Goal: Task Accomplishment & Management: Manage account settings

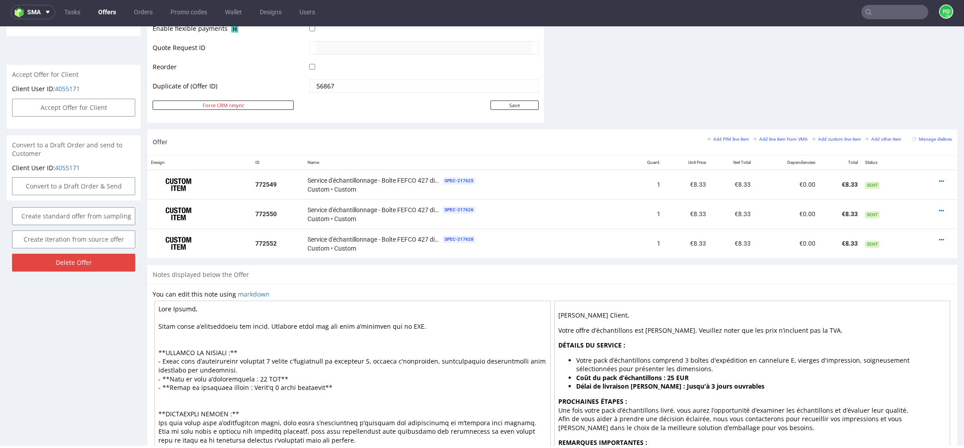
scroll to position [498, 0]
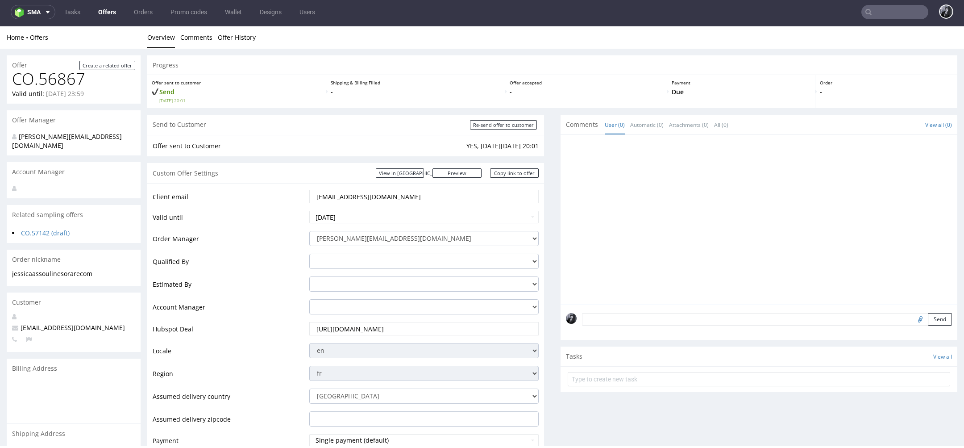
click at [107, 12] on link "Offers" at bounding box center [107, 12] width 29 height 14
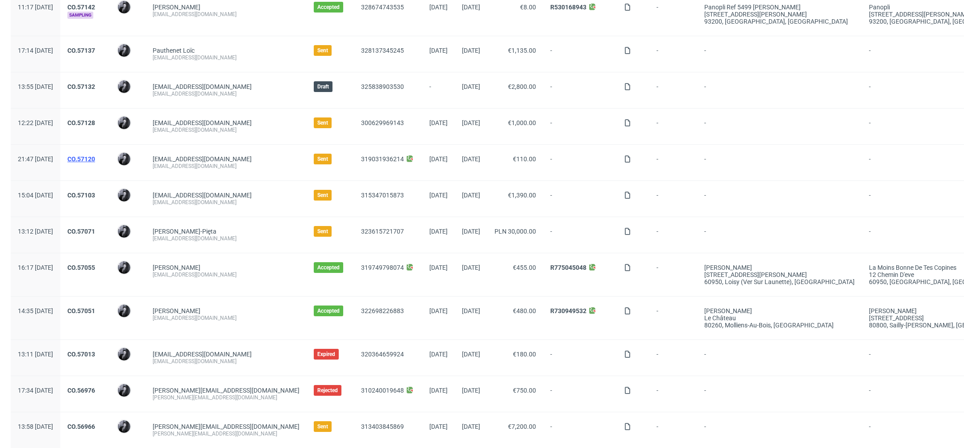
click at [95, 158] on link "CO.57120" at bounding box center [81, 158] width 28 height 7
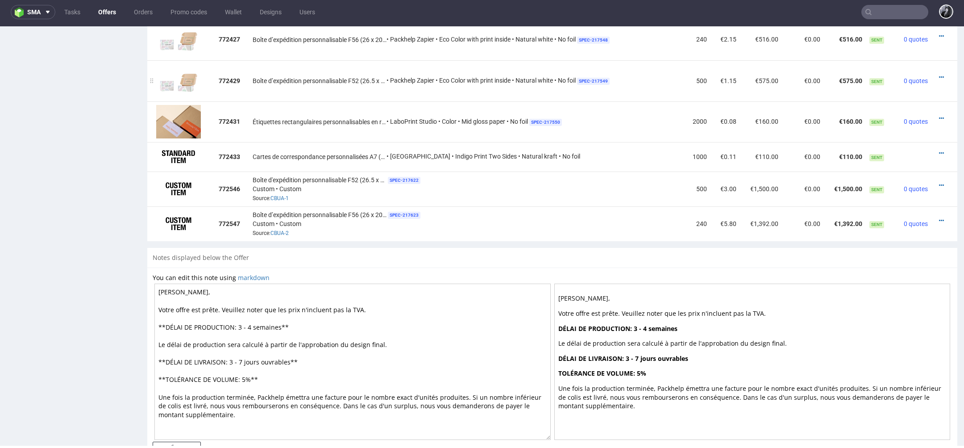
scroll to position [666, 0]
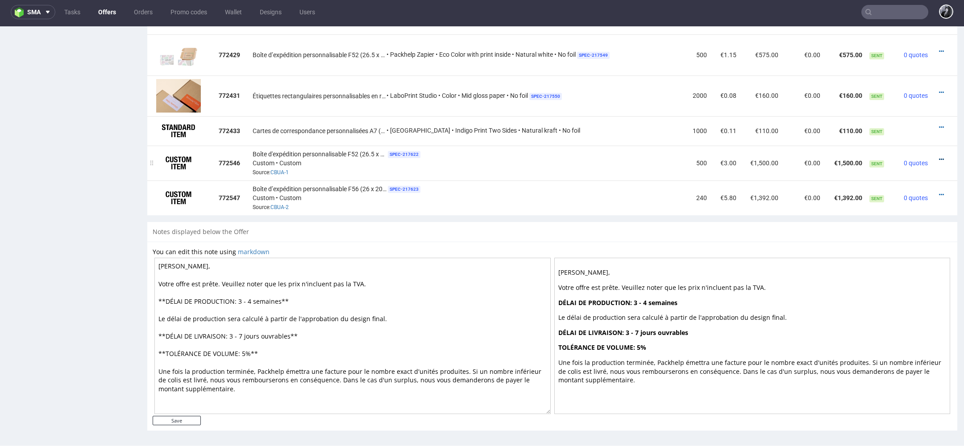
click at [939, 156] on icon at bounding box center [941, 159] width 5 height 6
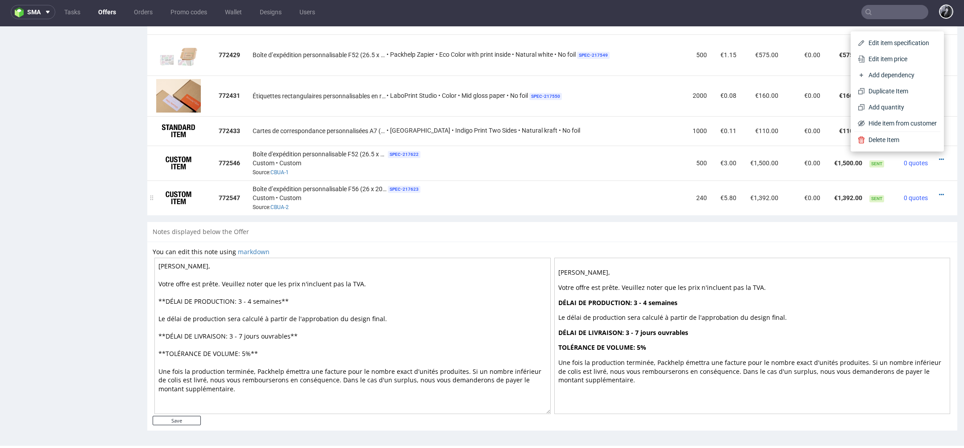
click at [685, 192] on td "240" at bounding box center [697, 197] width 25 height 35
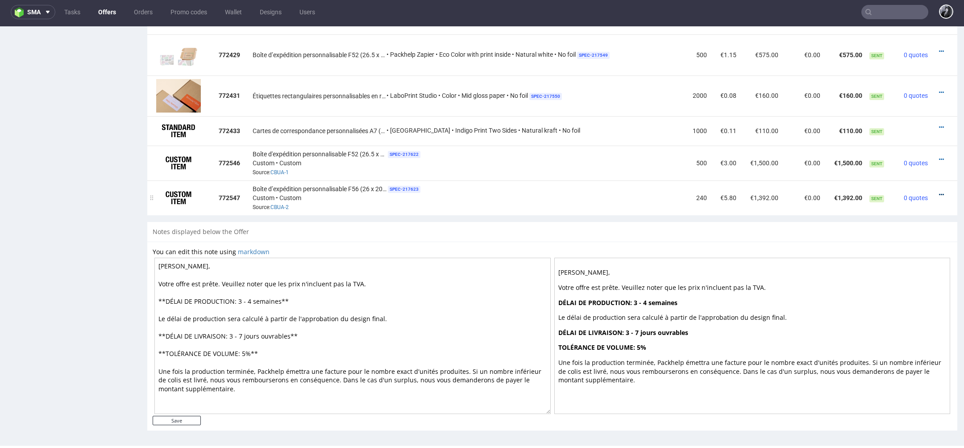
click at [939, 192] on icon at bounding box center [941, 195] width 5 height 6
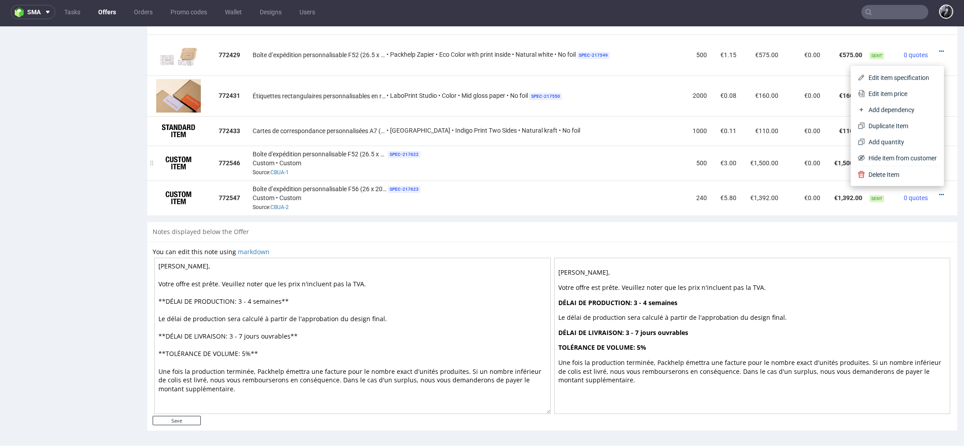
click at [548, 167] on div "Boîte d'expédition personnalisable F52 (26.5 x 19.5 x 6 cm) SPEC- 217622 Custom…" at bounding box center [467, 163] width 429 height 28
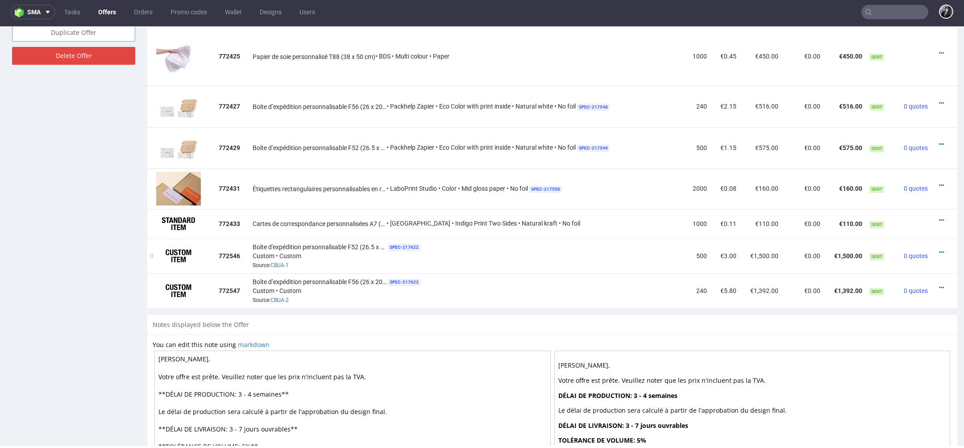
scroll to position [570, 0]
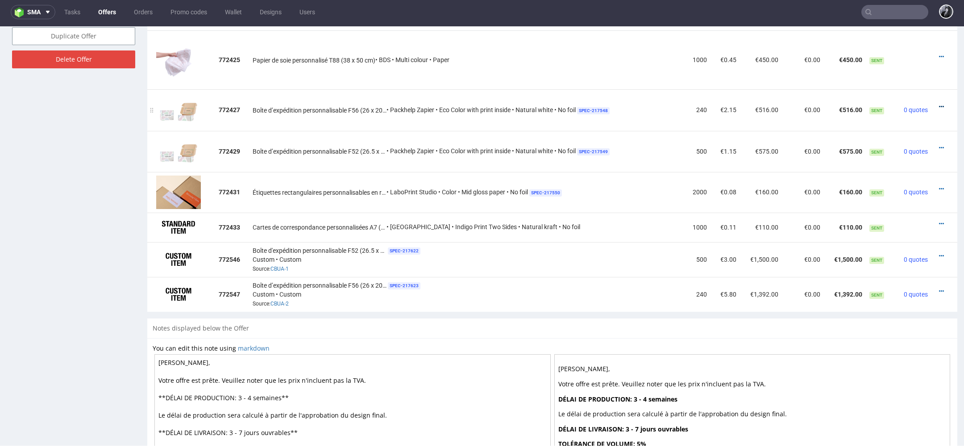
click at [939, 104] on icon at bounding box center [941, 107] width 5 height 6
click at [659, 75] on td "Papier de soie personnalisé T88 (38 x 50 cm) • BDS • Multi colour • Paper" at bounding box center [467, 59] width 436 height 59
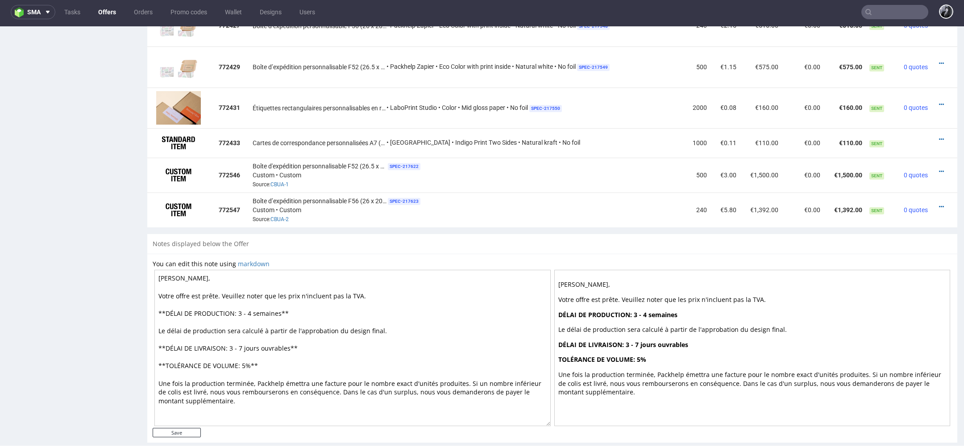
scroll to position [666, 0]
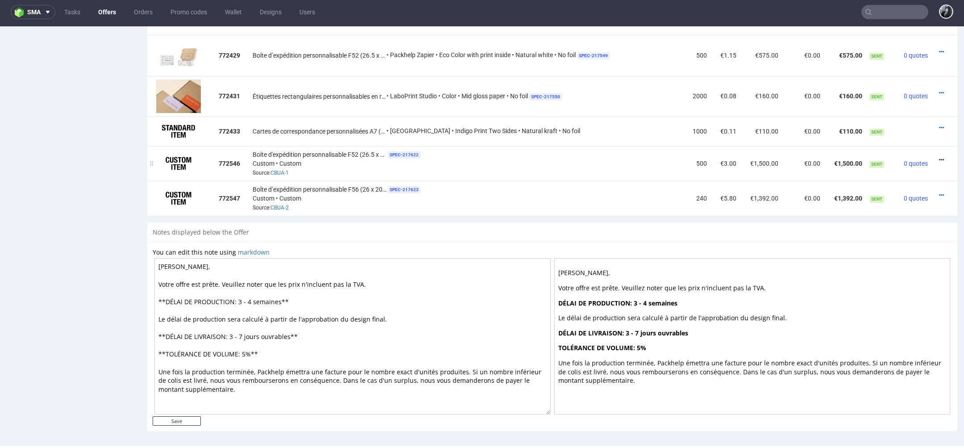
click at [939, 159] on icon at bounding box center [941, 160] width 5 height 6
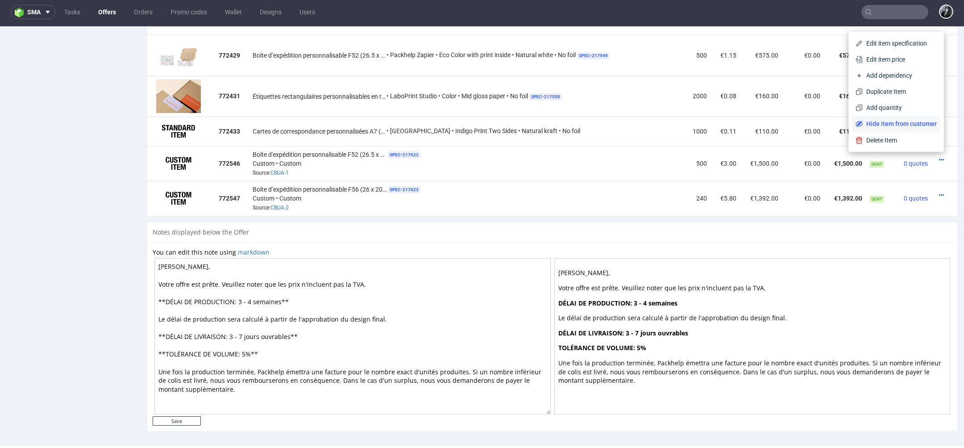
click at [910, 125] on span "Hide item from customer" at bounding box center [900, 123] width 74 height 9
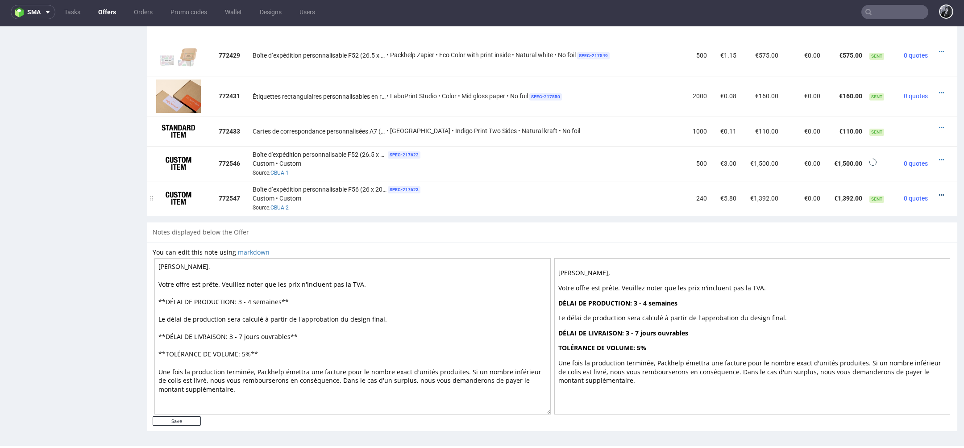
click at [939, 192] on icon at bounding box center [941, 195] width 5 height 6
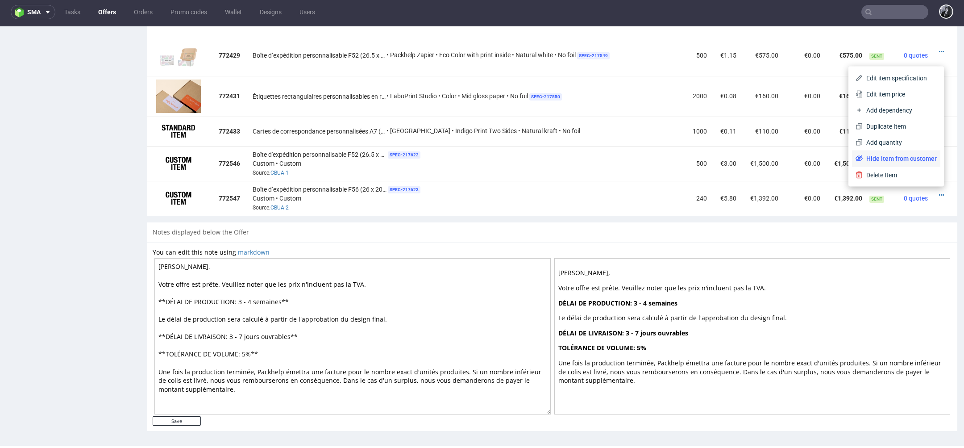
click at [919, 159] on span "Hide item from customer" at bounding box center [900, 158] width 74 height 9
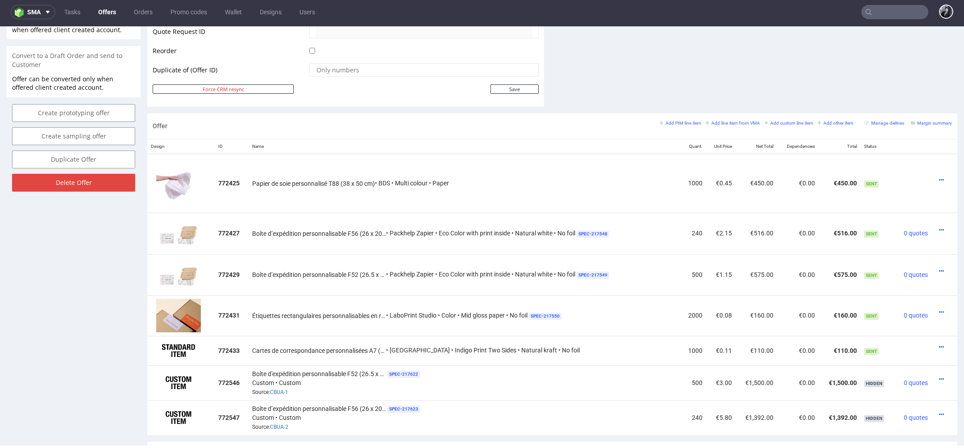
scroll to position [0, 0]
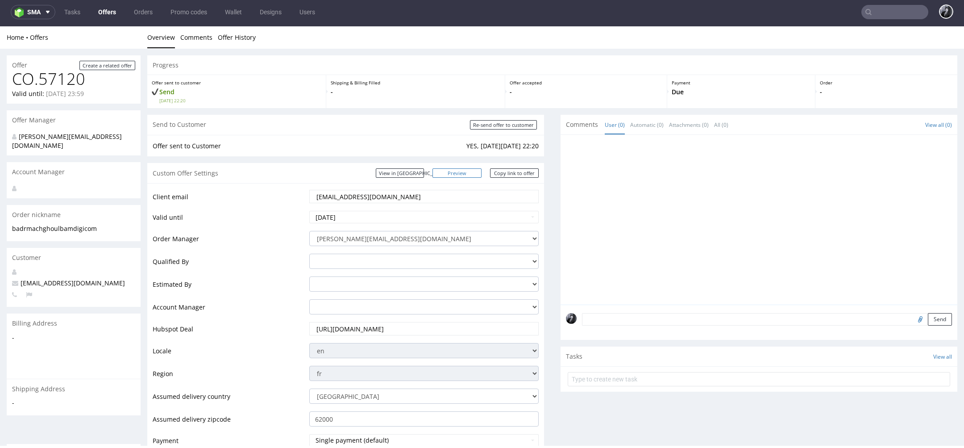
click at [468, 174] on link "Preview" at bounding box center [457, 172] width 49 height 9
click at [466, 174] on link "Preview" at bounding box center [457, 172] width 49 height 9
click at [509, 175] on link "Copy link to offer" at bounding box center [514, 172] width 49 height 9
drag, startPoint x: 446, startPoint y: 194, endPoint x: 314, endPoint y: 191, distance: 131.3
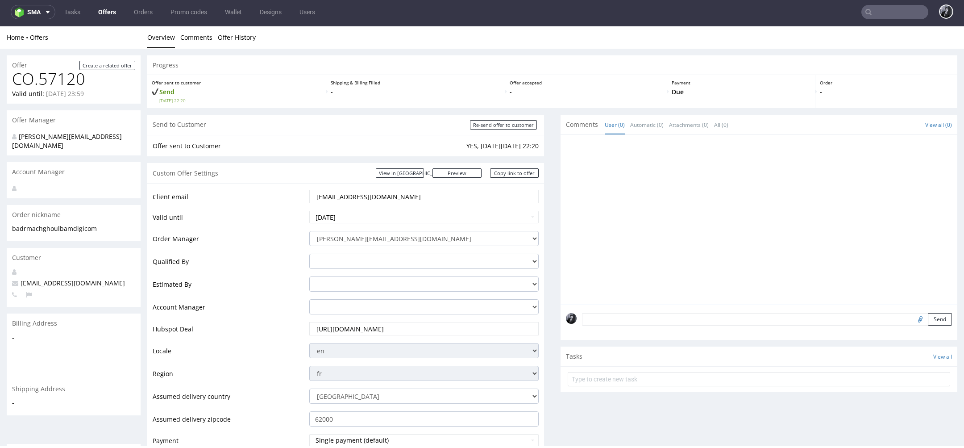
click at [316, 191] on input "badr.machghoul@bamdigi.com" at bounding box center [424, 196] width 217 height 13
paste input "[EMAIL_ADDRESS][DOMAIN_NAME]"
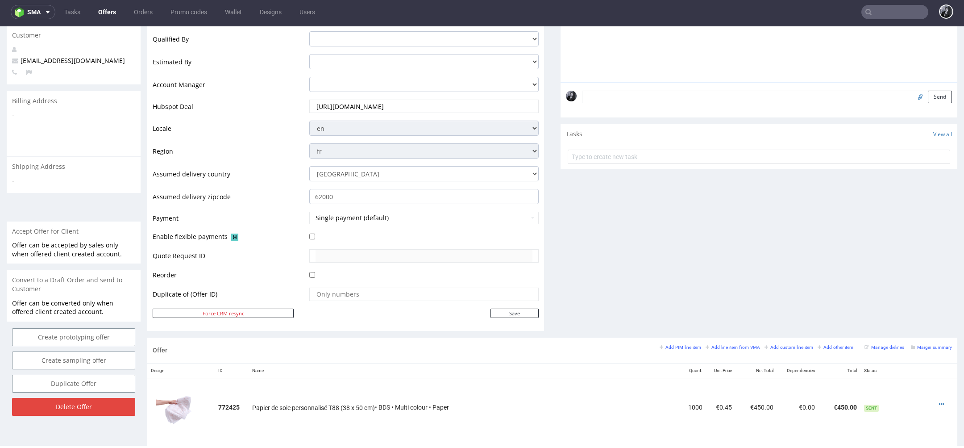
scroll to position [237, 0]
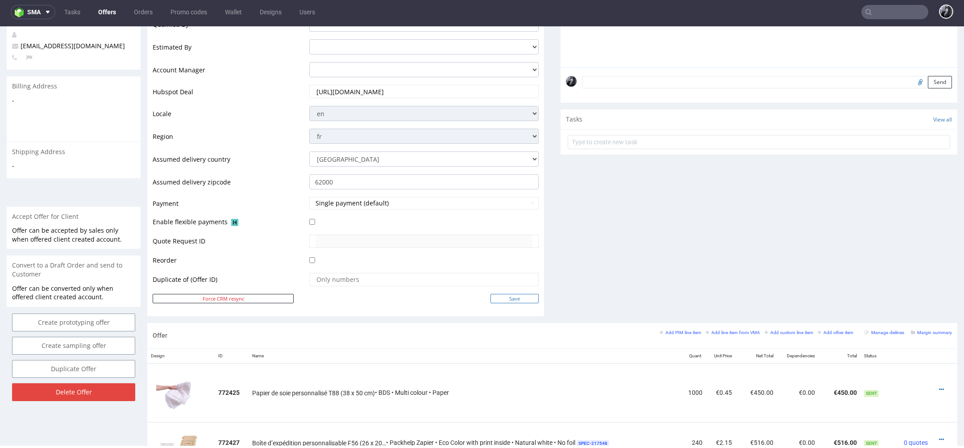
type input "[EMAIL_ADDRESS][DOMAIN_NAME]"
click at [503, 300] on input "Save" at bounding box center [515, 298] width 48 height 9
type input "In progress..."
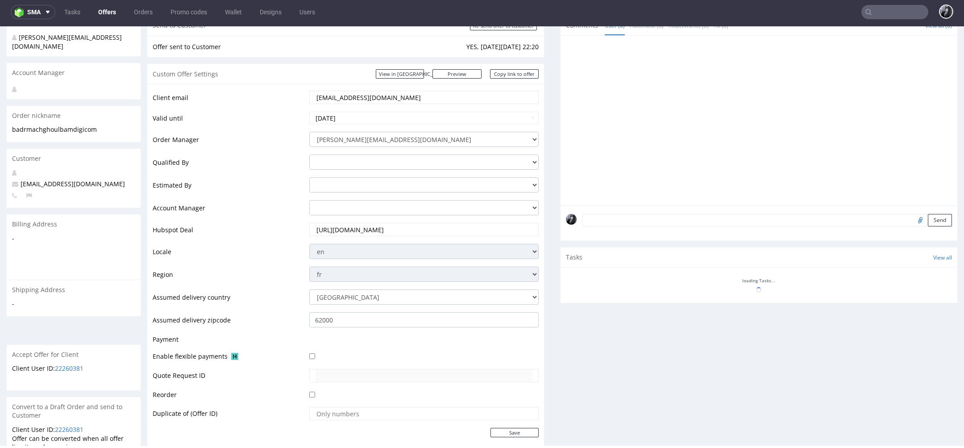
scroll to position [0, 0]
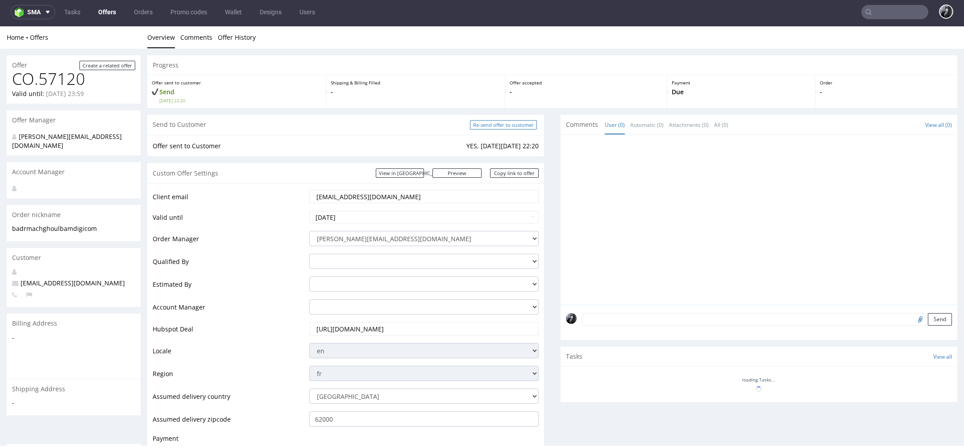
click at [501, 126] on input "Re-send offer to customer" at bounding box center [503, 124] width 67 height 9
click at [551, 220] on div "Progress Offer sent to customer Send Tue 07 Oct 22:20 Shipping & Billing Filled…" at bounding box center [552, 416] width 810 height 722
click at [108, 10] on link "Offers" at bounding box center [107, 12] width 29 height 14
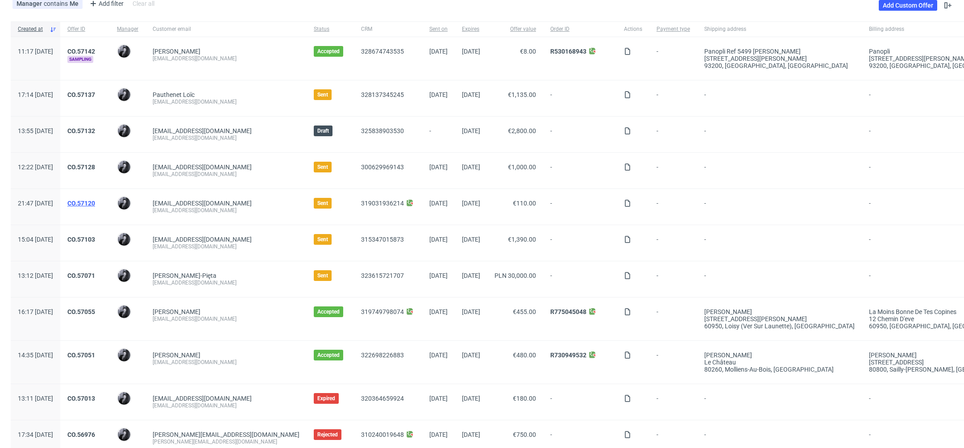
click at [95, 201] on link "CO.57120" at bounding box center [81, 203] width 28 height 7
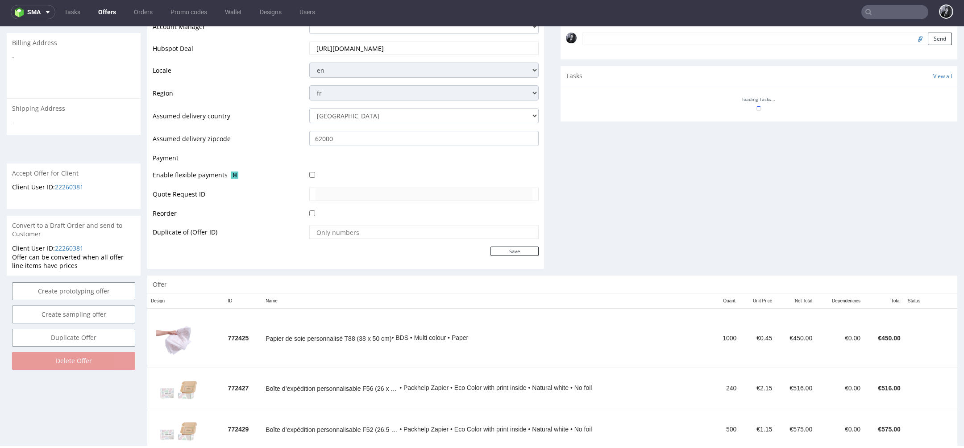
scroll to position [342, 0]
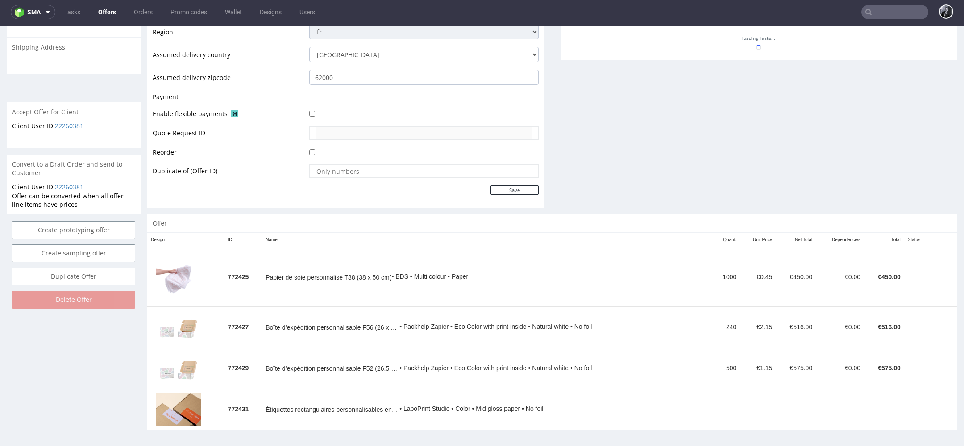
click at [108, 8] on link "Offers" at bounding box center [107, 12] width 29 height 14
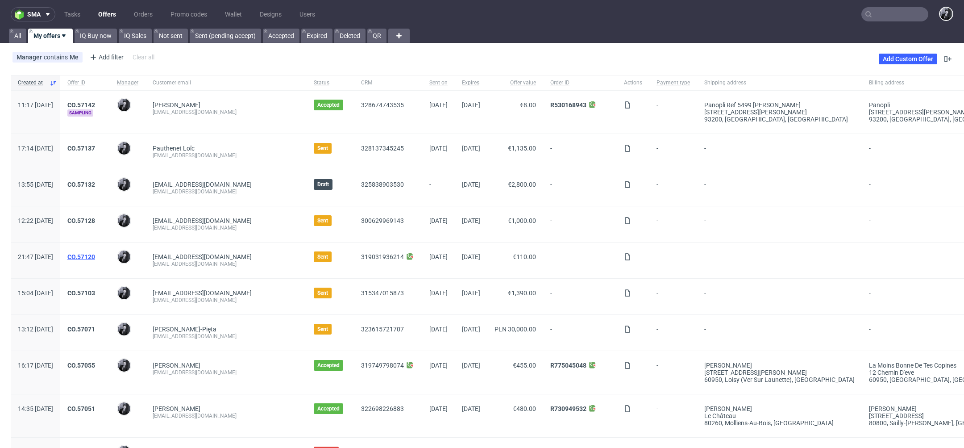
click at [95, 254] on link "CO.57120" at bounding box center [81, 256] width 28 height 7
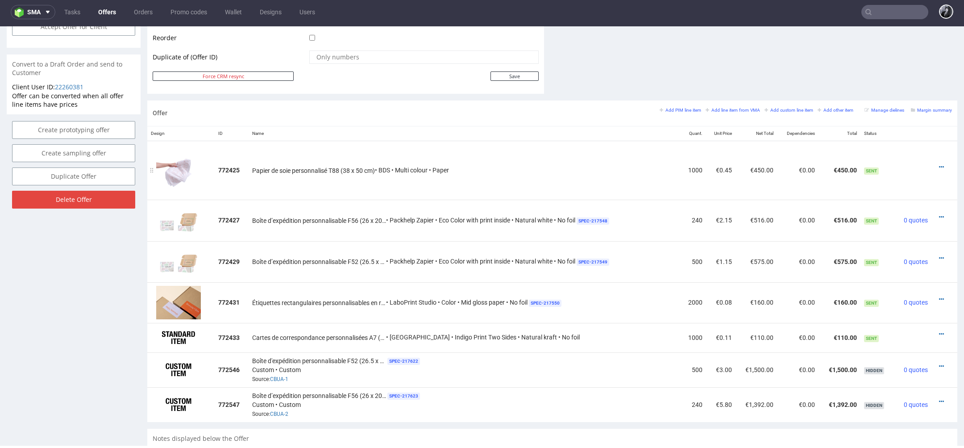
scroll to position [481, 0]
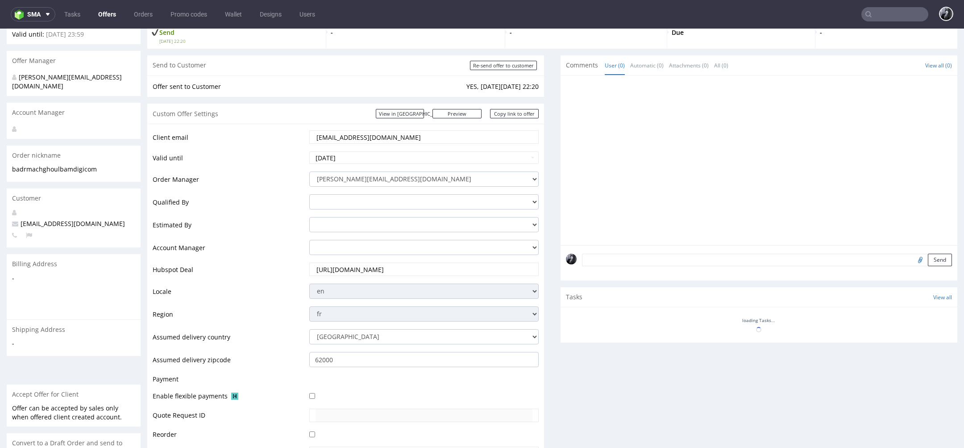
scroll to position [70, 0]
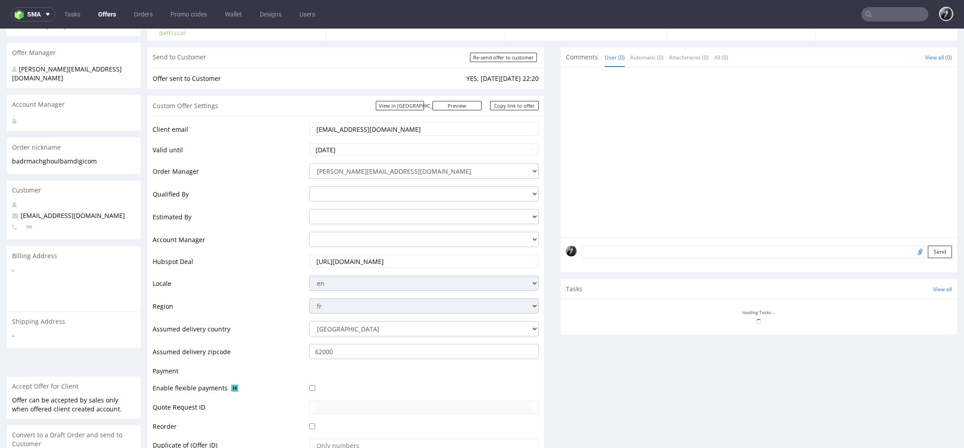
drag, startPoint x: 411, startPoint y: 130, endPoint x: 407, endPoint y: 129, distance: 4.6
click at [407, 129] on input "[EMAIL_ADDRESS][DOMAIN_NAME]" at bounding box center [424, 129] width 217 height 13
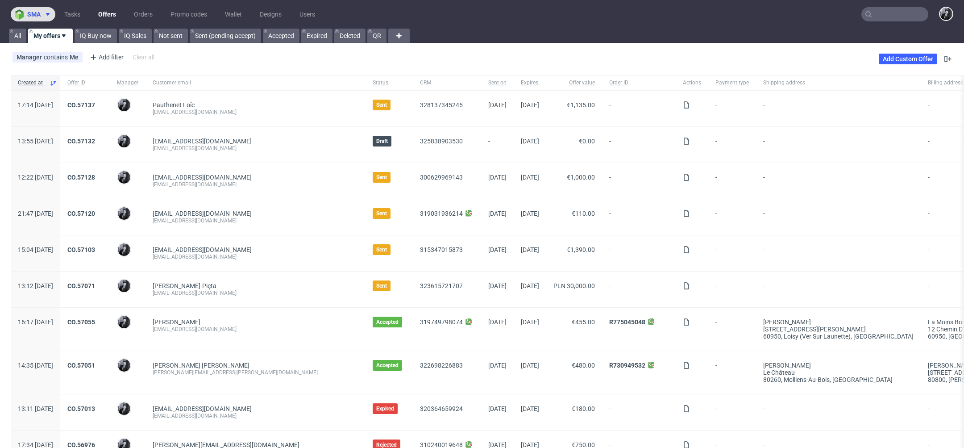
click at [31, 13] on span "sma" at bounding box center [33, 14] width 13 height 6
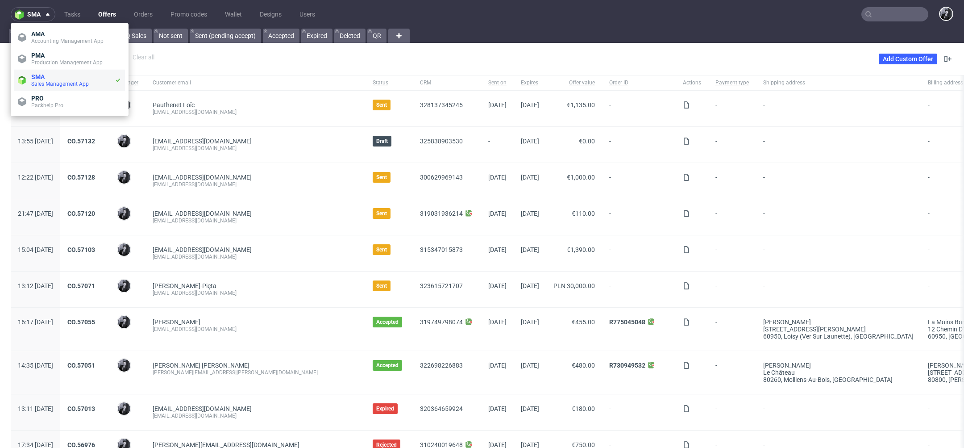
click at [64, 81] on span "Sales Management App" at bounding box center [60, 84] width 58 height 6
click at [905, 61] on link "Add Custom Offer" at bounding box center [908, 59] width 58 height 11
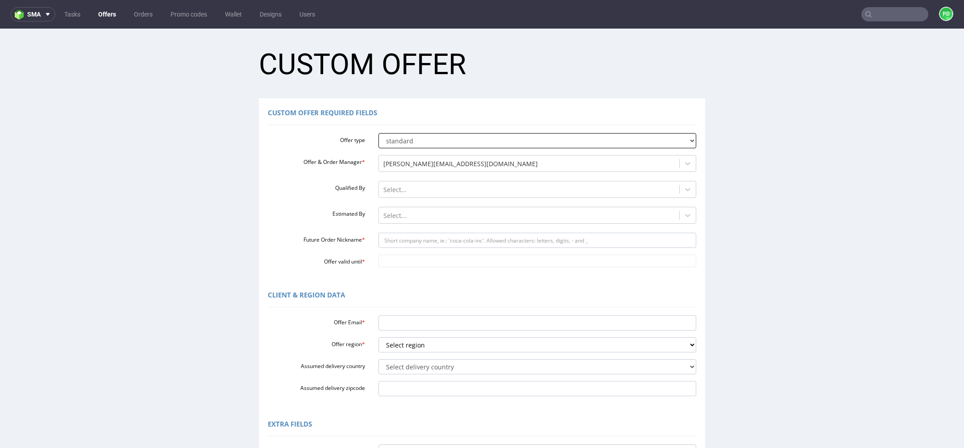
click at [576, 139] on select "standard prototyping sampling" at bounding box center [538, 140] width 318 height 15
select select "2"
click at [379, 133] on select "standard prototyping sampling" at bounding box center [538, 140] width 318 height 15
click at [490, 238] on input "Future Order Nickname *" at bounding box center [538, 240] width 318 height 15
paste input "brunobuquethotmailfr"
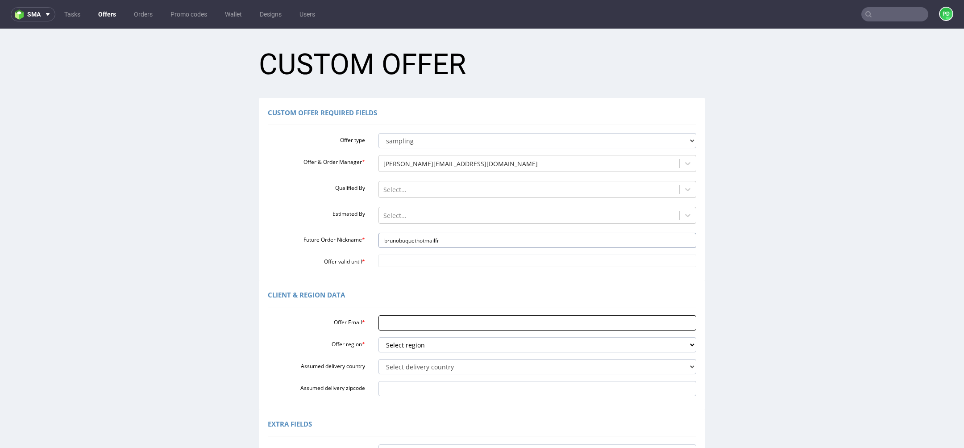
type input "brunobuquethotmailfr"
click at [414, 317] on input "Offer Email *" at bounding box center [538, 322] width 318 height 15
paste input "brunobuquet@hotmail.fr"
type input "brunobuquet@hotmail.fr"
click at [427, 341] on select "Select region eu gb de pl cz fr it es" at bounding box center [538, 344] width 318 height 15
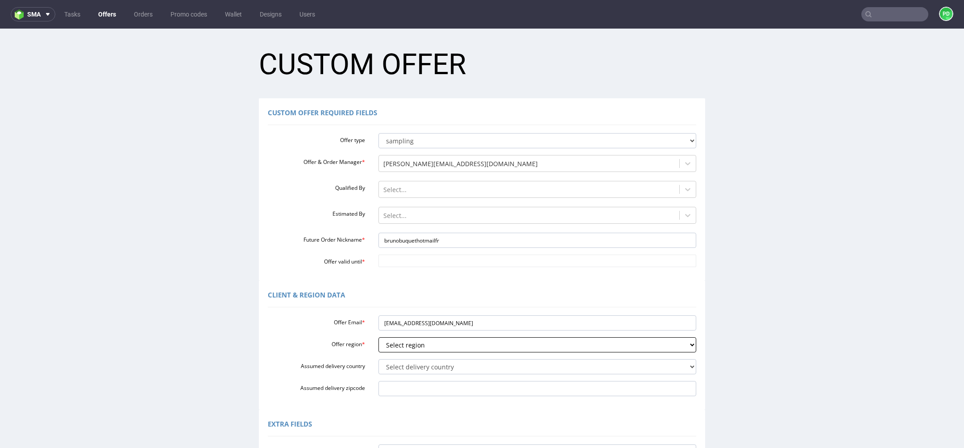
select select "fr"
click at [379, 337] on select "Select region eu gb de pl cz fr it es" at bounding box center [538, 344] width 318 height 15
click at [435, 363] on select "Select delivery country Andorra Afghanistan Anguilla Albania Armenia Antarctica…" at bounding box center [538, 366] width 318 height 15
select select "75"
click at [379, 359] on select "Select delivery country Andorra Afghanistan Anguilla Albania Armenia Antarctica…" at bounding box center [538, 366] width 318 height 15
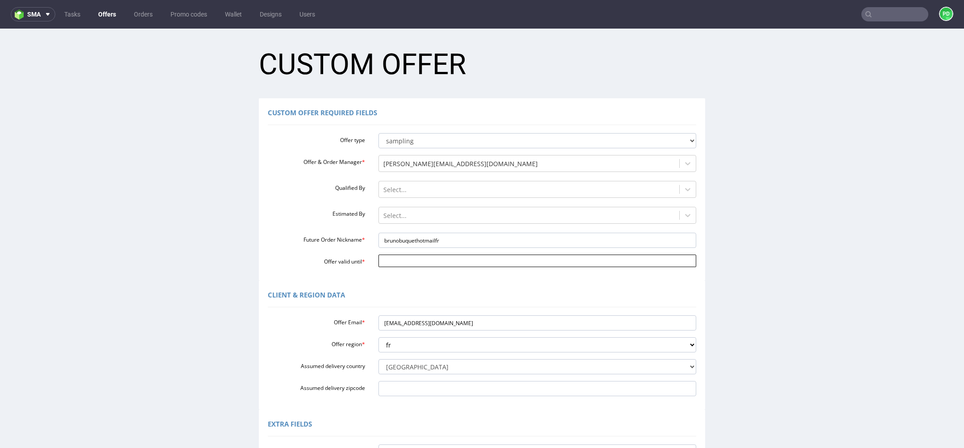
click at [417, 267] on input "Offer valid until *" at bounding box center [538, 260] width 318 height 13
click at [451, 196] on td "10" at bounding box center [449, 194] width 13 height 13
type input "[DATE]"
click at [406, 305] on div "Client & Region data" at bounding box center [482, 296] width 429 height 21
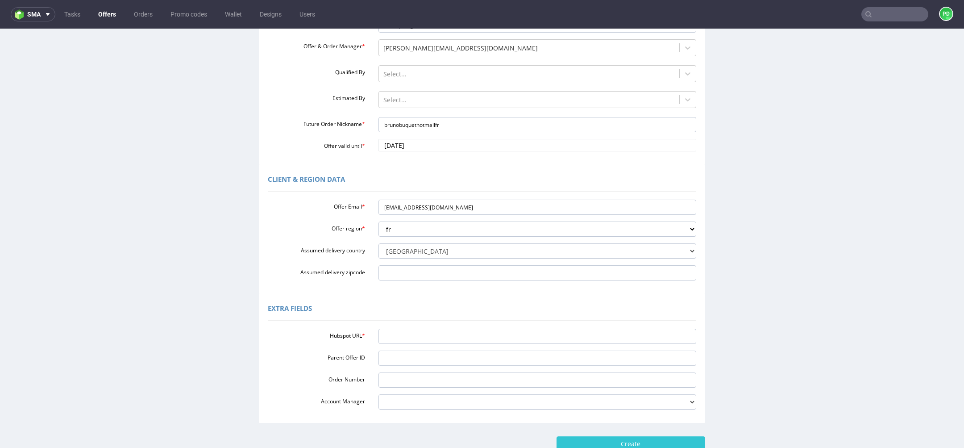
scroll to position [142, 0]
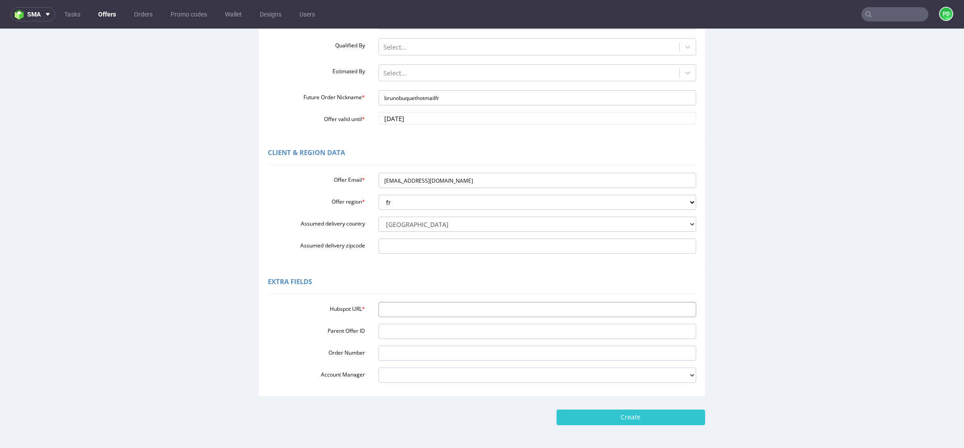
click at [406, 305] on input "Hubspot URL *" at bounding box center [538, 309] width 318 height 15
paste input "[URL][DOMAIN_NAME]"
type input "[URL][DOMAIN_NAME]"
click at [648, 414] on input "Create" at bounding box center [631, 416] width 149 height 15
type input "Please wait..."
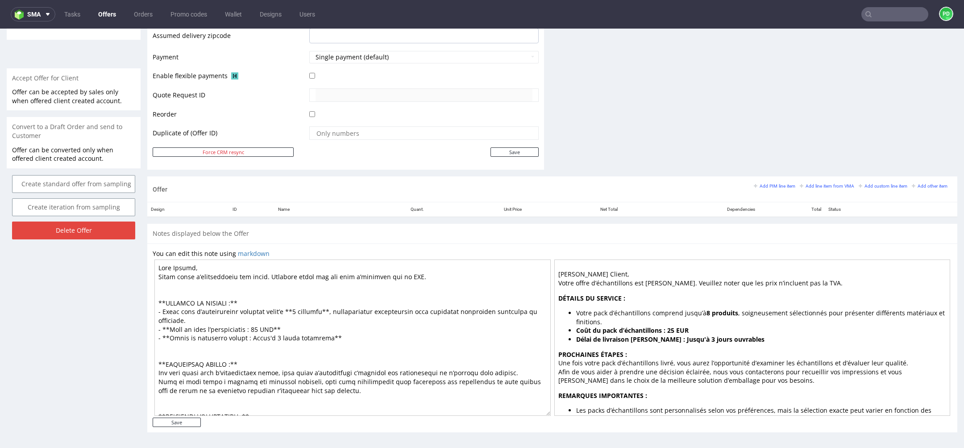
click at [218, 261] on textarea at bounding box center [352, 337] width 396 height 156
drag, startPoint x: 208, startPoint y: 264, endPoint x: 178, endPoint y: 263, distance: 29.5
click at [178, 263] on textarea at bounding box center [352, 337] width 396 height 156
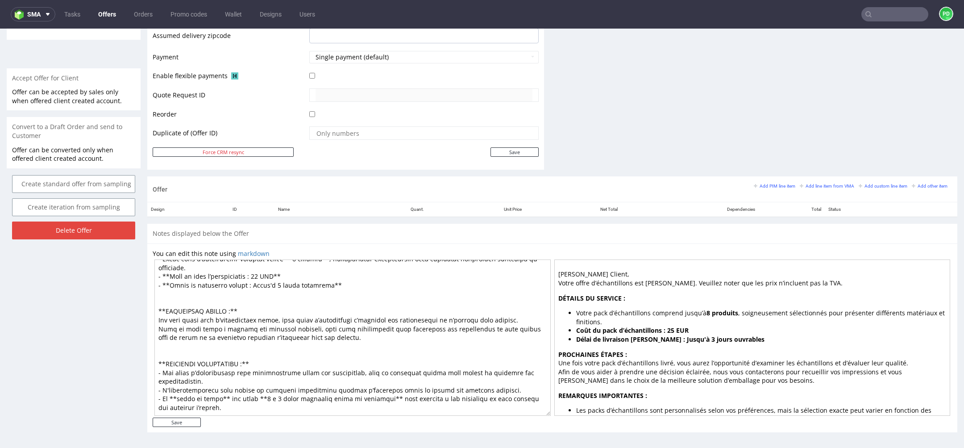
scroll to position [3, 0]
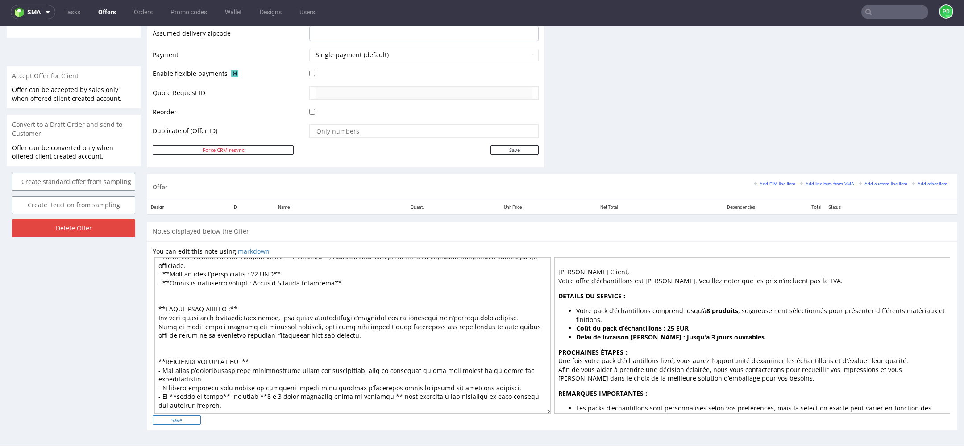
type textarea "Cher Bruno, Votre offre d’échantillons est prête. Veuillez noter que les prix n…"
click at [183, 417] on input "Save" at bounding box center [177, 419] width 48 height 9
type input "In progress..."
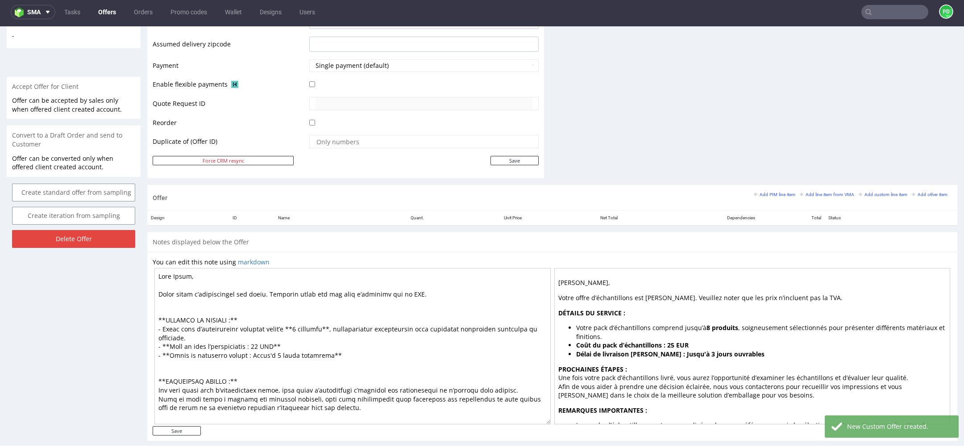
scroll to position [396, 0]
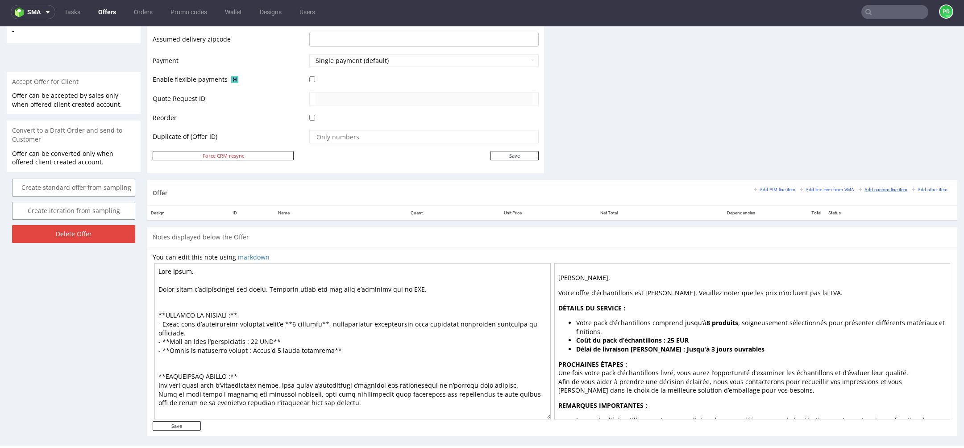
click at [879, 188] on small "Add custom line item" at bounding box center [883, 189] width 49 height 5
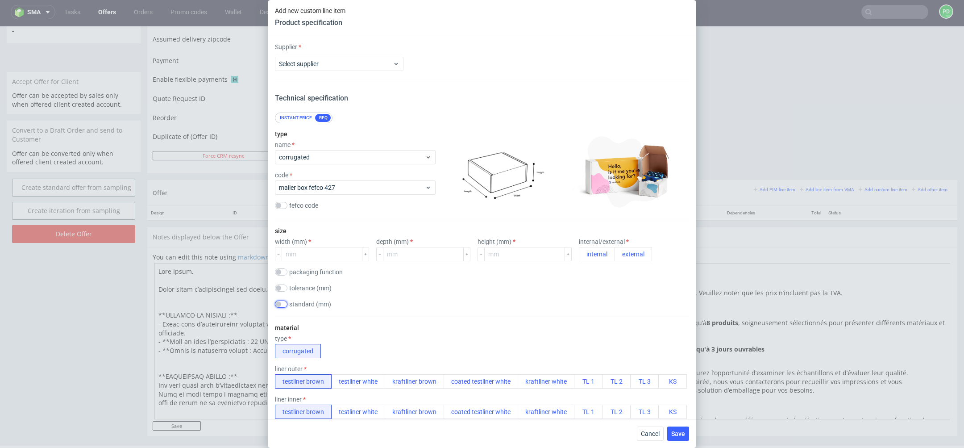
click at [283, 304] on input "checkbox" at bounding box center [281, 303] width 13 height 7
checkbox input "true"
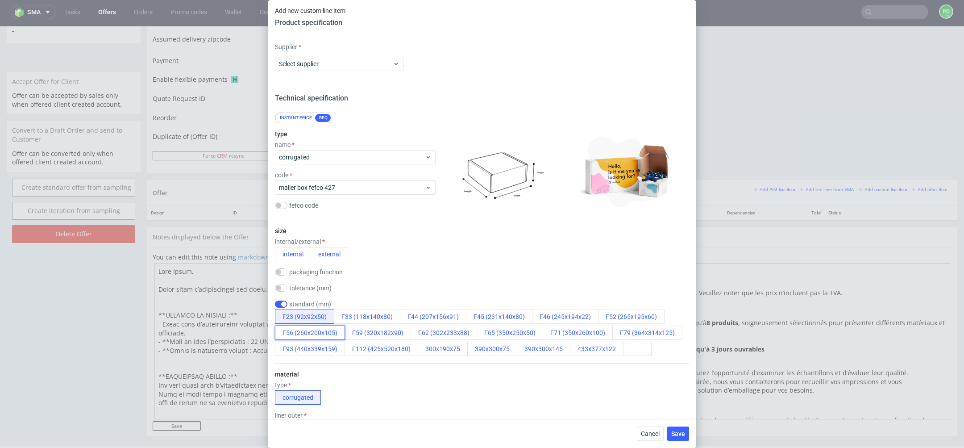
click at [324, 330] on button "F56 (260x200x105)" at bounding box center [310, 332] width 70 height 14
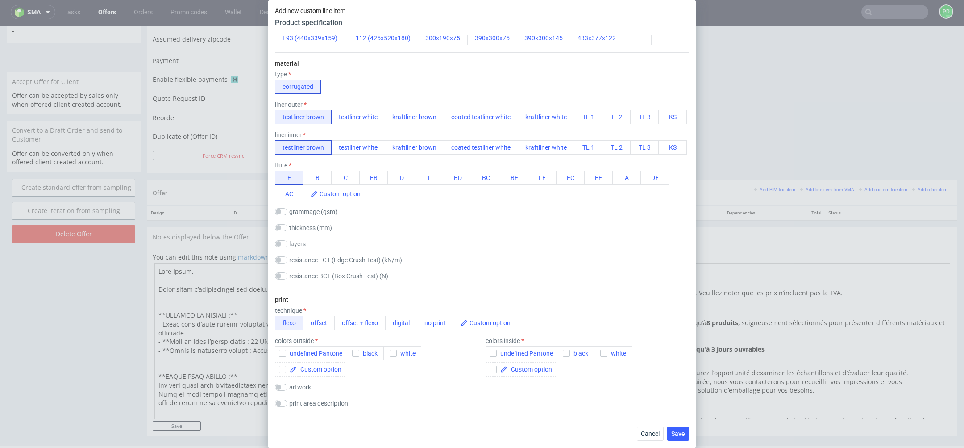
scroll to position [323, 0]
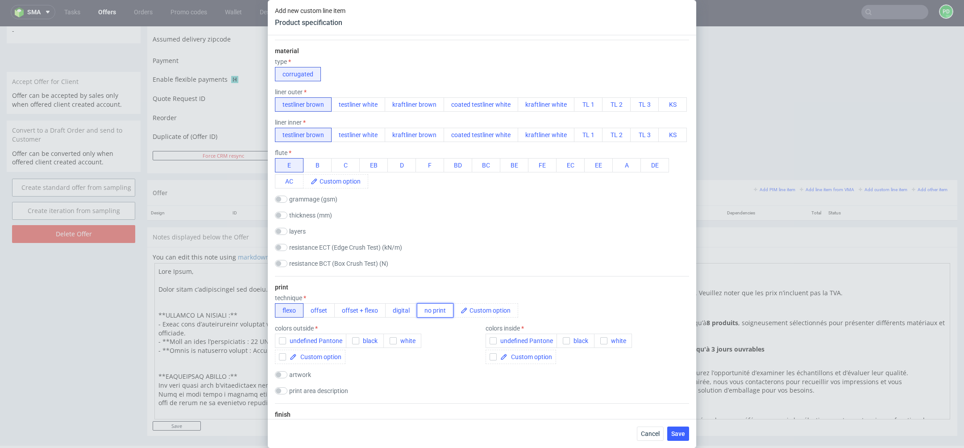
click at [425, 310] on button "no print" at bounding box center [435, 310] width 37 height 14
checkbox input "false"
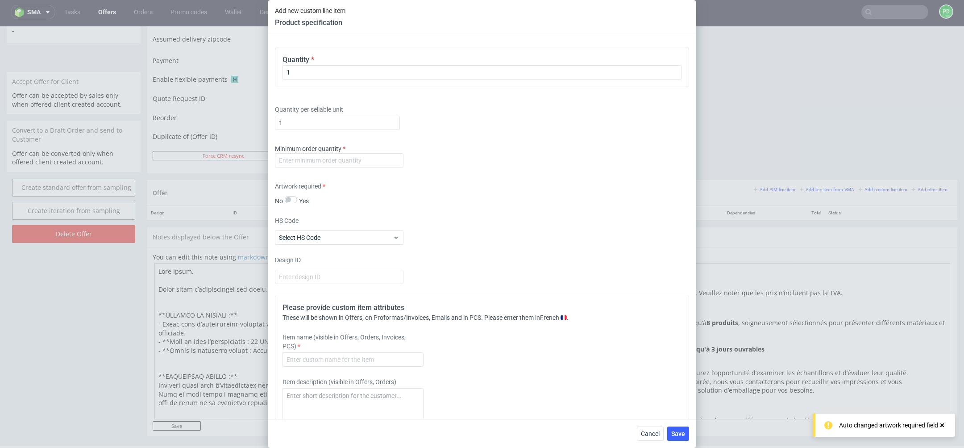
scroll to position [958, 0]
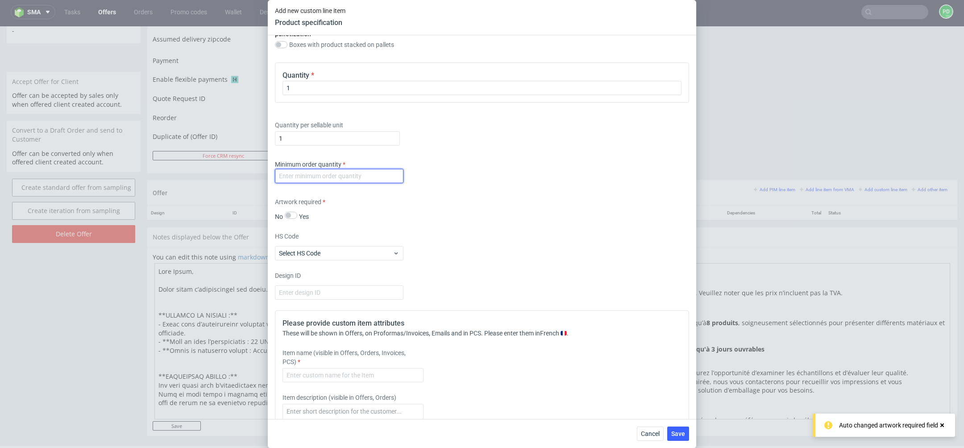
click at [359, 171] on input "number" at bounding box center [339, 176] width 129 height 14
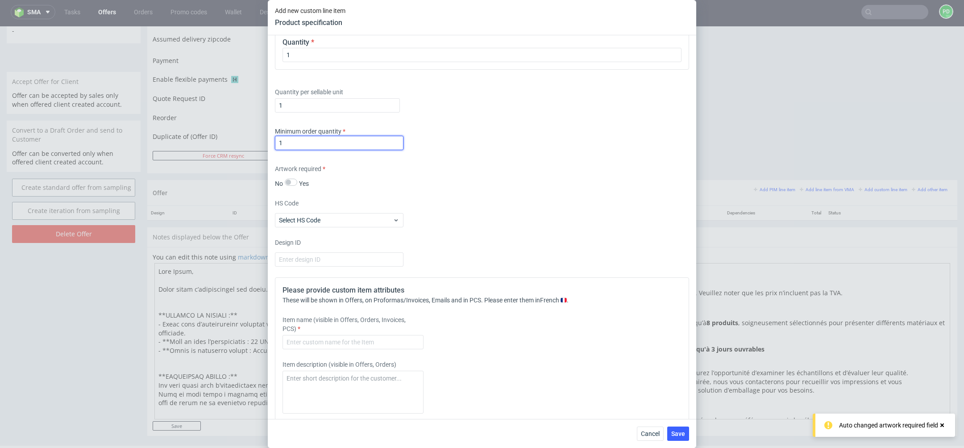
scroll to position [1095, 0]
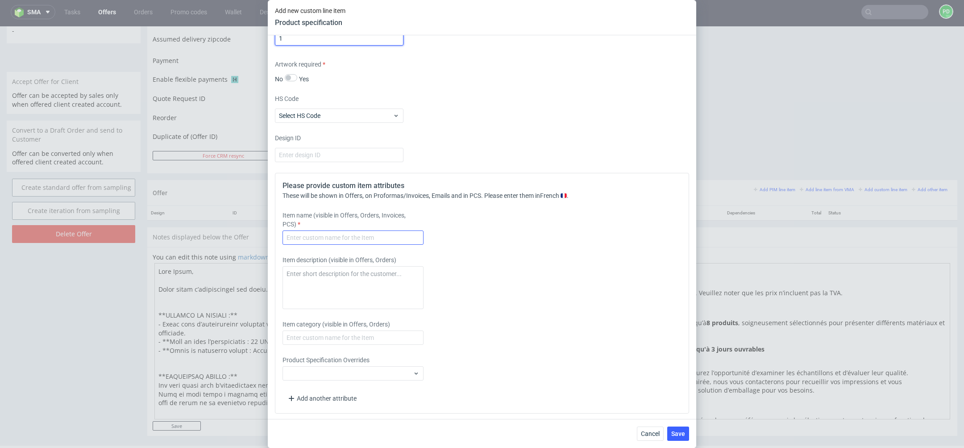
type input "1"
click at [385, 238] on input "text" at bounding box center [353, 237] width 141 height 14
type input "Boîte d'expédition F56"
click at [366, 290] on textarea at bounding box center [353, 287] width 141 height 43
type textarea "Sans impression"
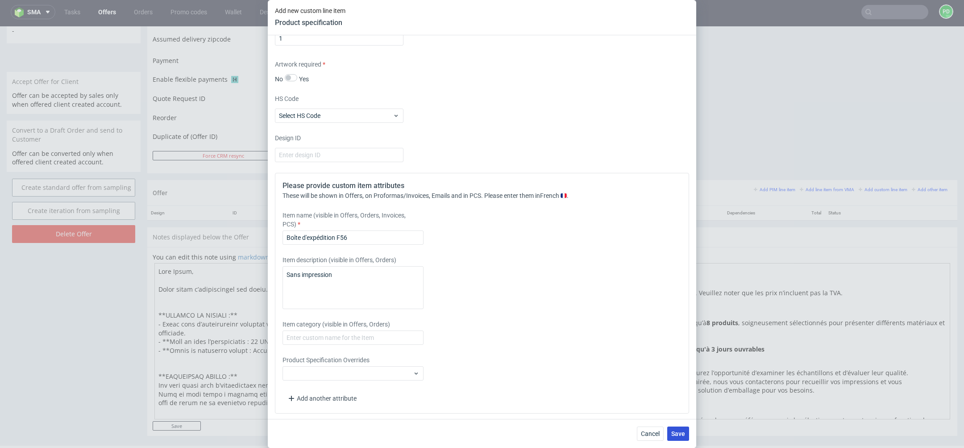
click at [678, 432] on span "Save" at bounding box center [679, 433] width 14 height 6
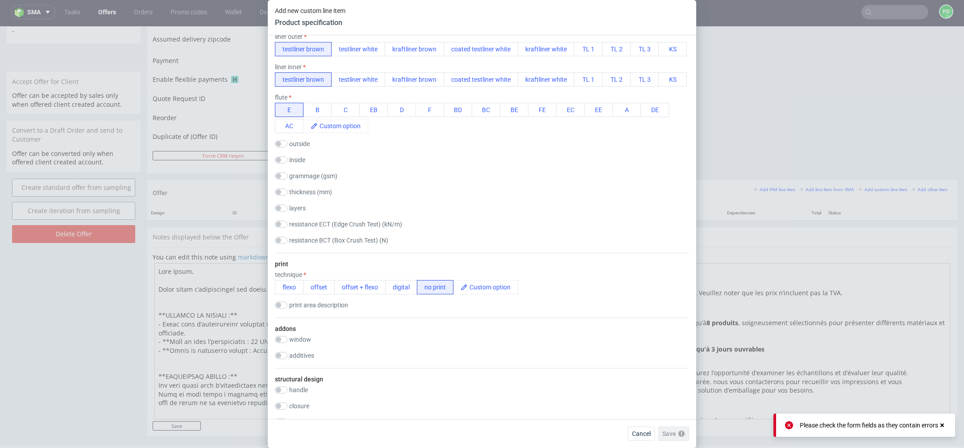
scroll to position [0, 0]
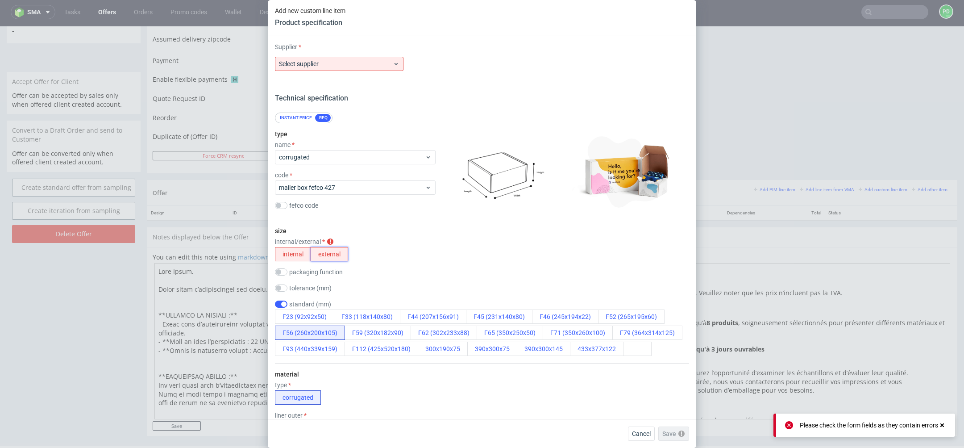
click at [334, 253] on button "external" at bounding box center [330, 254] width 38 height 14
click at [380, 62] on span "Select supplier" at bounding box center [336, 63] width 114 height 9
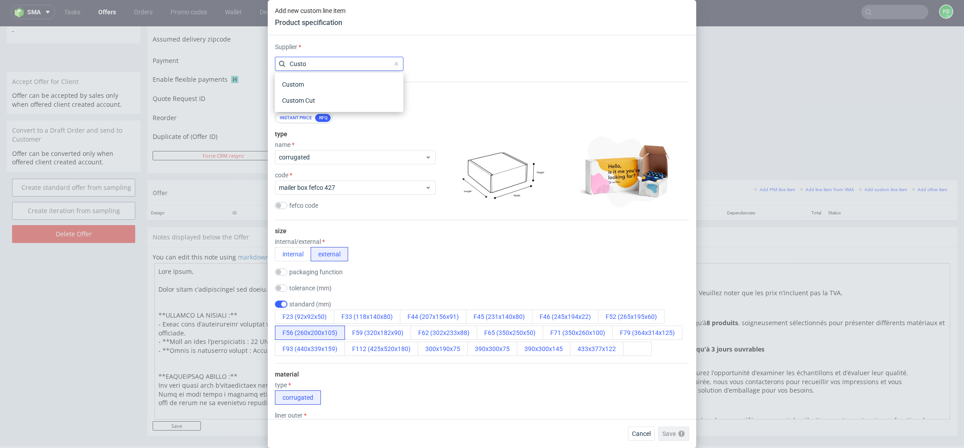
type input "Custom"
click at [346, 80] on div "Custom" at bounding box center [339, 84] width 121 height 16
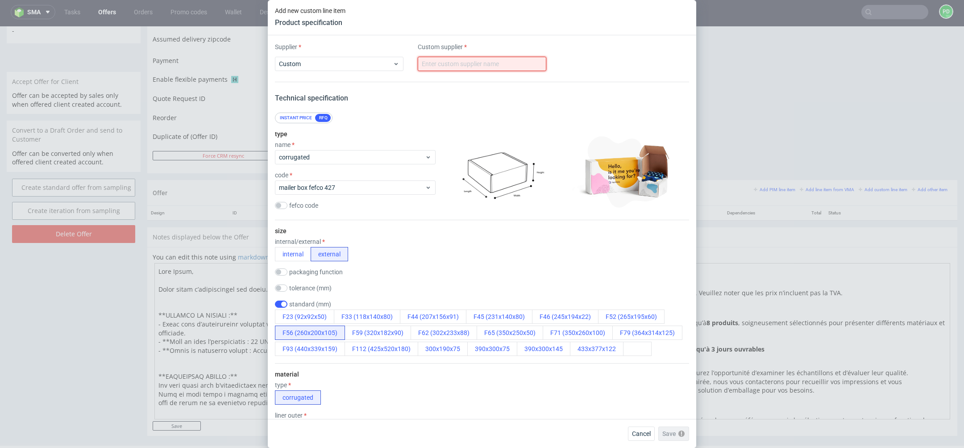
click at [470, 61] on input "text" at bounding box center [482, 64] width 129 height 14
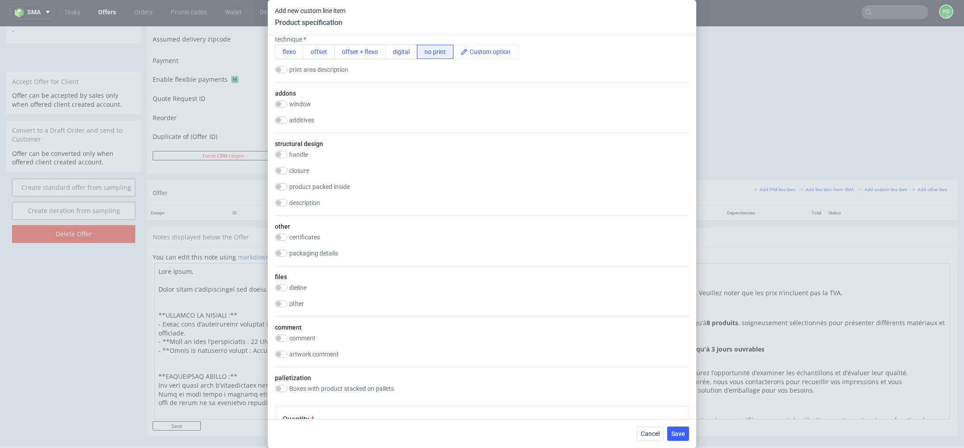
scroll to position [1095, 0]
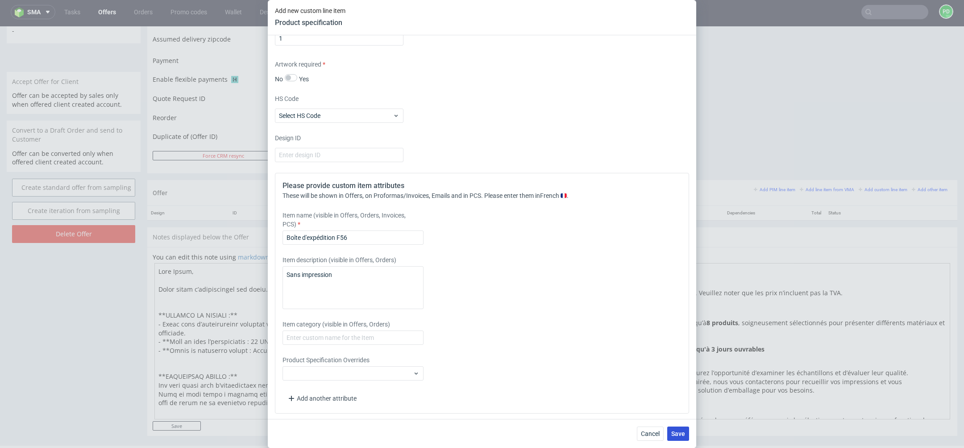
type input "Custom"
click at [678, 431] on span "Save" at bounding box center [679, 433] width 14 height 6
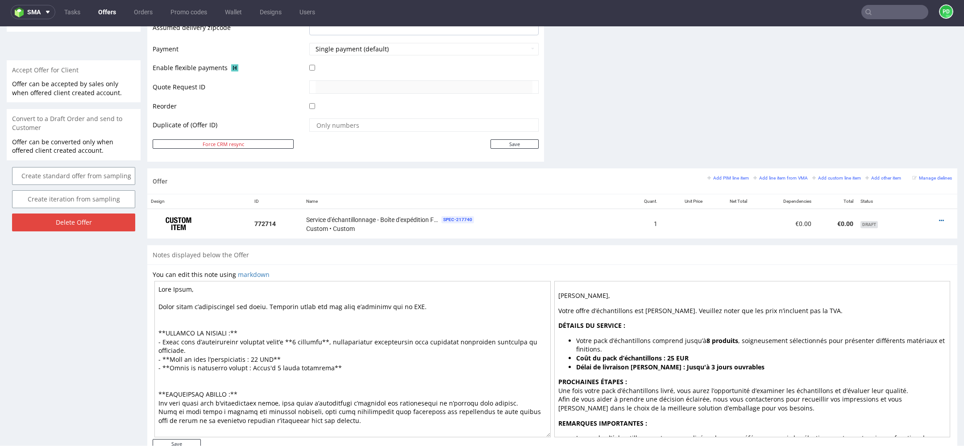
scroll to position [431, 0]
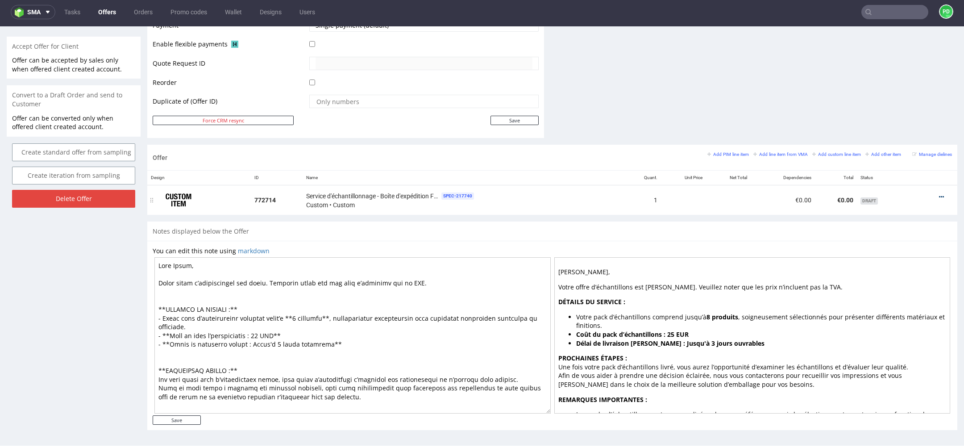
click at [939, 194] on icon at bounding box center [941, 197] width 5 height 6
click at [899, 144] on span "Duplicate Item" at bounding box center [901, 144] width 72 height 9
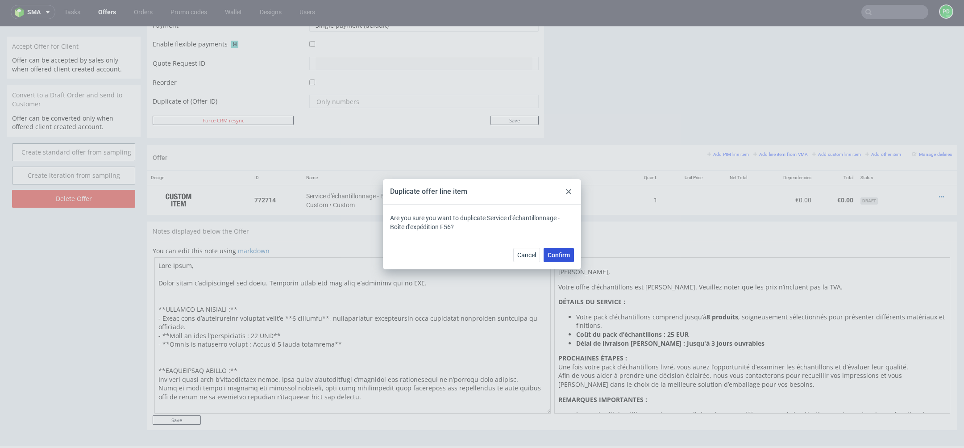
click at [569, 256] on span "Confirm" at bounding box center [559, 255] width 22 height 6
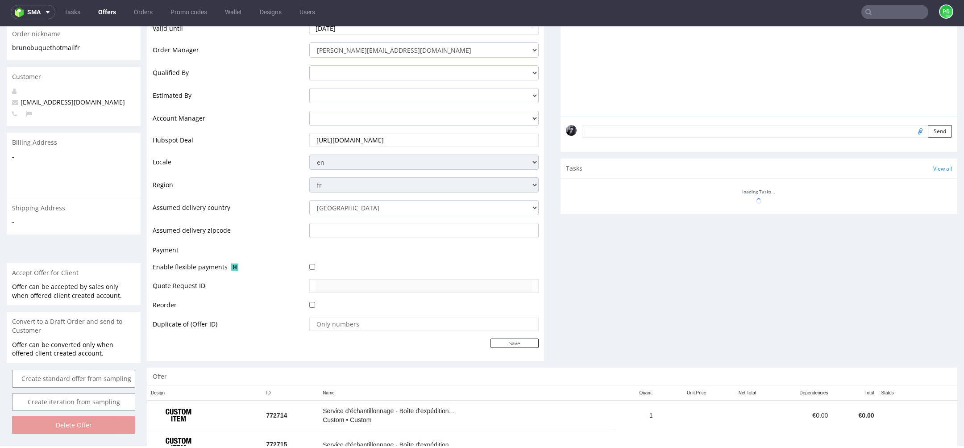
scroll to position [234, 0]
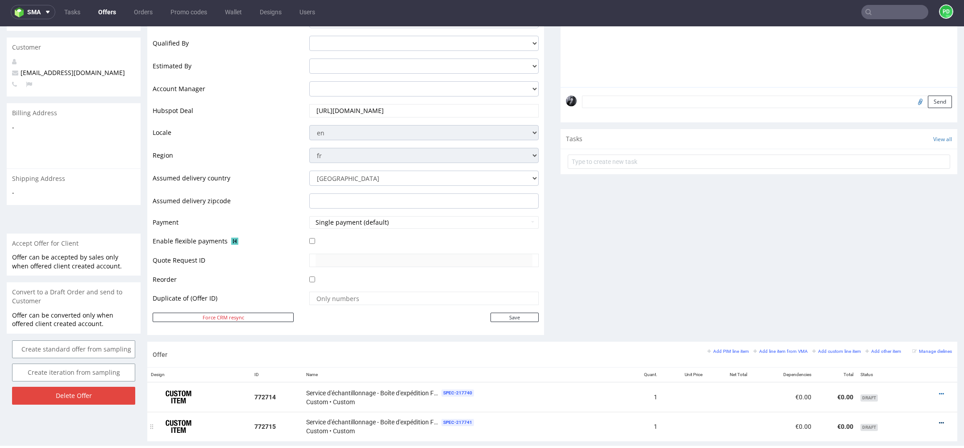
click at [939, 420] on icon at bounding box center [941, 423] width 5 height 6
click at [901, 375] on span "Duplicate Item" at bounding box center [901, 371] width 72 height 9
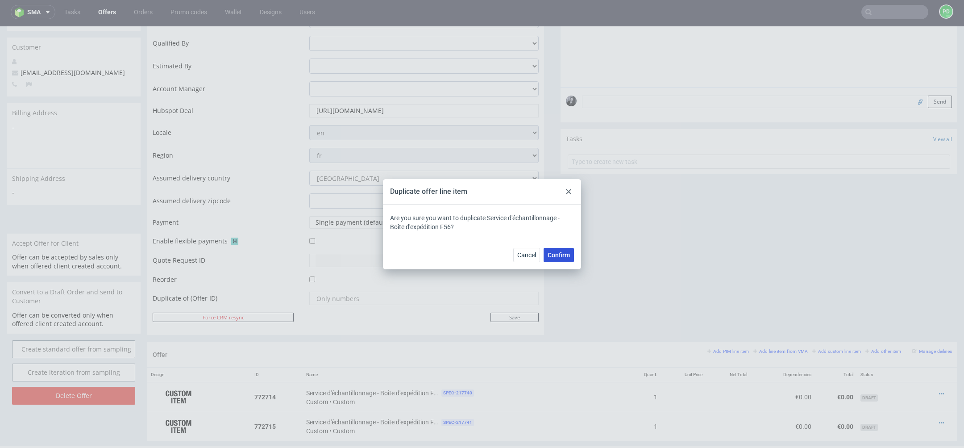
click at [564, 260] on button "Confirm" at bounding box center [559, 255] width 30 height 14
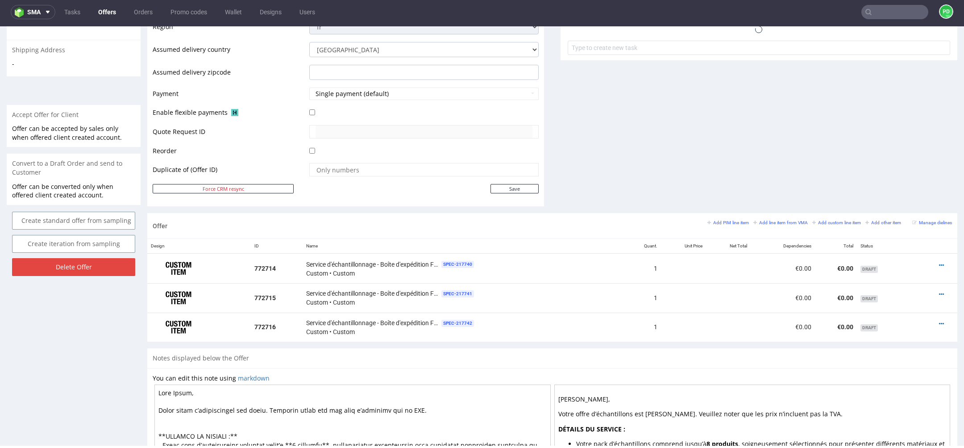
scroll to position [490, 0]
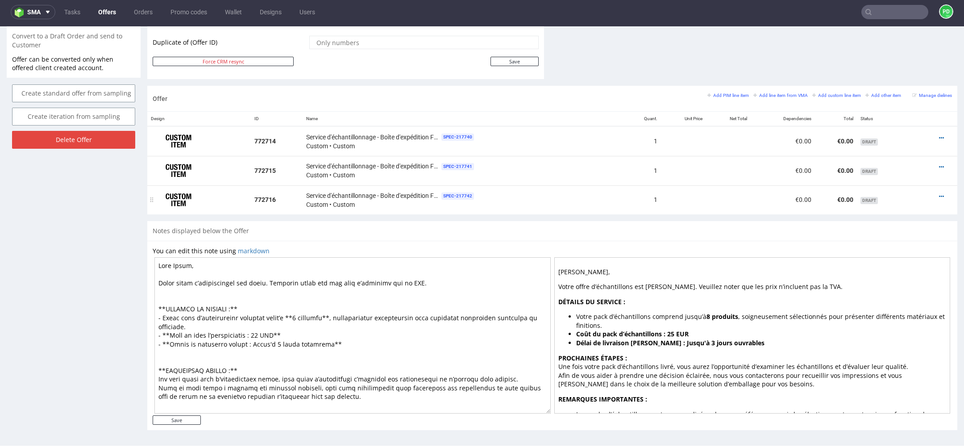
click at [933, 199] on div at bounding box center [935, 196] width 27 height 9
click at [939, 193] on icon at bounding box center [941, 196] width 5 height 6
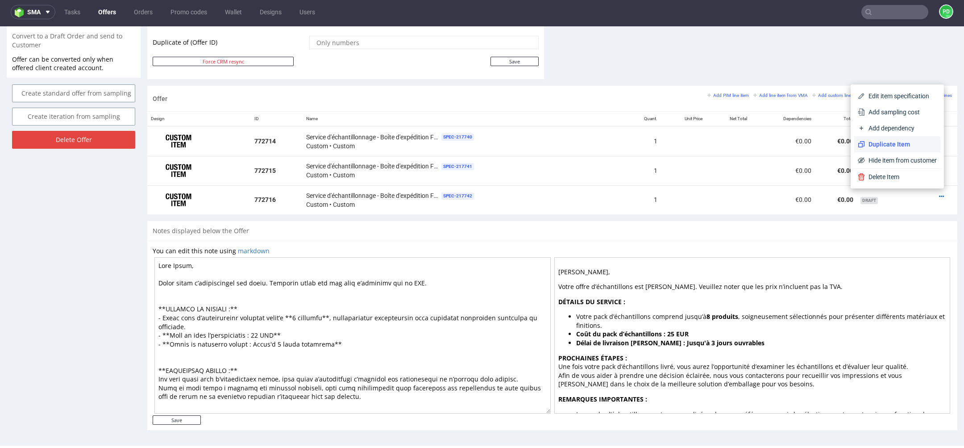
click at [897, 142] on span "Duplicate Item" at bounding box center [901, 144] width 72 height 9
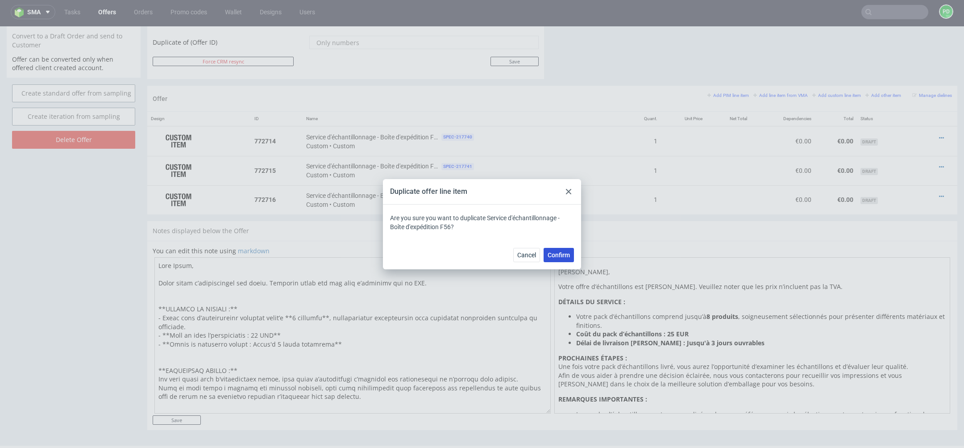
click at [568, 252] on span "Confirm" at bounding box center [559, 255] width 22 height 6
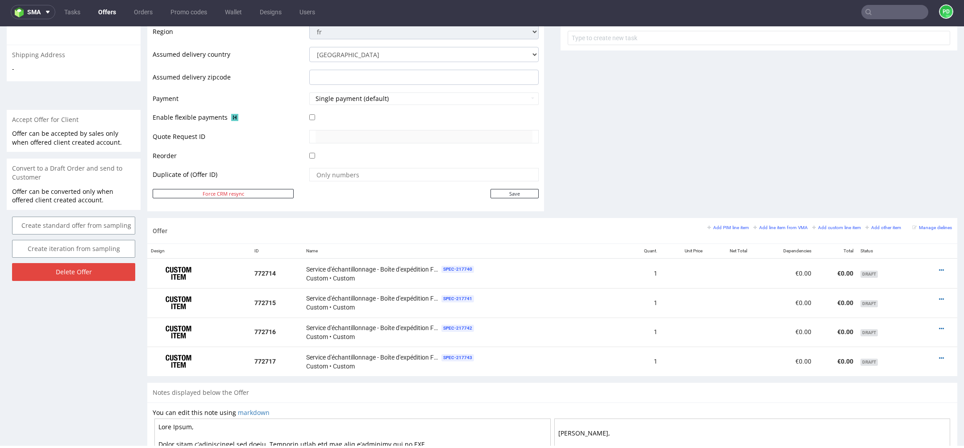
scroll to position [375, 0]
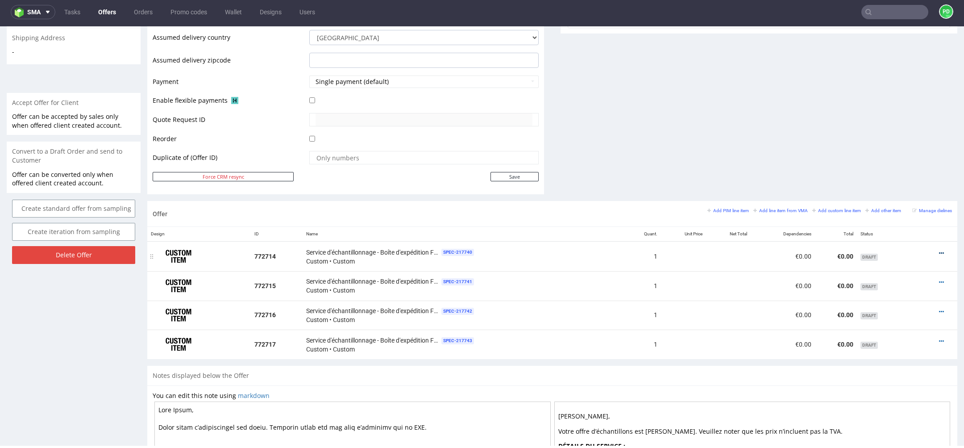
click at [939, 252] on icon at bounding box center [941, 253] width 5 height 6
click at [939, 279] on icon at bounding box center [941, 282] width 5 height 6
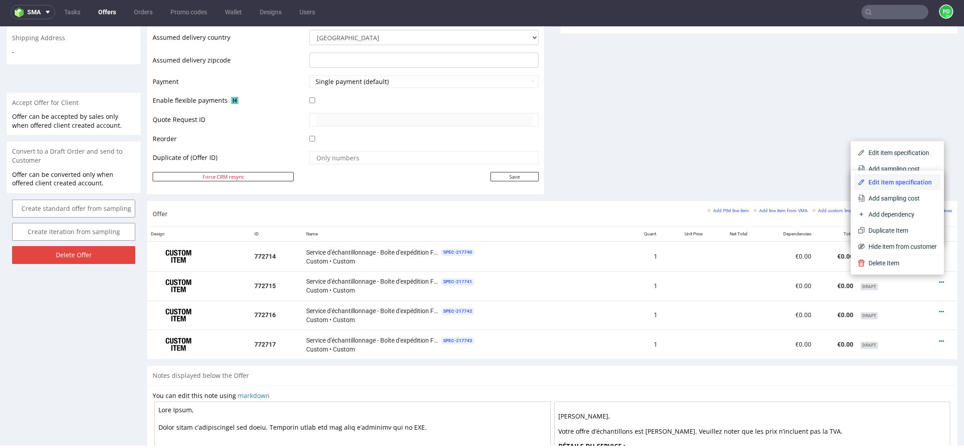
click at [906, 188] on li "Edit item specification" at bounding box center [898, 182] width 86 height 16
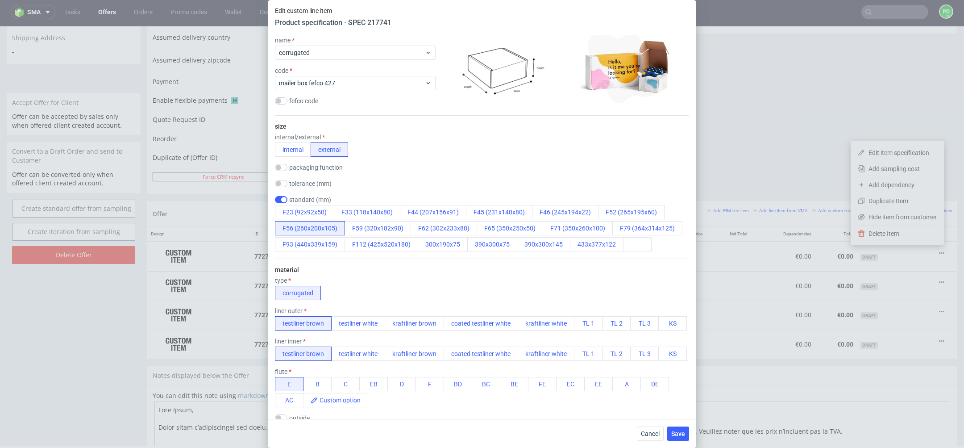
scroll to position [103, 0]
click at [394, 228] on button "F59 (320x182x90)" at bounding box center [378, 229] width 67 height 14
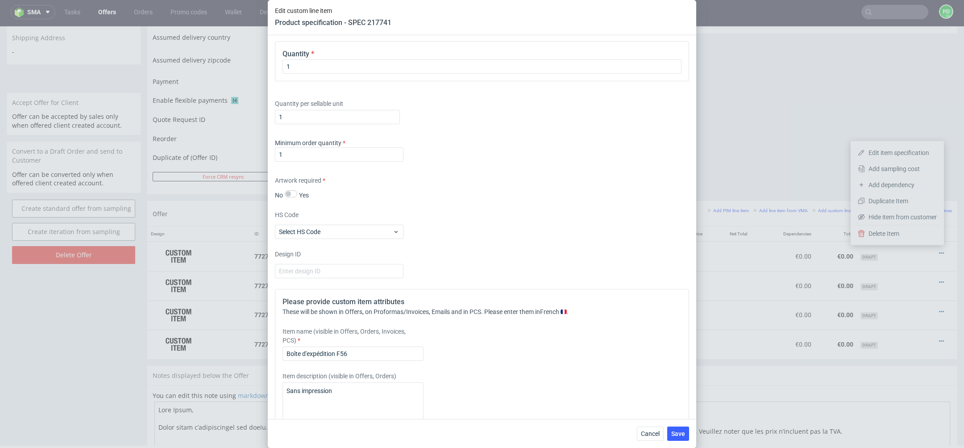
scroll to position [989, 0]
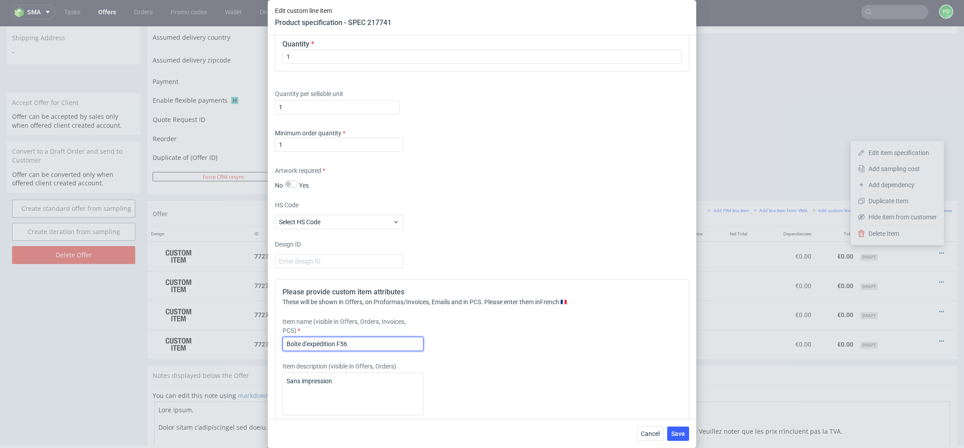
click at [373, 346] on input "Boîte d'expédition F56" at bounding box center [353, 344] width 141 height 14
type input "Boîte d'expédition F59"
click at [673, 437] on button "Save" at bounding box center [678, 433] width 22 height 14
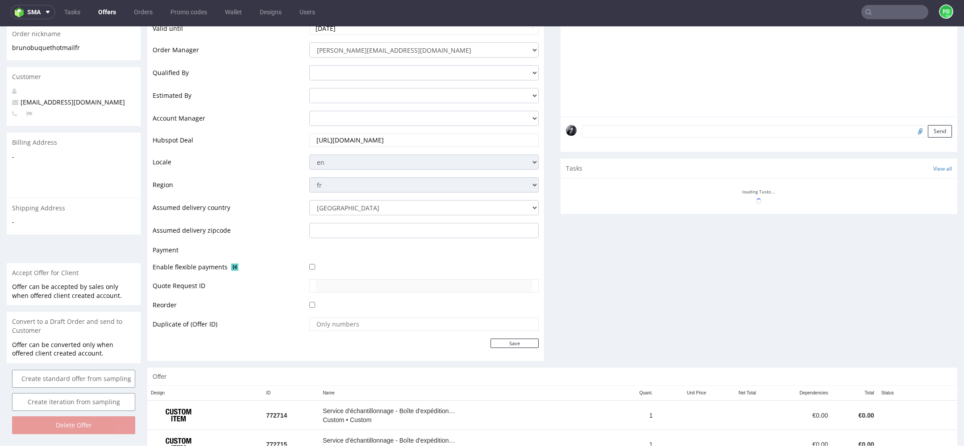
scroll to position [293, 0]
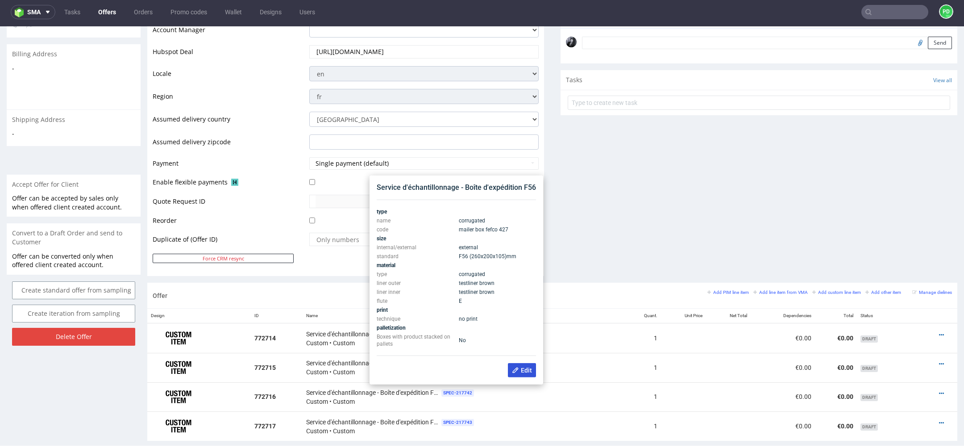
click at [516, 374] on icon at bounding box center [515, 370] width 7 height 7
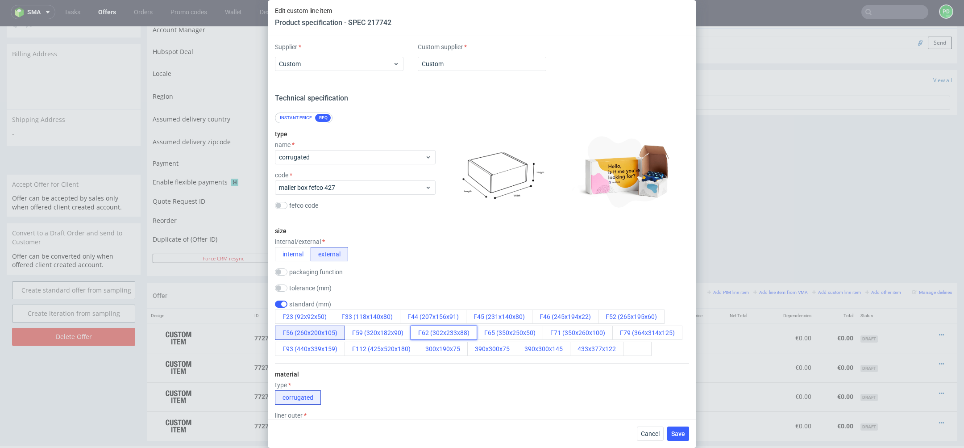
click at [459, 335] on button "F62 (302x233x88)" at bounding box center [444, 332] width 67 height 14
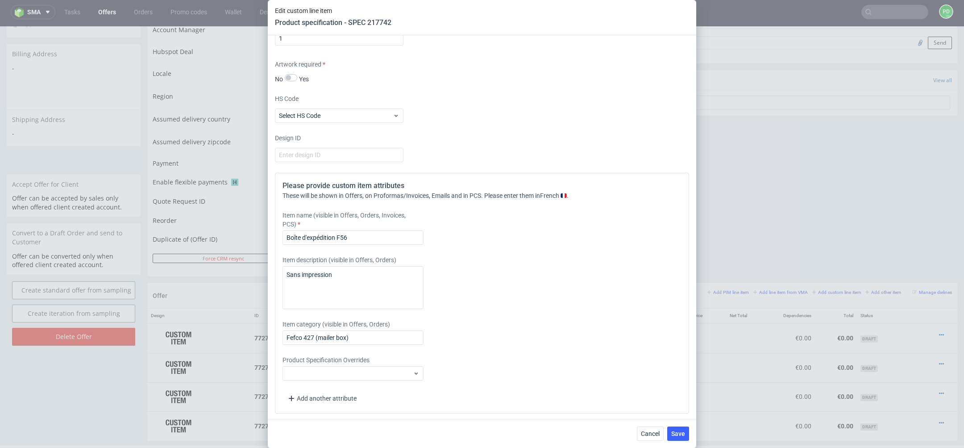
scroll to position [1080, 0]
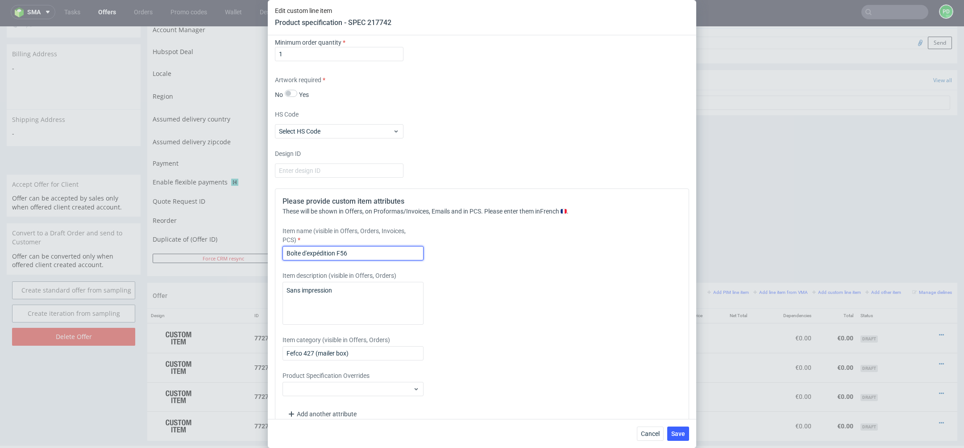
click at [400, 250] on input "Boîte d'expédition F56" at bounding box center [353, 253] width 141 height 14
type input "Boîte d'expédition F62"
click at [684, 435] on span "Save" at bounding box center [679, 433] width 14 height 6
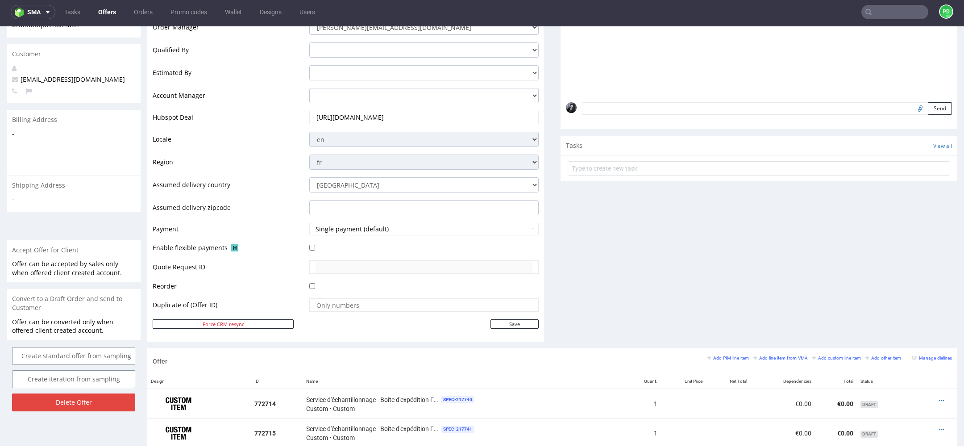
scroll to position [519, 0]
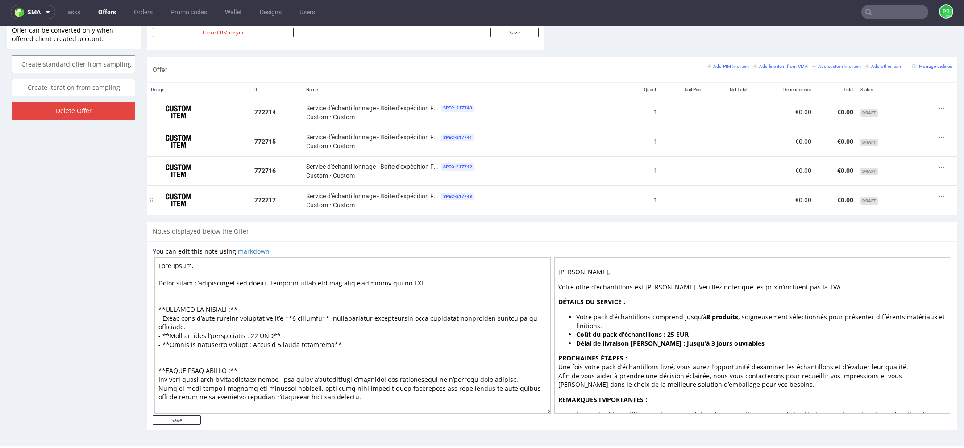
click at [934, 196] on div at bounding box center [935, 196] width 27 height 9
click at [939, 195] on icon at bounding box center [941, 197] width 5 height 6
click at [472, 192] on span "SPEC- 217743" at bounding box center [458, 195] width 36 height 7
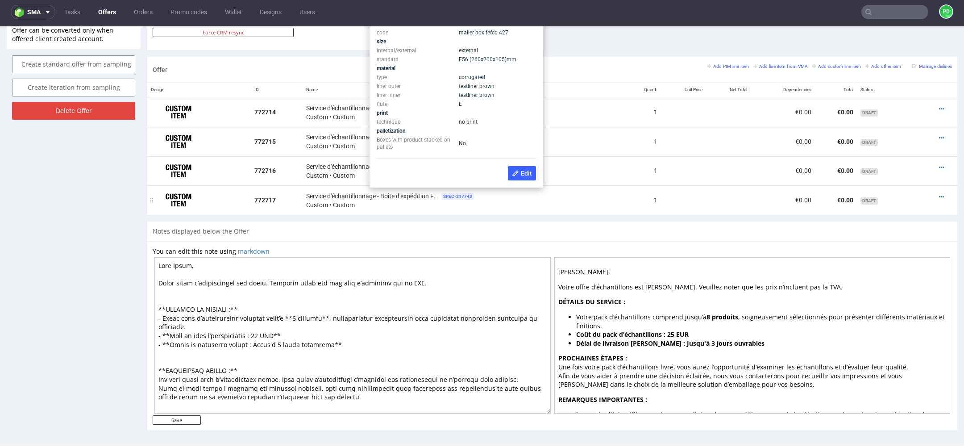
click at [459, 193] on span "SPEC- 217743" at bounding box center [458, 196] width 33 height 7
click at [510, 172] on button "Edit" at bounding box center [522, 173] width 28 height 14
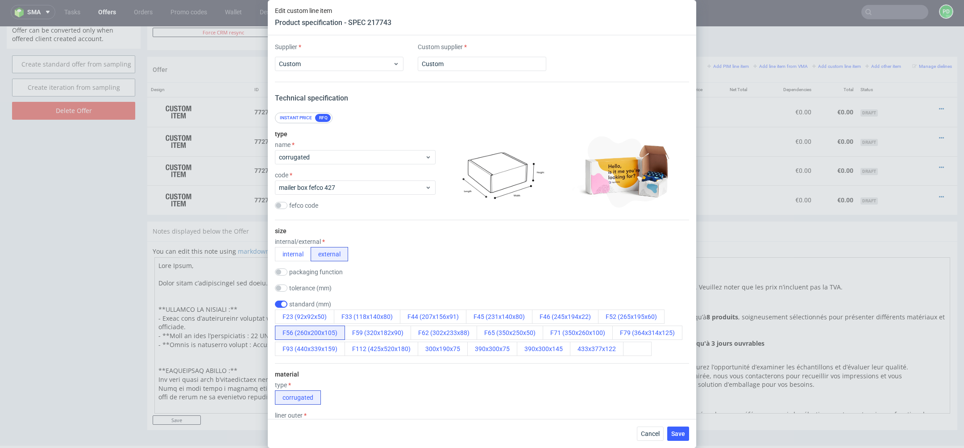
scroll to position [129, 0]
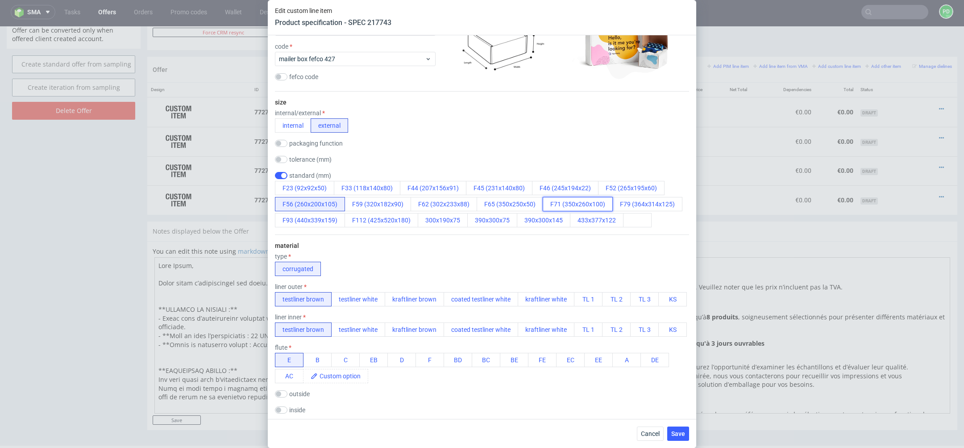
click at [571, 209] on button "F71 (350x260x100)" at bounding box center [578, 204] width 70 height 14
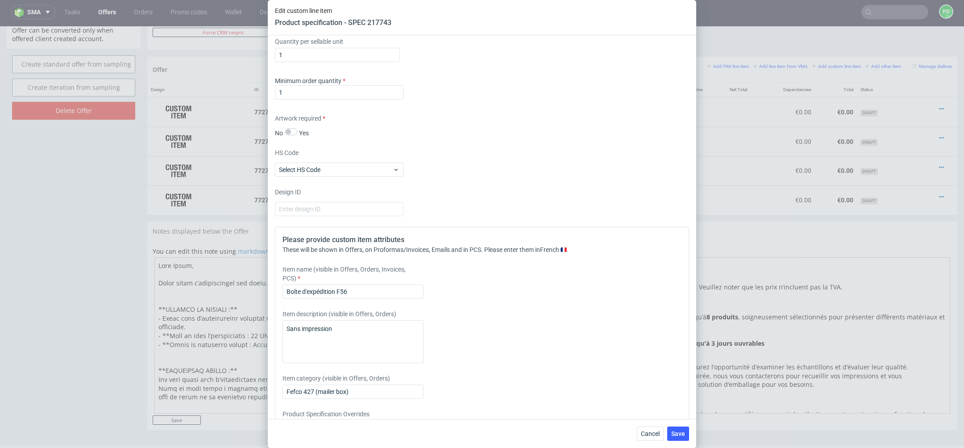
scroll to position [1060, 0]
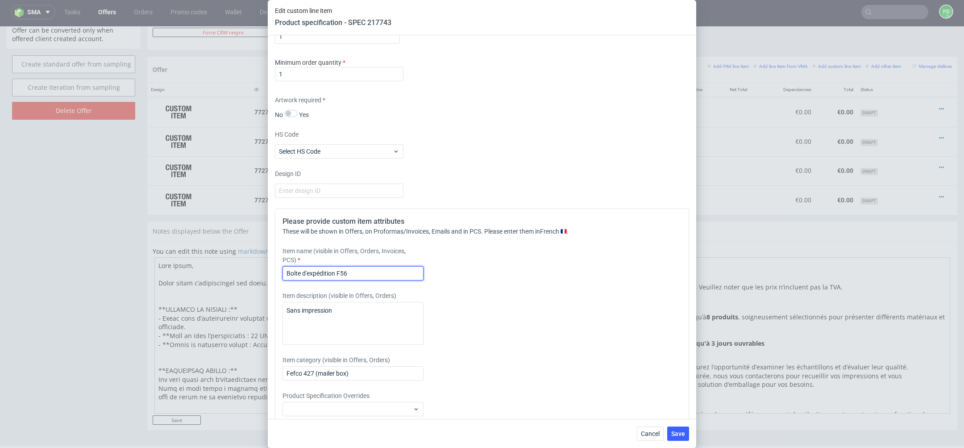
click at [378, 272] on input "Boîte d'expédition F56" at bounding box center [353, 273] width 141 height 14
type input "Boîte d'expédition F71"
click at [684, 435] on span "Save" at bounding box center [679, 433] width 14 height 6
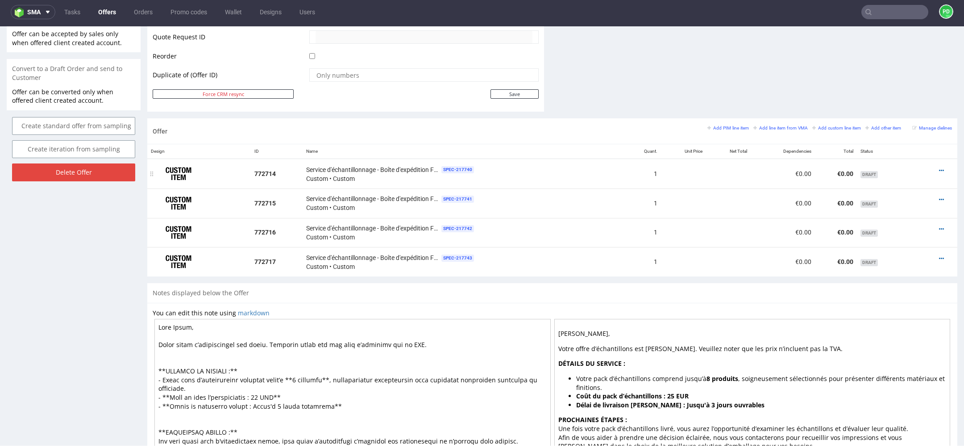
scroll to position [436, 0]
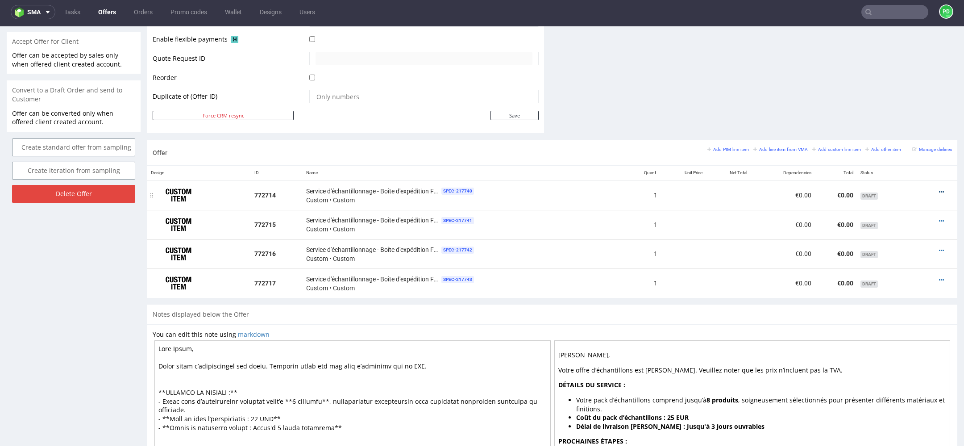
click at [939, 192] on icon at bounding box center [941, 192] width 5 height 6
click at [894, 111] on span "Add sampling cost" at bounding box center [901, 107] width 72 height 9
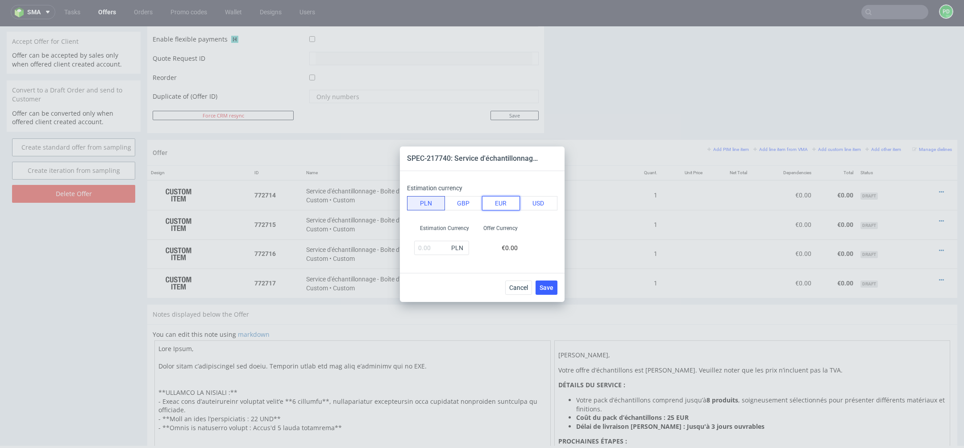
click at [506, 204] on button "EUR" at bounding box center [501, 203] width 38 height 14
click at [432, 244] on input "text" at bounding box center [441, 248] width 55 height 14
type input "6.25"
click at [552, 288] on span "Save" at bounding box center [547, 287] width 14 height 6
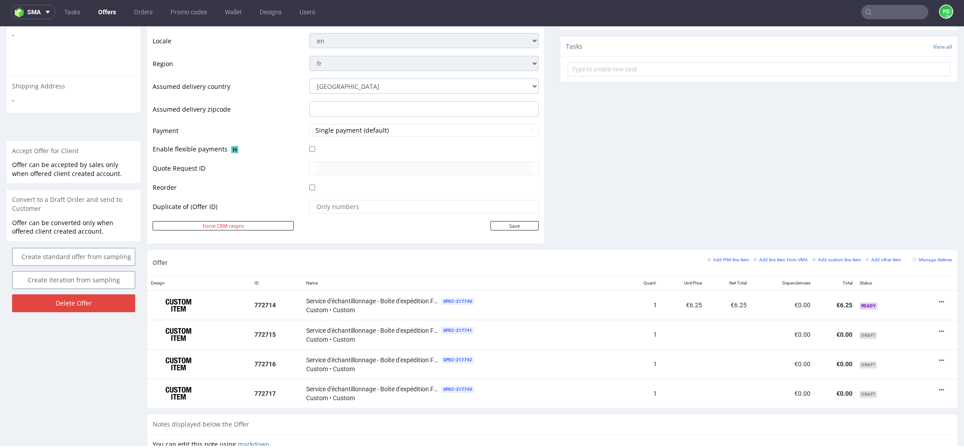
scroll to position [332, 0]
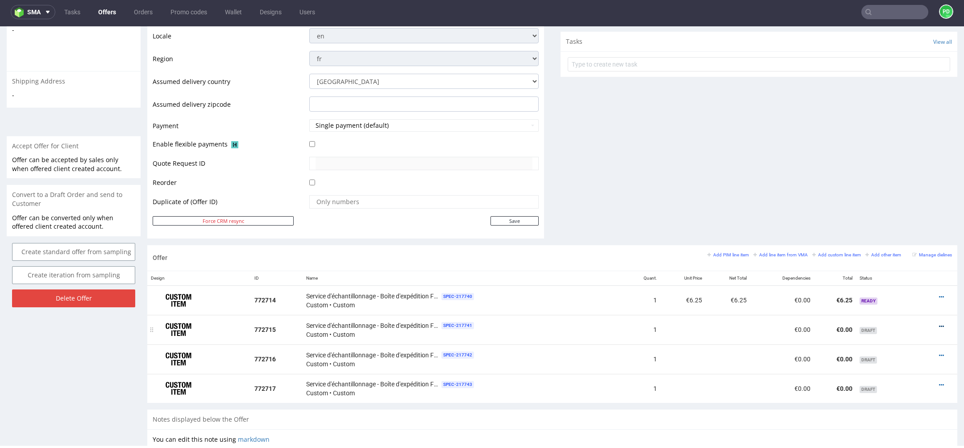
click at [939, 323] on icon at bounding box center [941, 326] width 5 height 6
click at [909, 246] on span "Add sampling cost" at bounding box center [901, 242] width 72 height 9
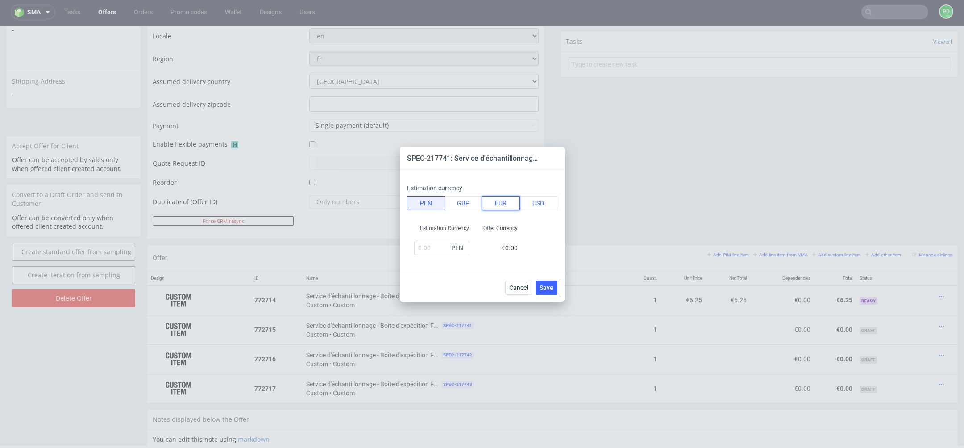
click at [506, 207] on button "EUR" at bounding box center [501, 203] width 38 height 14
click at [430, 252] on input "text" at bounding box center [441, 248] width 55 height 14
type input "6.25"
click at [553, 284] on span "Save" at bounding box center [547, 287] width 14 height 6
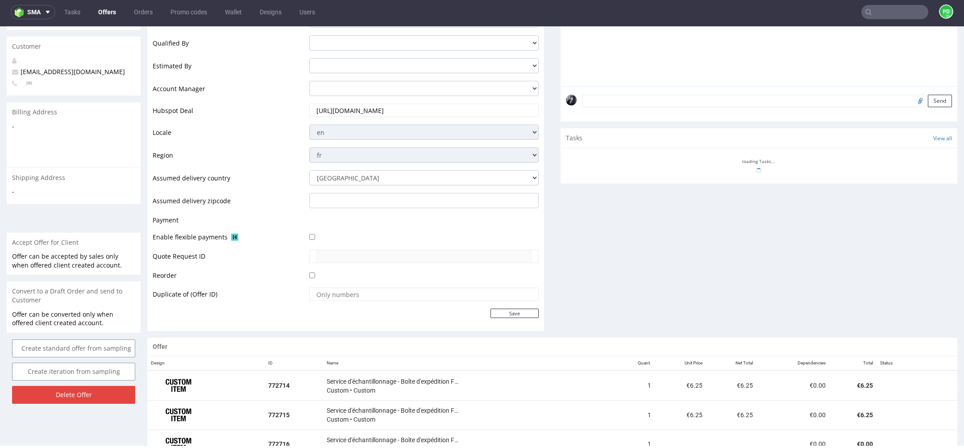
scroll to position [330, 0]
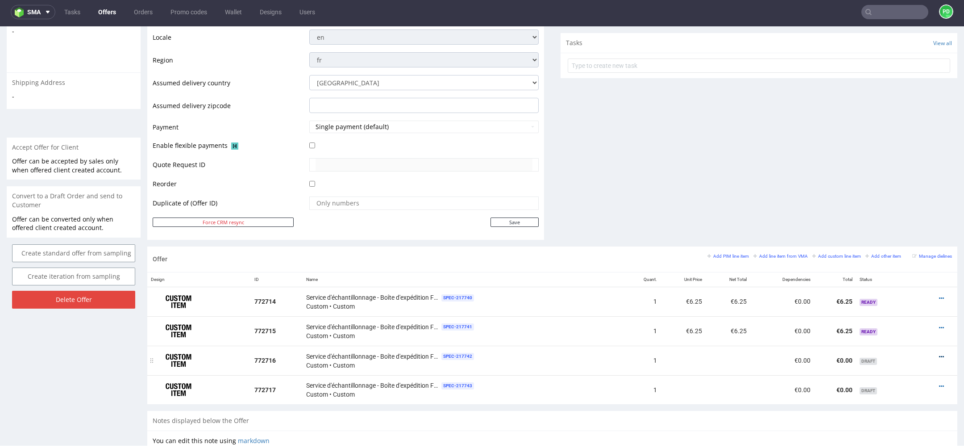
click at [939, 358] on icon at bounding box center [941, 357] width 5 height 6
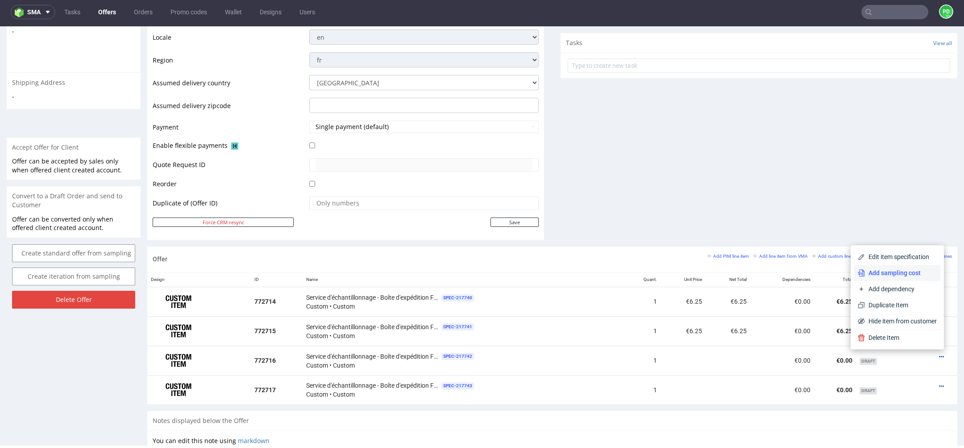
click at [905, 270] on span "Add sampling cost" at bounding box center [901, 272] width 72 height 9
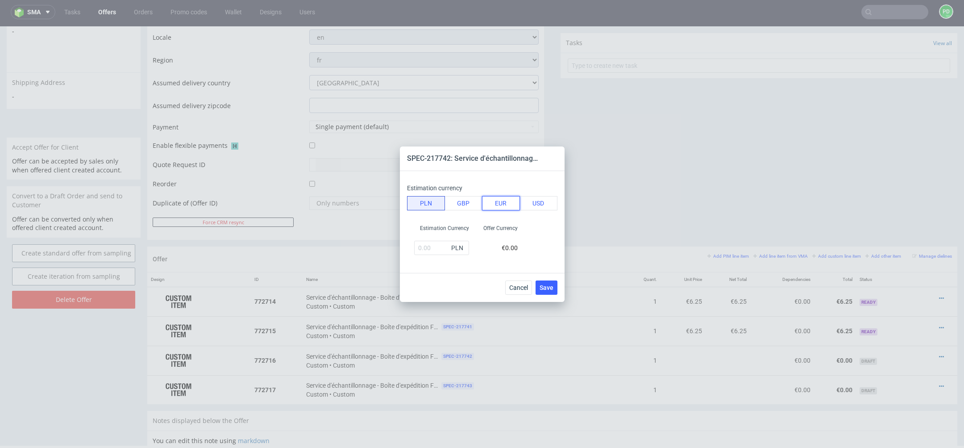
click at [497, 200] on button "EUR" at bounding box center [501, 203] width 38 height 14
click at [438, 242] on input "text" at bounding box center [441, 248] width 55 height 14
type input "2"
type input "6?"
type input "."
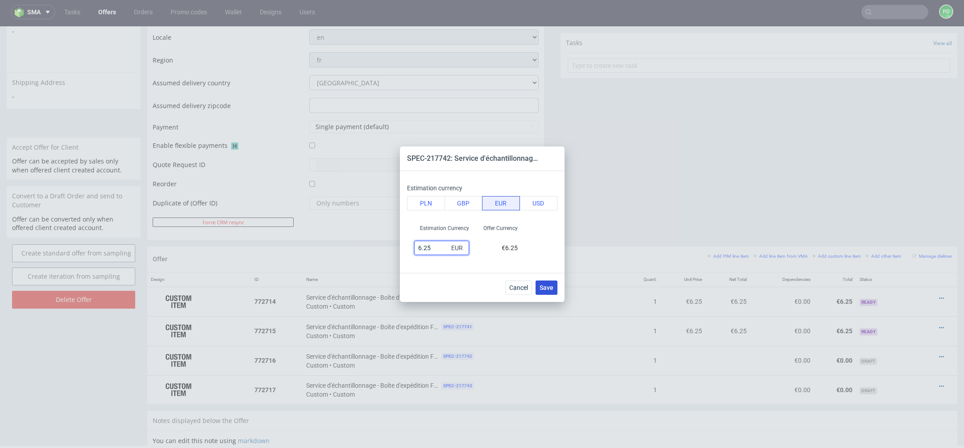
type input "6.25"
click at [543, 283] on button "Save" at bounding box center [547, 287] width 22 height 14
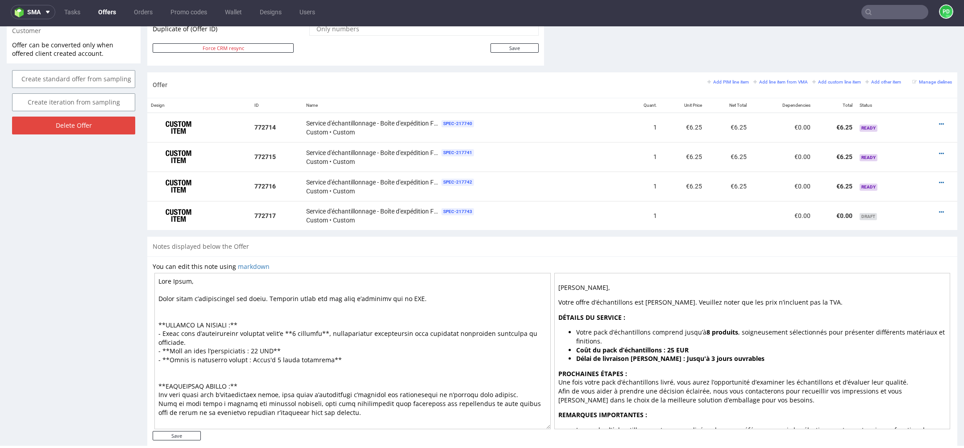
scroll to position [520, 0]
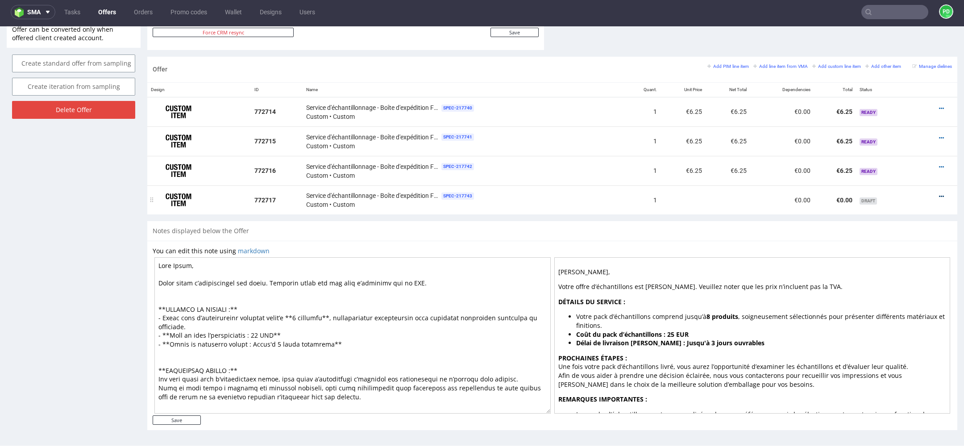
click at [939, 193] on icon at bounding box center [941, 196] width 5 height 6
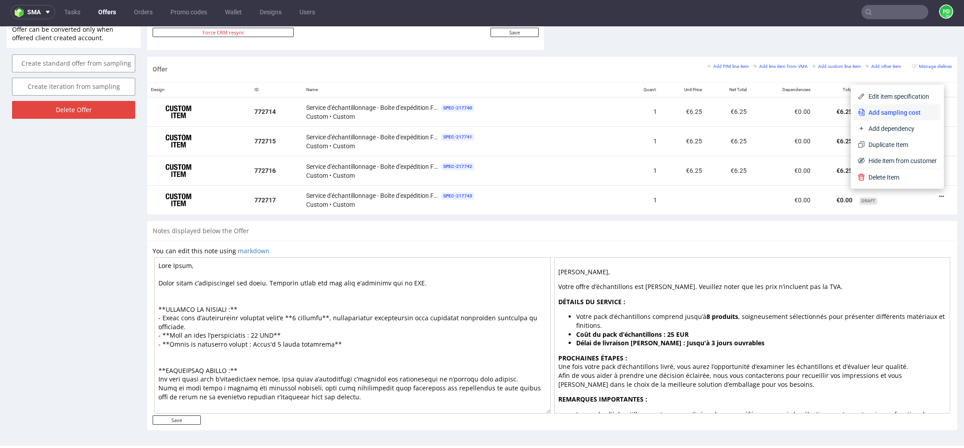
click at [904, 117] on li "Add sampling cost" at bounding box center [898, 112] width 86 height 16
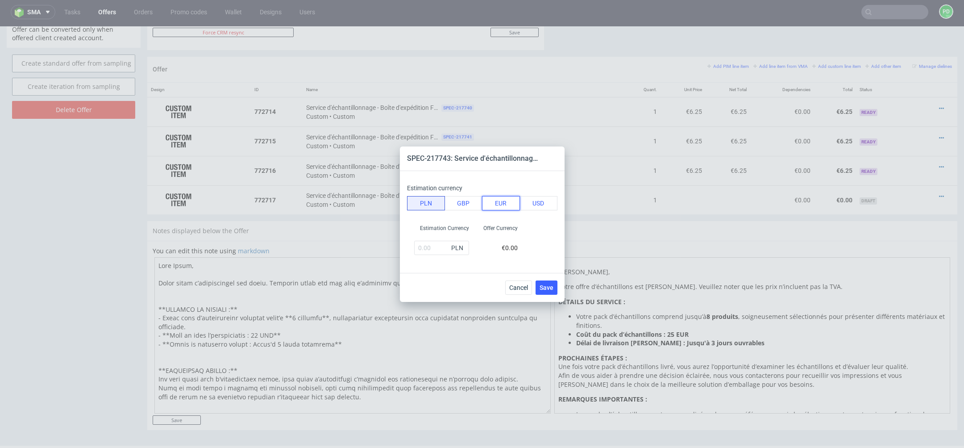
click at [500, 203] on button "EUR" at bounding box center [501, 203] width 38 height 14
click at [435, 250] on input "text" at bounding box center [441, 248] width 55 height 14
type input "6.25"
click at [544, 285] on span "Save" at bounding box center [547, 287] width 14 height 6
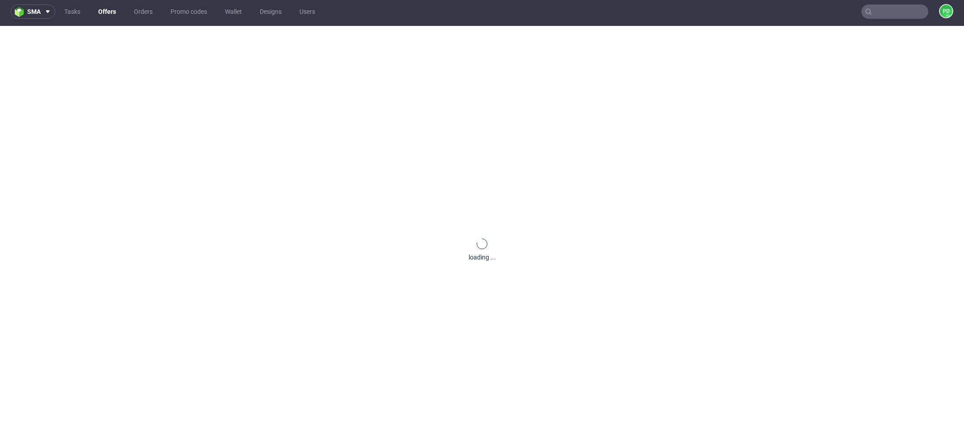
scroll to position [0, 0]
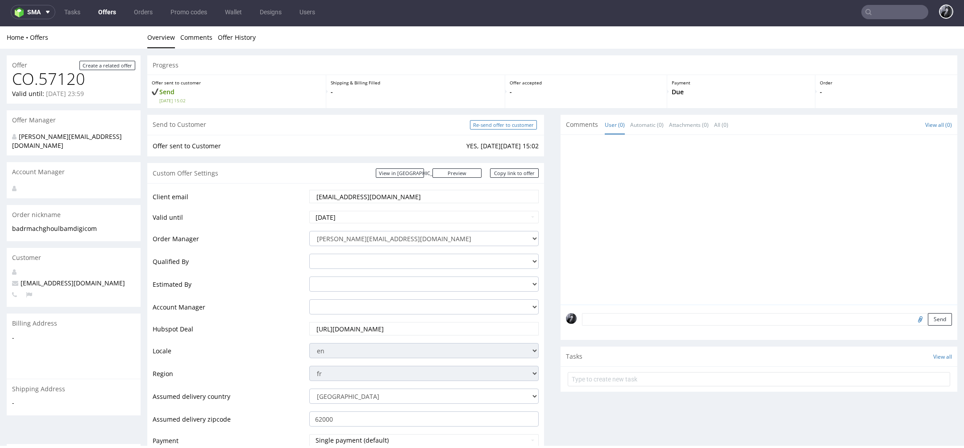
click at [499, 127] on input "Re-send offer to customer" at bounding box center [503, 124] width 67 height 9
type input "In progress..."
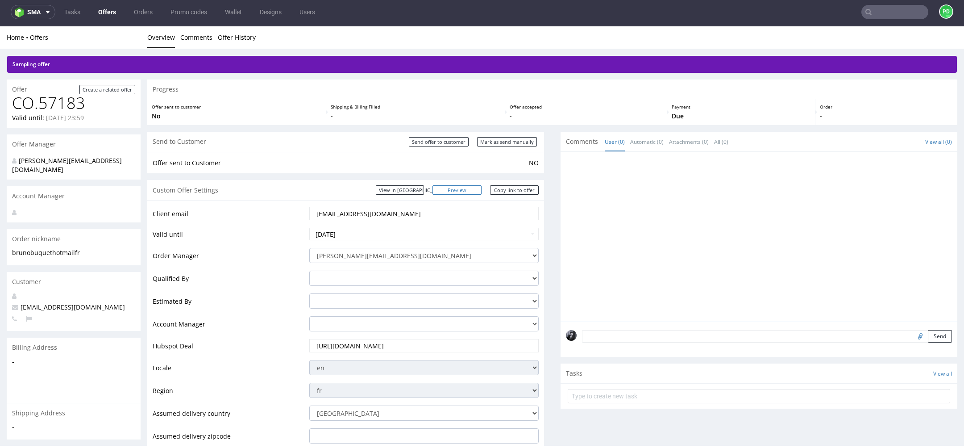
click at [467, 191] on link "Preview" at bounding box center [457, 189] width 49 height 9
click at [523, 193] on link "Copy link to offer" at bounding box center [514, 189] width 49 height 9
click at [504, 193] on link "Copy link to offer" at bounding box center [514, 189] width 49 height 9
click at [101, 12] on link "Offers" at bounding box center [107, 12] width 29 height 14
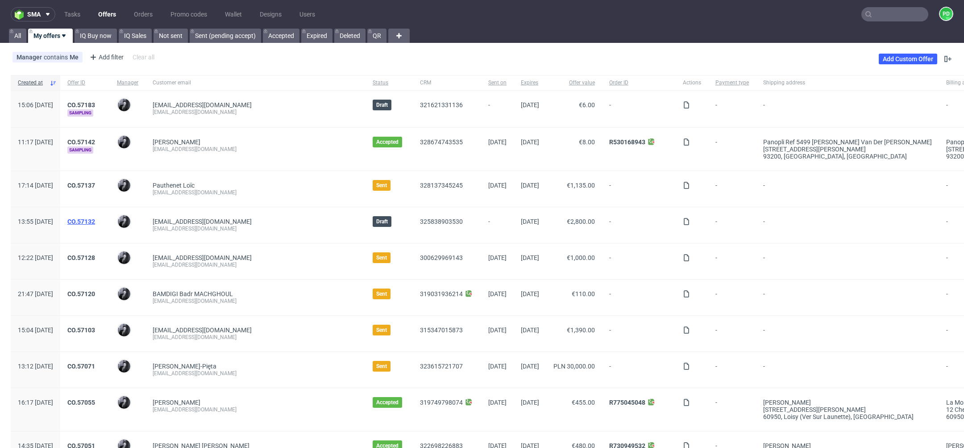
click at [95, 220] on link "CO.57132" at bounding box center [81, 221] width 28 height 7
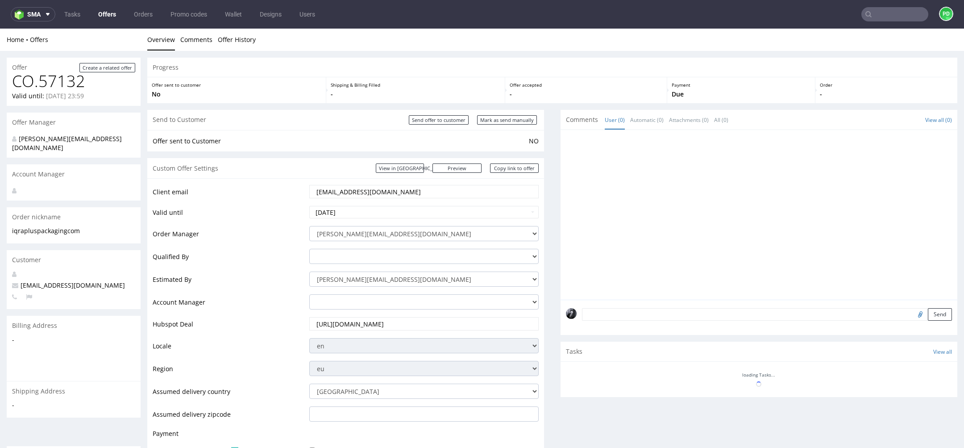
click at [110, 17] on link "Offers" at bounding box center [107, 14] width 29 height 14
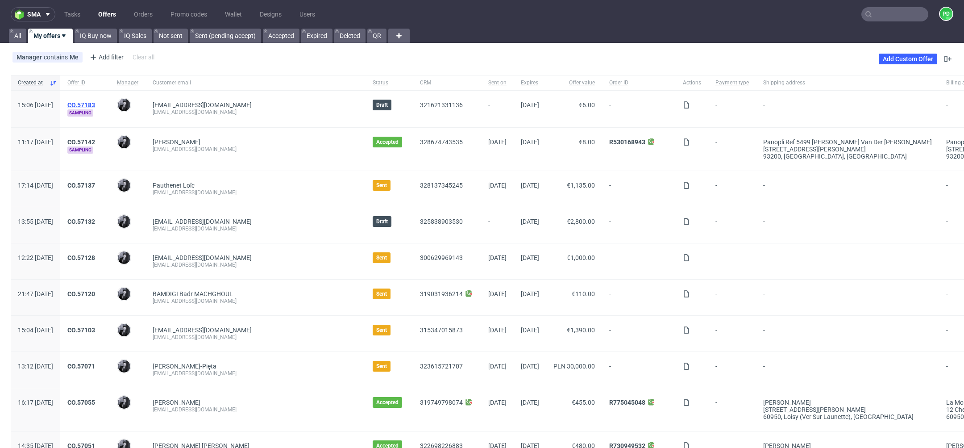
click at [95, 103] on link "CO.57183" at bounding box center [81, 104] width 28 height 7
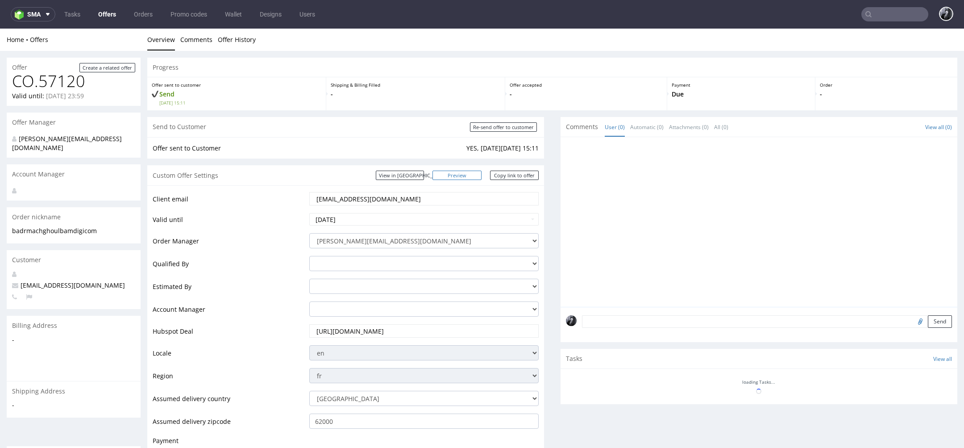
click at [459, 174] on link "Preview" at bounding box center [457, 175] width 49 height 9
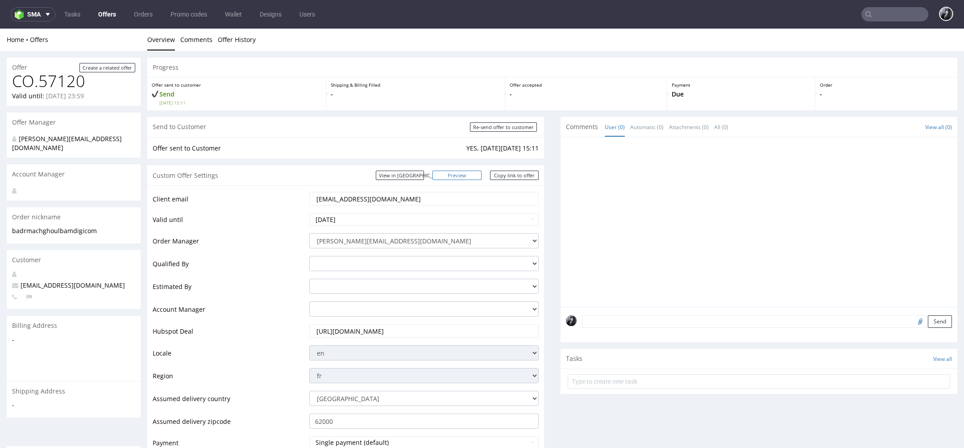
click at [468, 179] on link "Preview" at bounding box center [457, 175] width 49 height 9
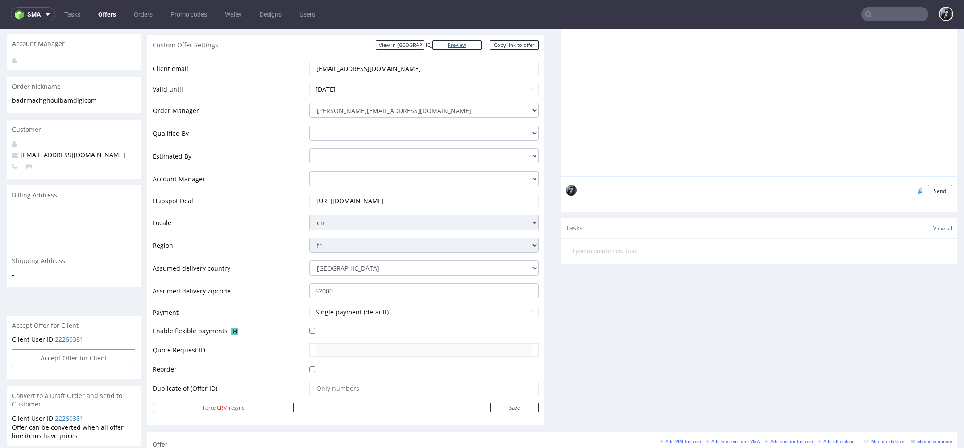
scroll to position [165, 0]
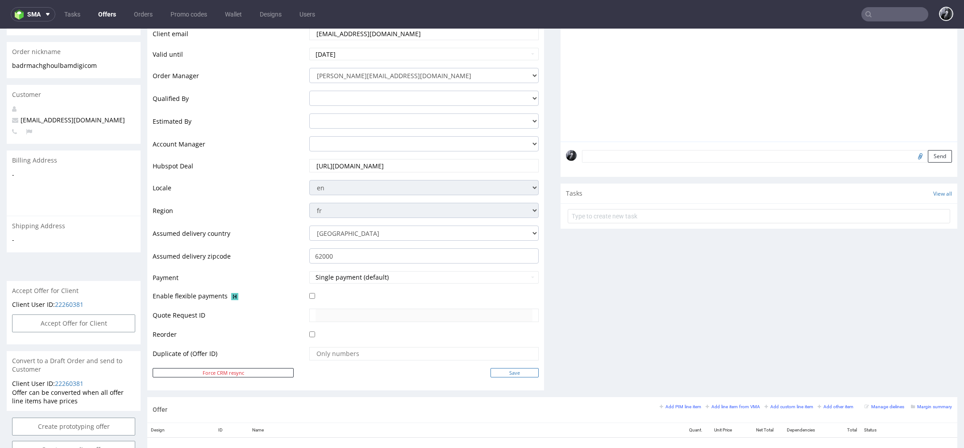
click at [517, 371] on input "Save" at bounding box center [515, 372] width 48 height 9
type input "In progress..."
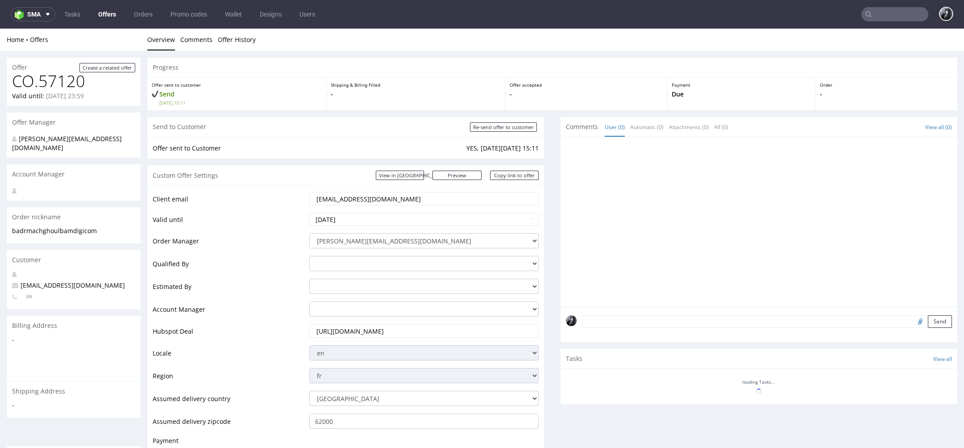
scroll to position [0, 0]
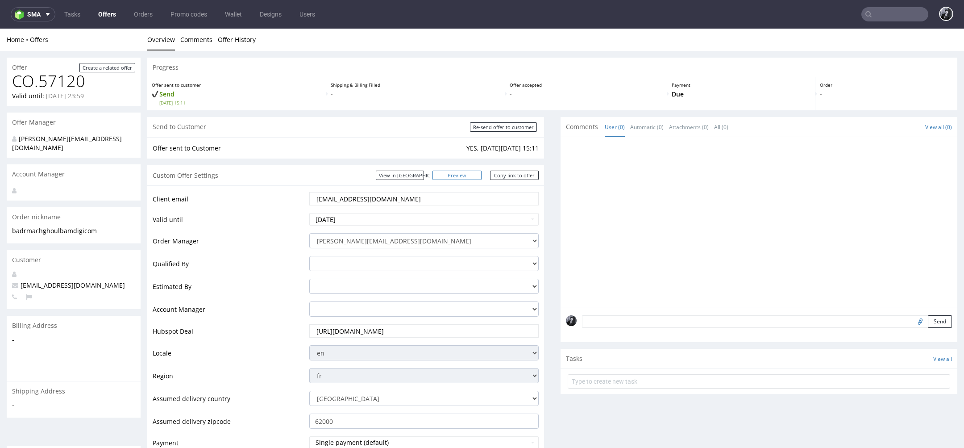
click at [467, 174] on link "Preview" at bounding box center [457, 175] width 49 height 9
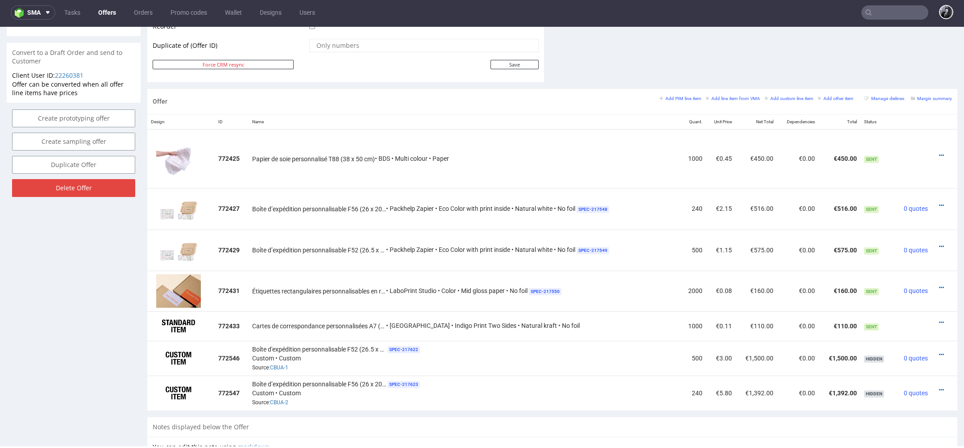
scroll to position [471, 0]
click at [121, 268] on div "Offer Create a related offer CO.57120 Valid until: October 10, 2025 23:59 Offer…" at bounding box center [74, 109] width 134 height 1048
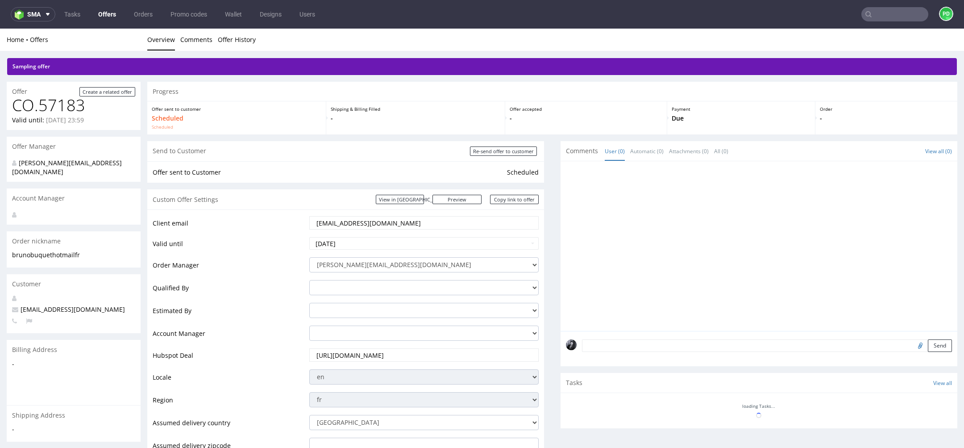
click at [110, 14] on link "Offers" at bounding box center [107, 14] width 29 height 14
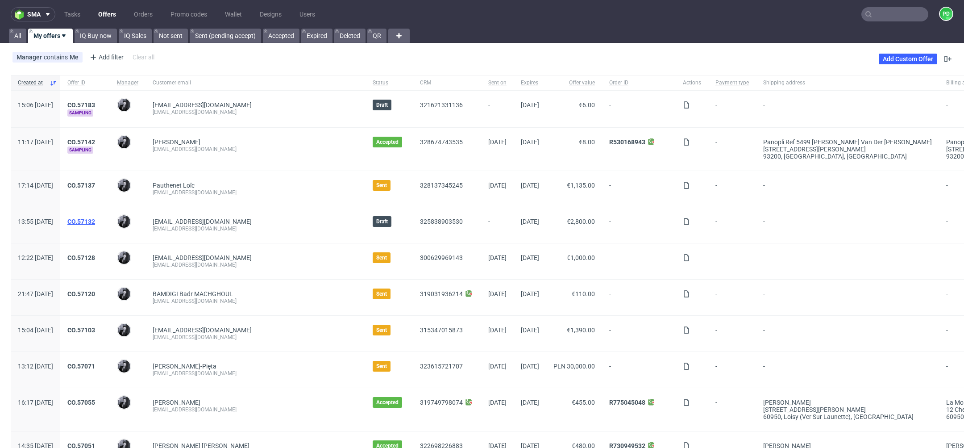
click at [95, 219] on link "CO.57132" at bounding box center [81, 221] width 28 height 7
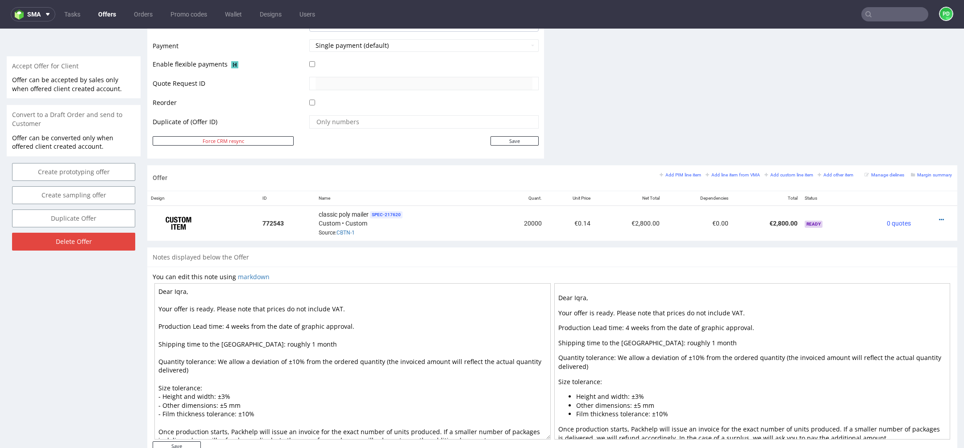
scroll to position [413, 0]
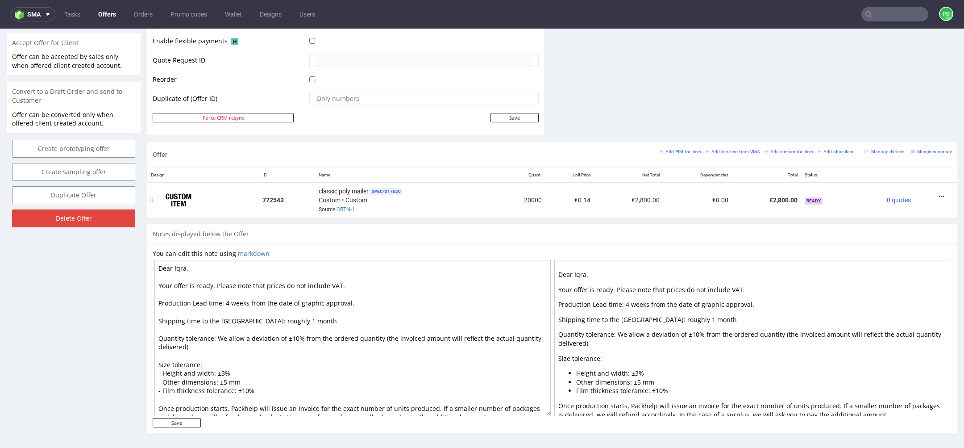
click at [939, 194] on icon at bounding box center [941, 196] width 5 height 6
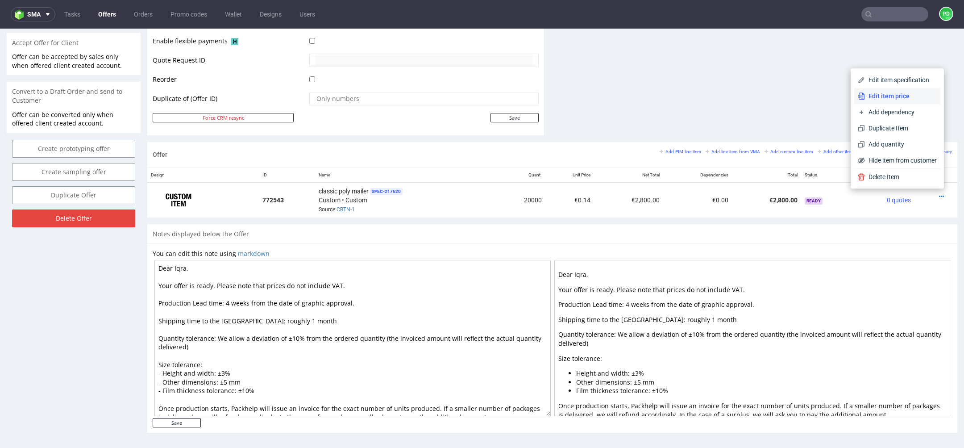
click at [892, 99] on span "Edit item price" at bounding box center [901, 96] width 72 height 9
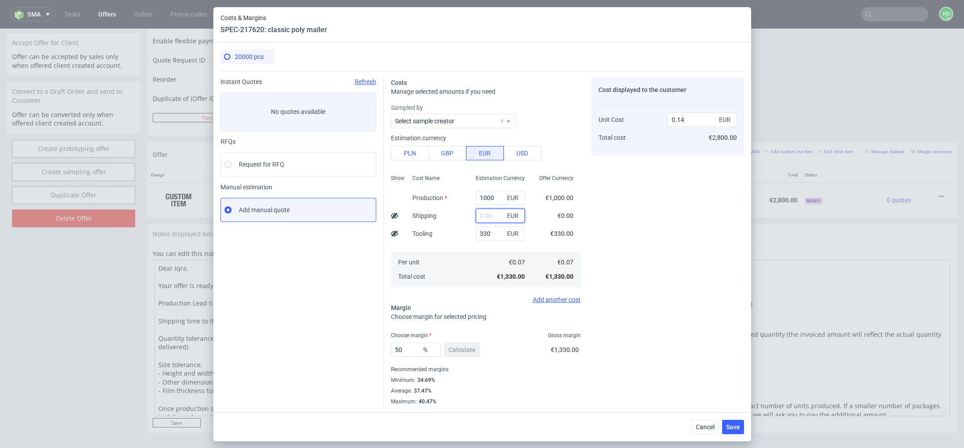
click at [498, 213] on input "text" at bounding box center [500, 216] width 49 height 14
paste input "6,449"
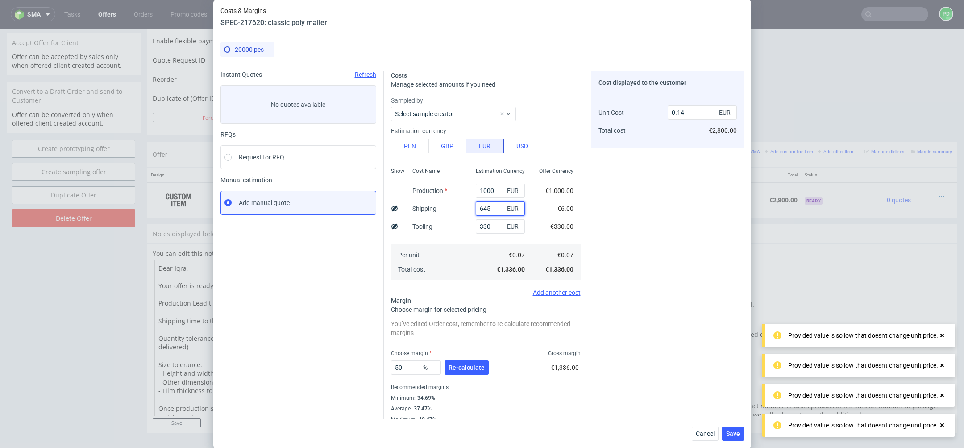
type input "6450"
type input "0.78"
type input "6"
type input "0.14"
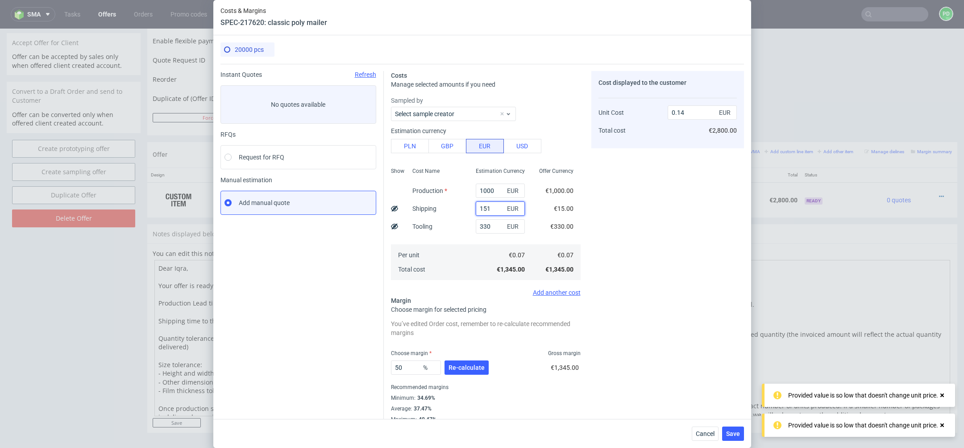
type input "1514"
type input "0.29"
type input "1513"
click at [613, 232] on div "Cost displayed to the customer Unit Cost Total cost 0.29 EUR €5,800.00" at bounding box center [668, 247] width 153 height 352
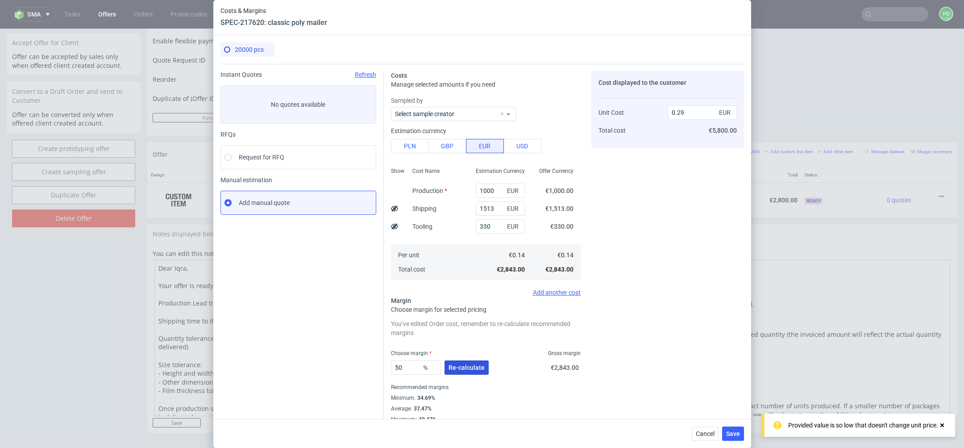
click at [470, 367] on span "Re-calculate" at bounding box center [467, 367] width 36 height 6
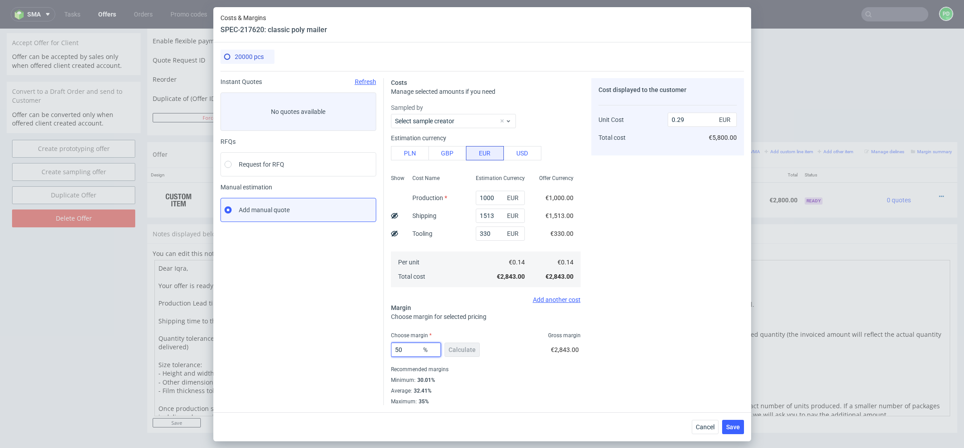
click at [412, 346] on input "50" at bounding box center [416, 349] width 50 height 14
type input "5"
type input "3"
type input "0.15"
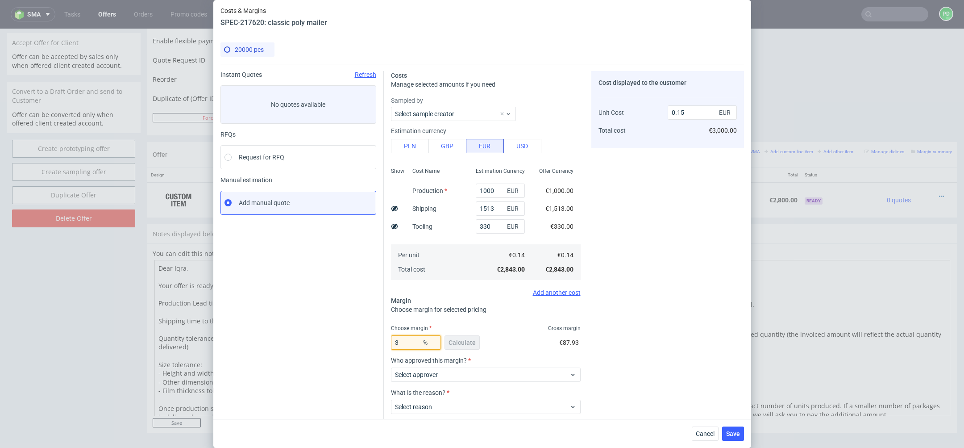
type input "35"
type input "0.23"
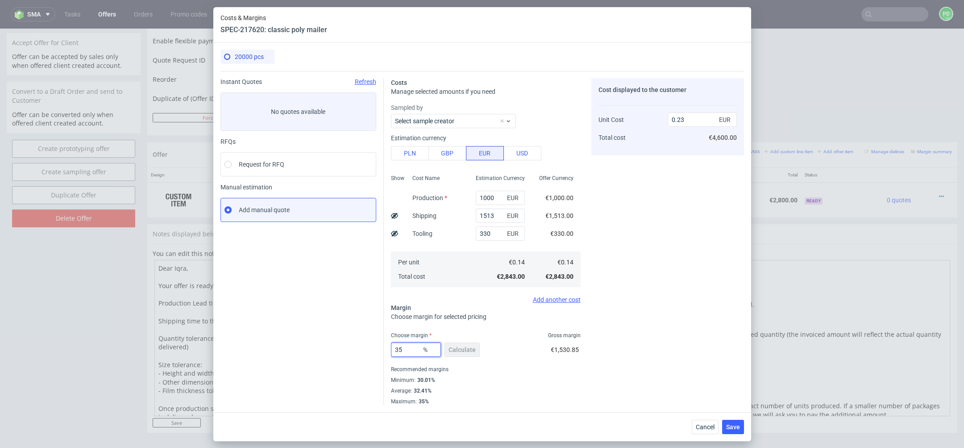
type input "3"
type input "40"
type input "0.24"
type input "40"
click at [691, 122] on input "0.24" at bounding box center [702, 120] width 69 height 14
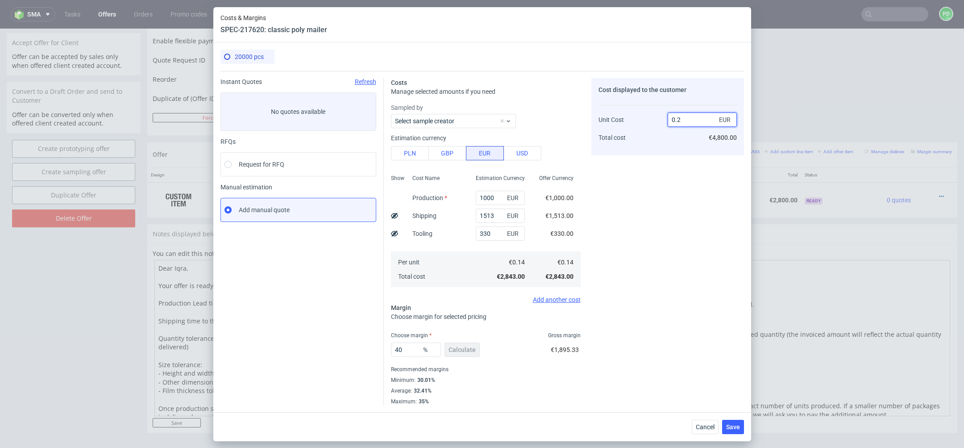
type input "0.25"
type input "43.999999999999986"
type input "0.25"
click at [681, 292] on div "Cost displayed to the customer Unit Cost Total cost 0.25 EUR €5,200.00" at bounding box center [668, 241] width 153 height 327
click at [736, 425] on span "Save" at bounding box center [733, 427] width 14 height 6
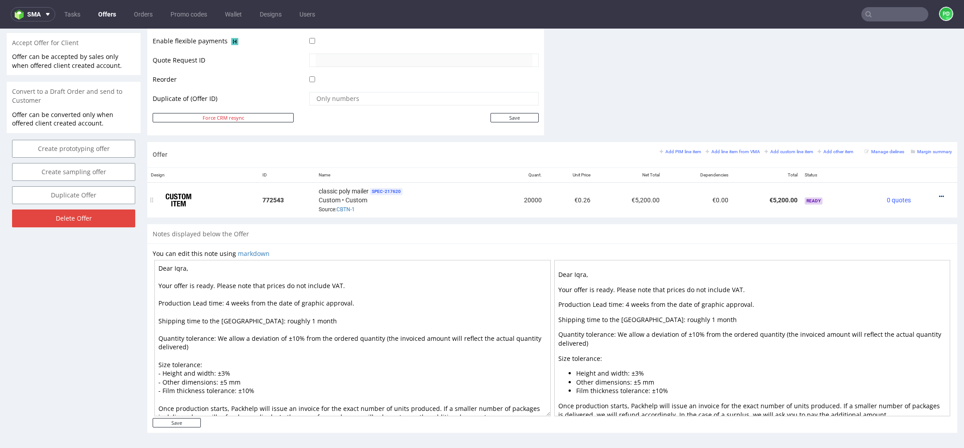
click at [939, 193] on icon at bounding box center [941, 196] width 5 height 6
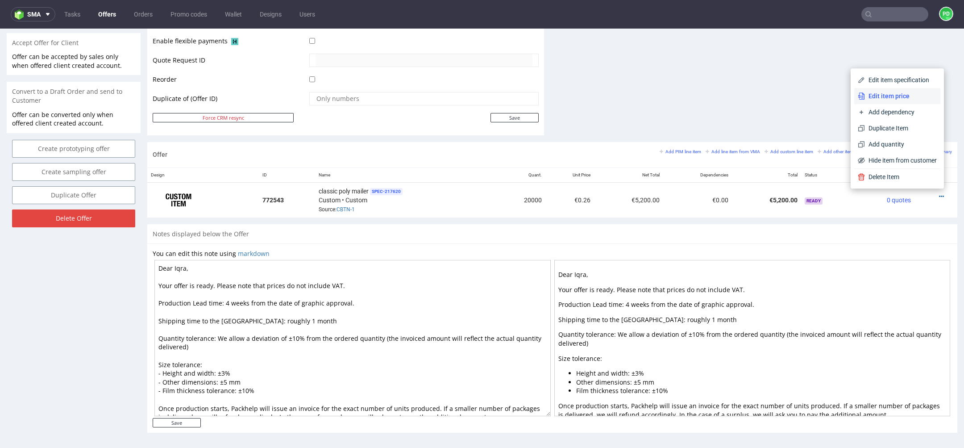
click at [893, 93] on span "Edit item price" at bounding box center [901, 96] width 72 height 9
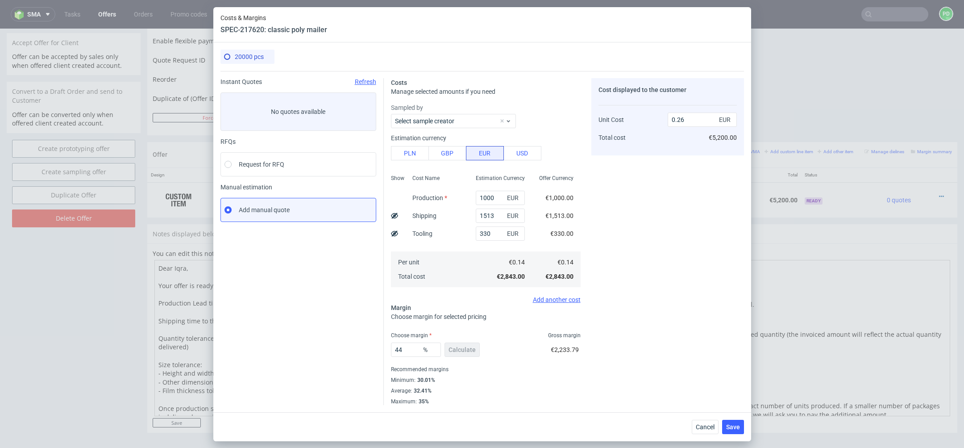
click at [730, 116] on span "EUR" at bounding box center [726, 119] width 18 height 13
click at [701, 424] on span "Cancel" at bounding box center [705, 427] width 19 height 6
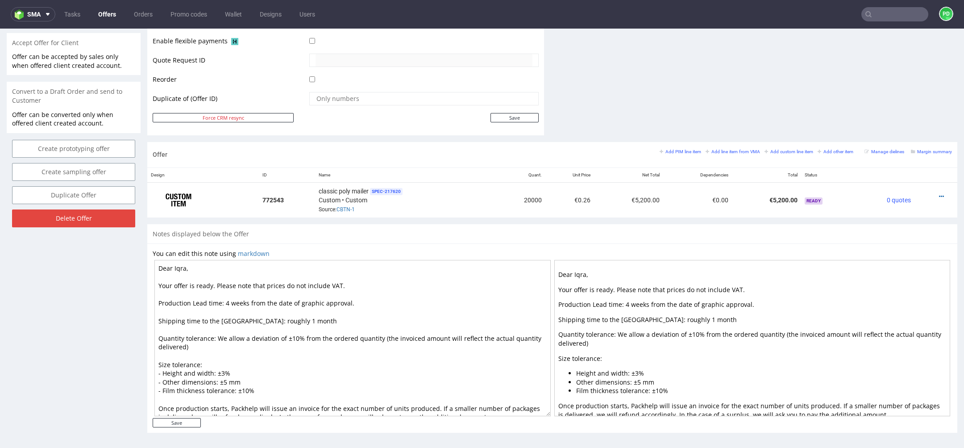
scroll to position [9, 0]
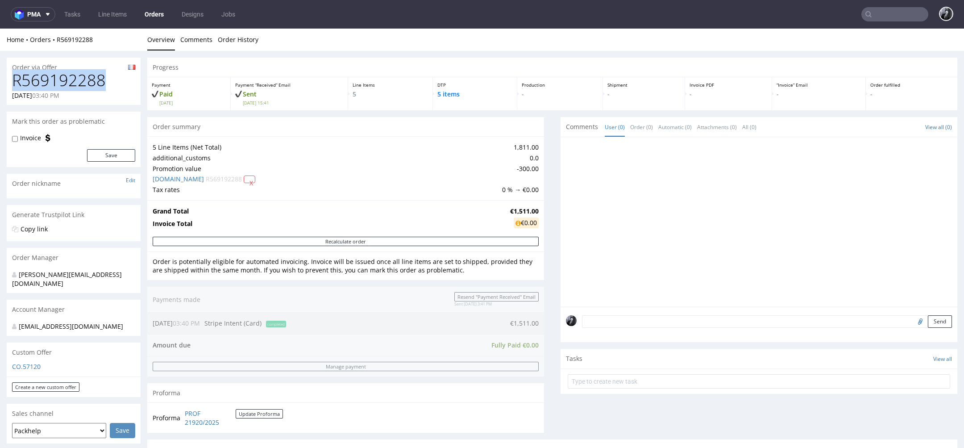
drag, startPoint x: 104, startPoint y: 83, endPoint x: 15, endPoint y: 82, distance: 88.9
click at [15, 82] on h1 "R569192288" at bounding box center [73, 80] width 123 height 18
copy h1 "R569192288"
drag, startPoint x: 501, startPoint y: 212, endPoint x: 532, endPoint y: 212, distance: 30.8
click at [532, 212] on tr "Grand Total €1,511.00" at bounding box center [346, 211] width 386 height 11
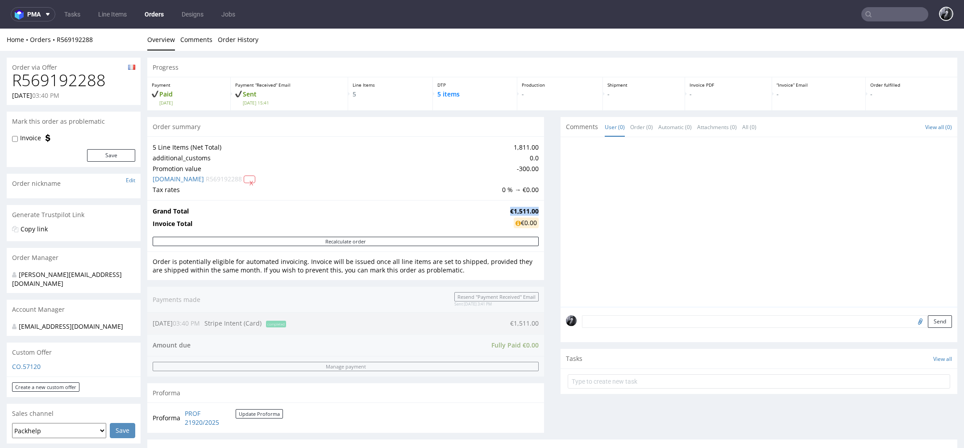
copy tr "€1,511.00"
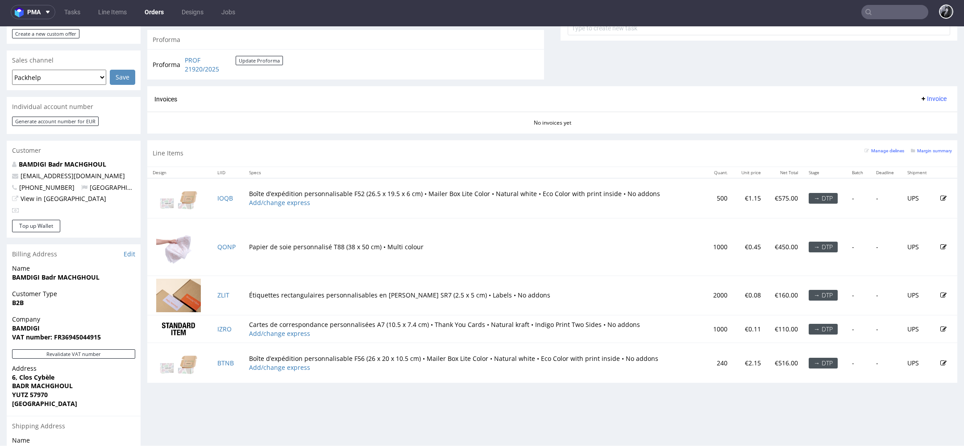
scroll to position [324, 0]
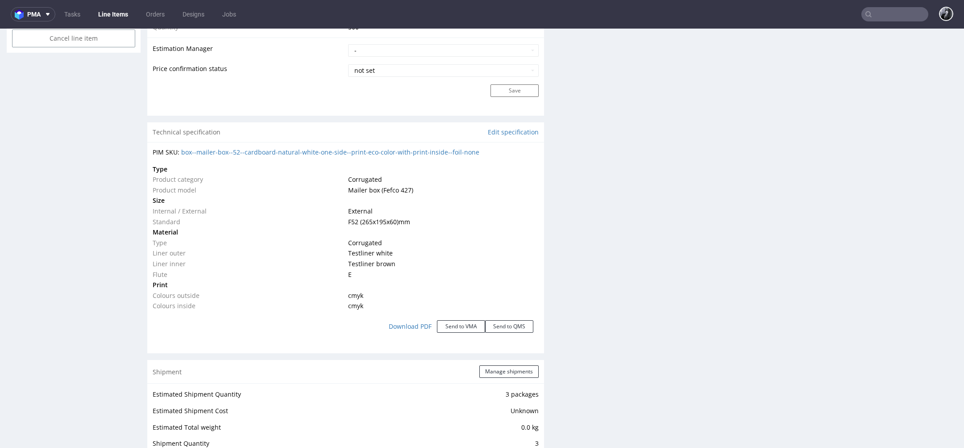
scroll to position [763, 0]
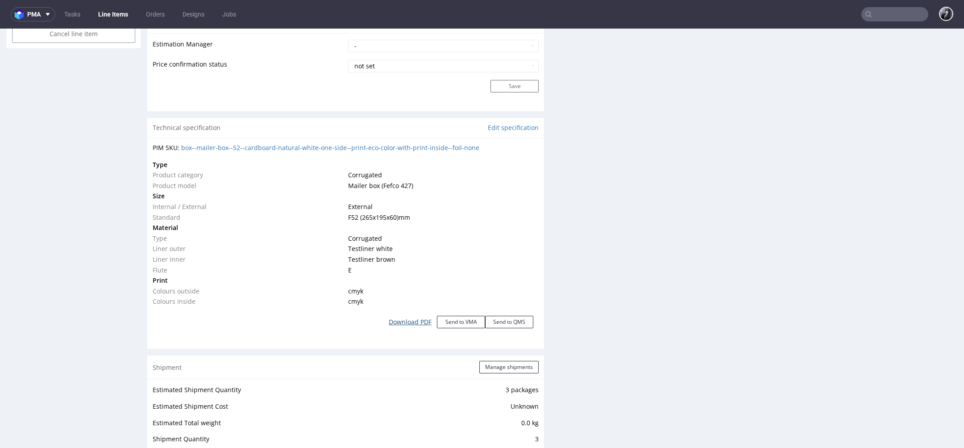
click at [415, 325] on link "Download PDF" at bounding box center [411, 322] width 54 height 20
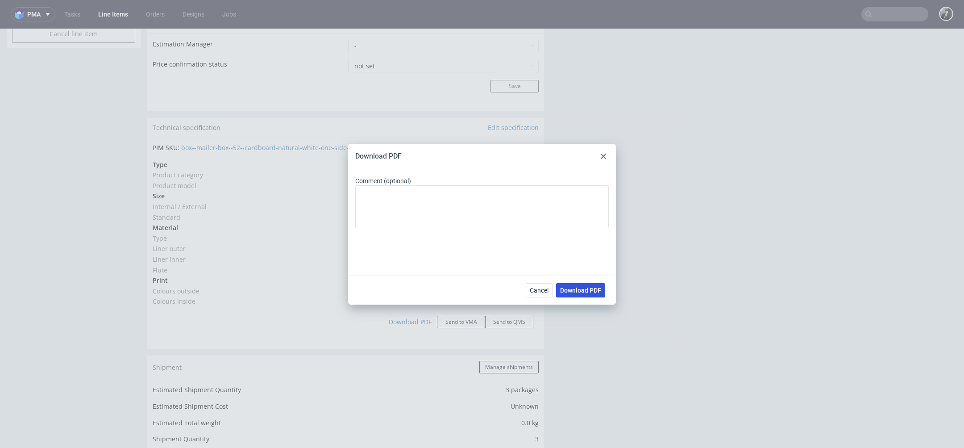
click at [588, 293] on span "Download PDF" at bounding box center [580, 290] width 41 height 6
click at [375, 86] on div "Download PDF Comment (optional) Cancel Download PDF" at bounding box center [482, 224] width 964 height 448
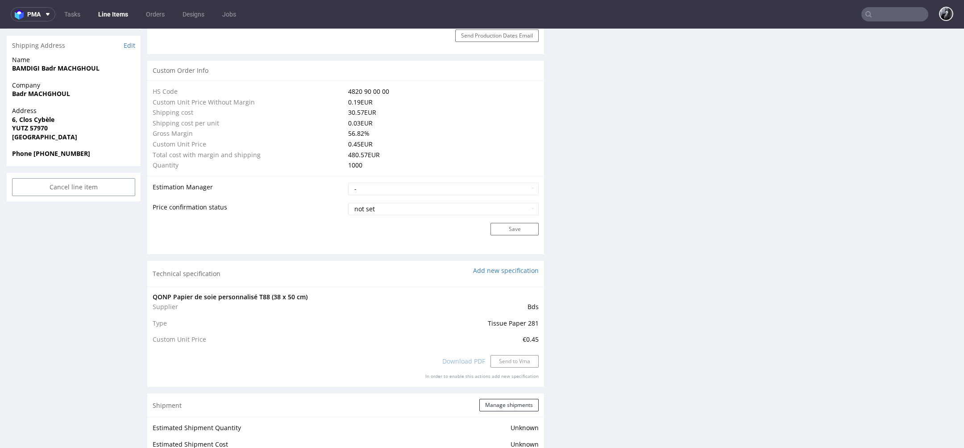
scroll to position [638, 0]
click at [465, 361] on div "Download PDF Send to Vma" at bounding box center [346, 361] width 386 height 20
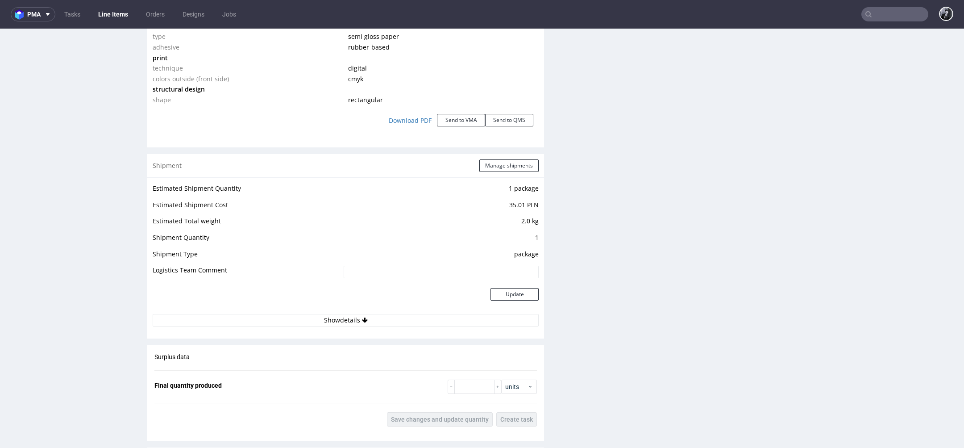
scroll to position [951, 0]
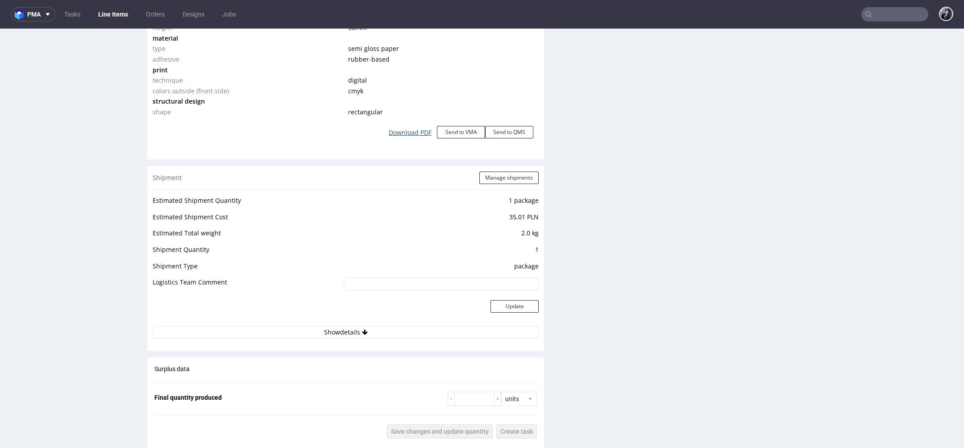
click at [408, 131] on link "Download PDF" at bounding box center [411, 133] width 54 height 20
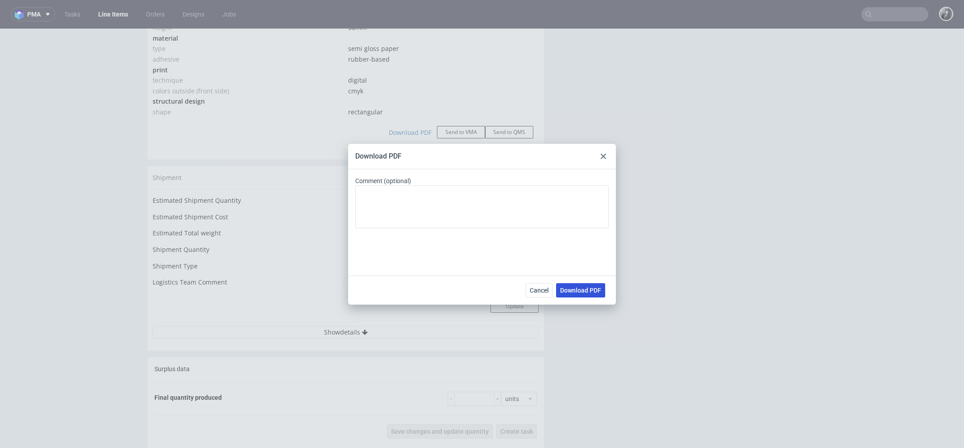
click at [591, 287] on span "Download PDF" at bounding box center [580, 290] width 41 height 6
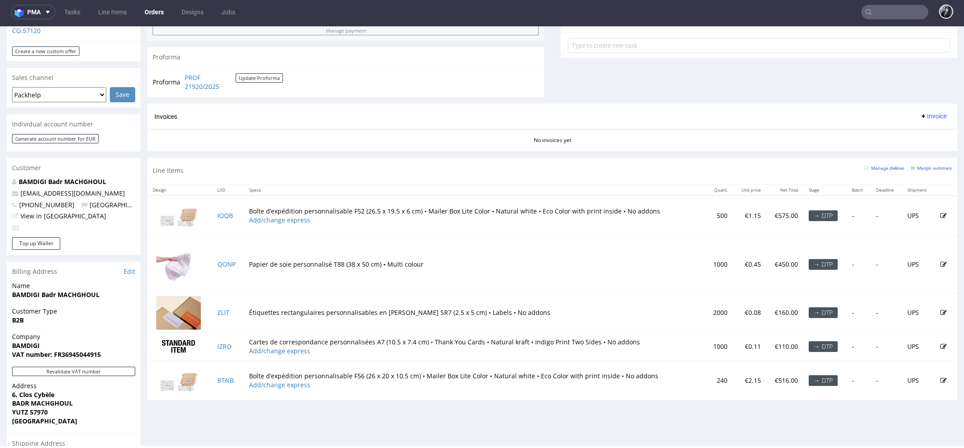
scroll to position [454, 0]
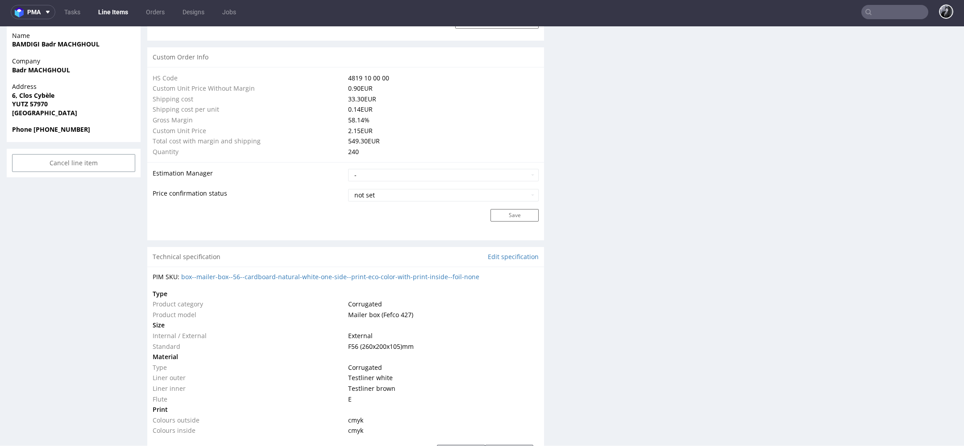
scroll to position [768, 0]
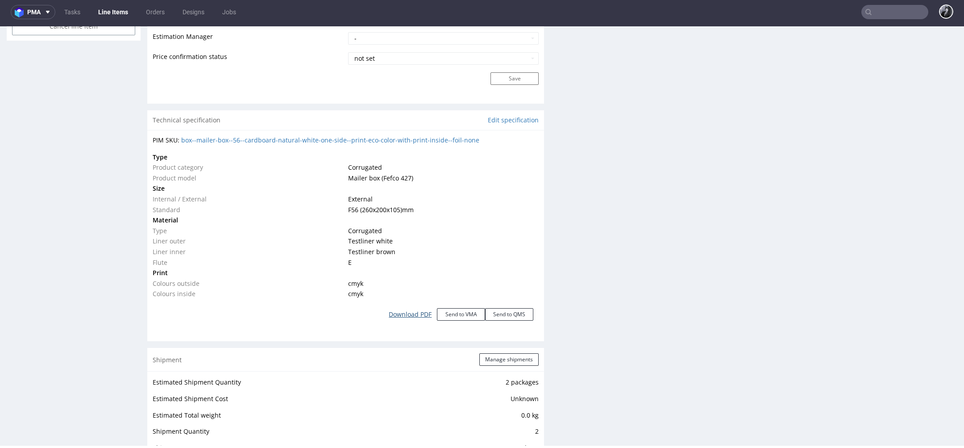
click at [403, 313] on link "Download PDF" at bounding box center [411, 315] width 54 height 20
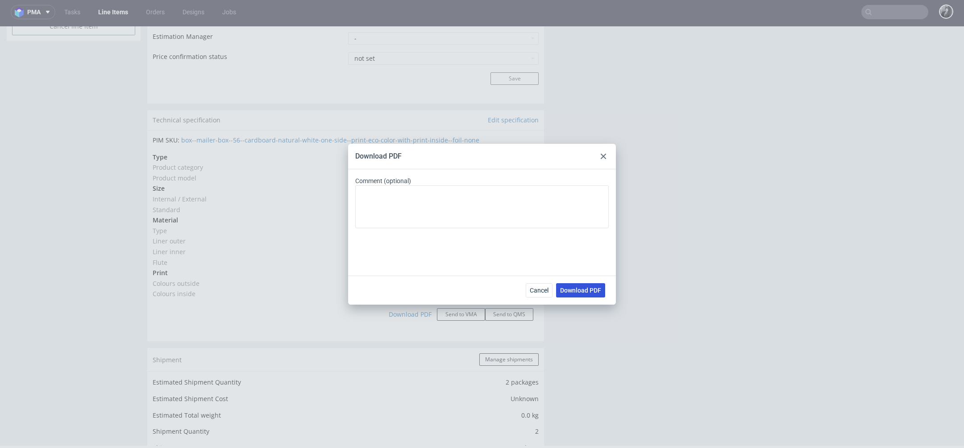
click at [592, 287] on span "Download PDF" at bounding box center [580, 290] width 41 height 6
click at [376, 104] on div "Download PDF Comment (optional) Cancel Download PDF" at bounding box center [482, 224] width 964 height 448
click at [534, 289] on span "Cancel" at bounding box center [539, 290] width 19 height 6
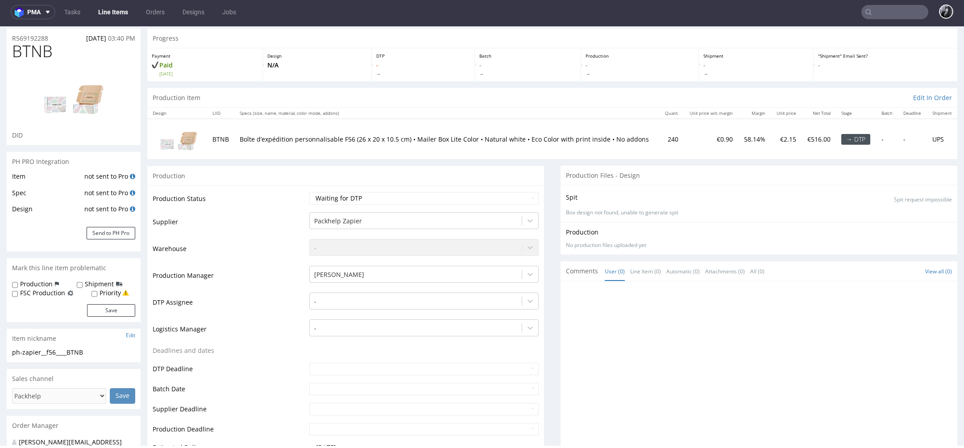
scroll to position [0, 0]
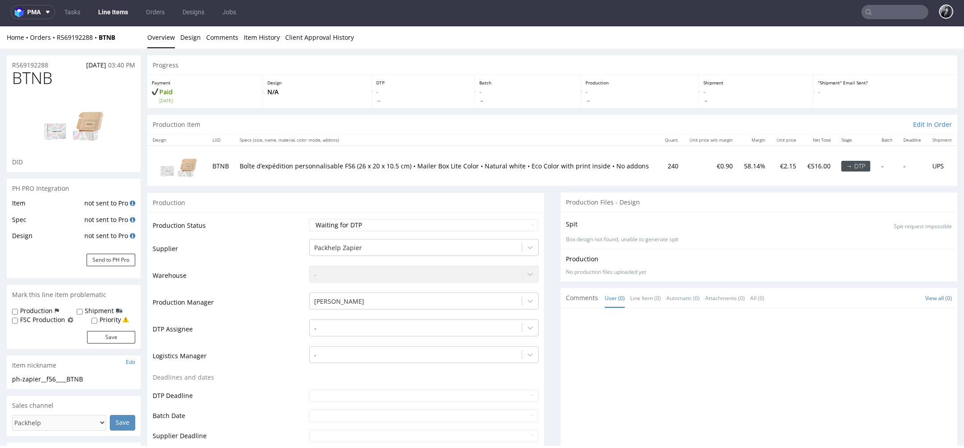
click at [116, 9] on link "Line Items" at bounding box center [113, 12] width 41 height 14
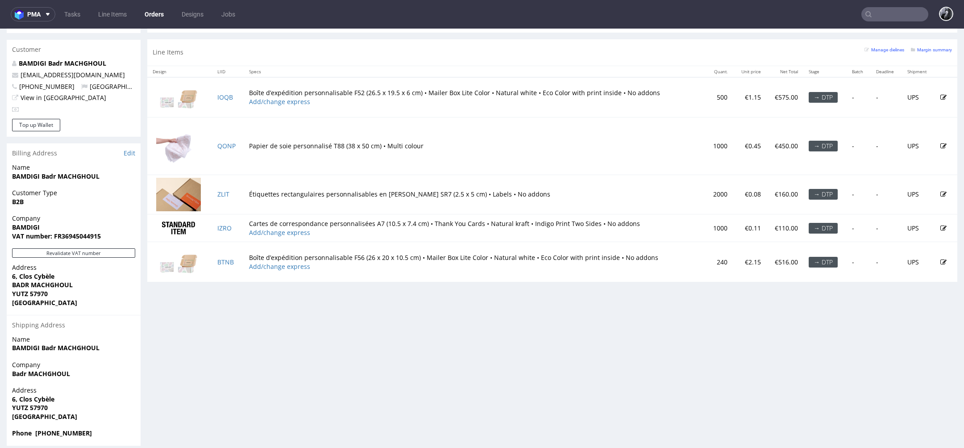
scroll to position [3, 0]
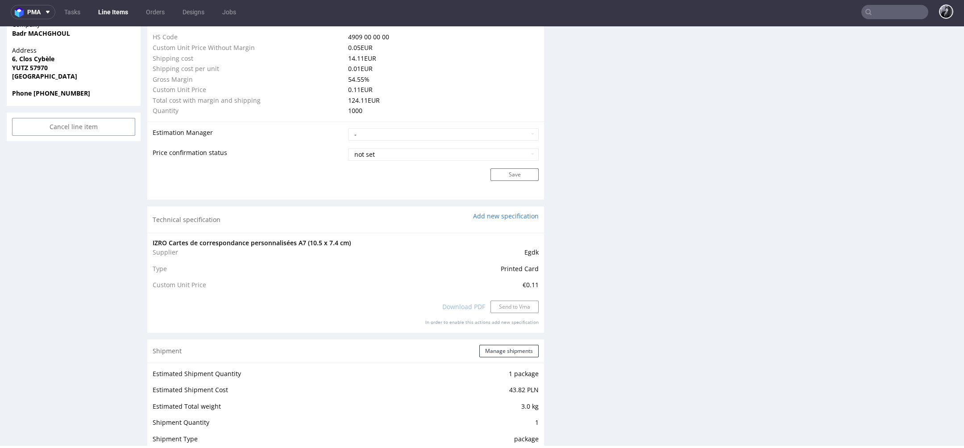
scroll to position [652, 0]
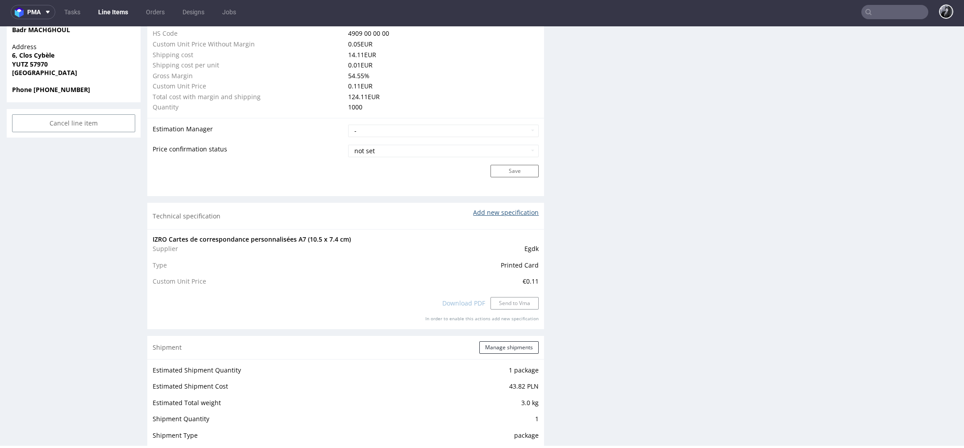
click at [509, 209] on link "Add new specification" at bounding box center [506, 212] width 66 height 8
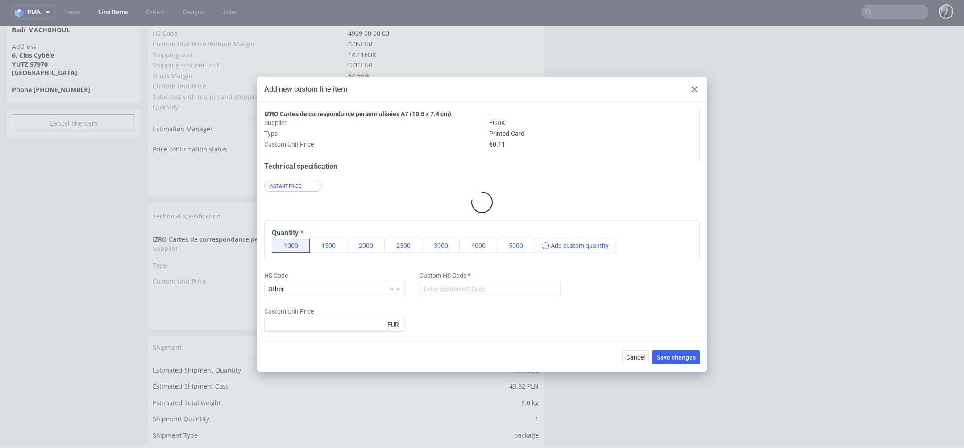
type input "4909 00 00 00"
type input "0.11"
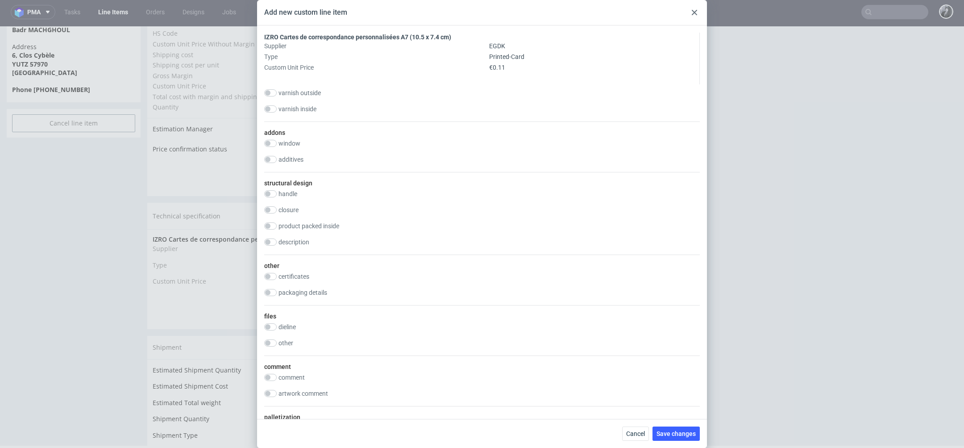
scroll to position [747, 0]
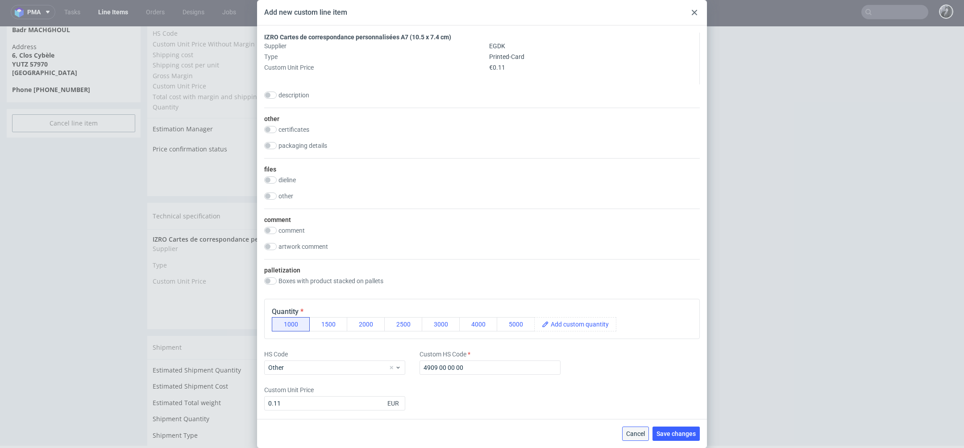
click at [637, 438] on button "Cancel" at bounding box center [635, 433] width 27 height 14
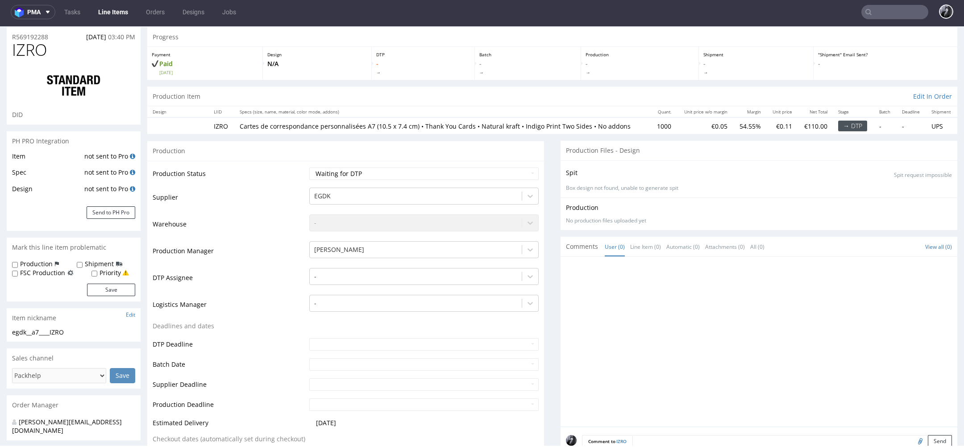
scroll to position [0, 0]
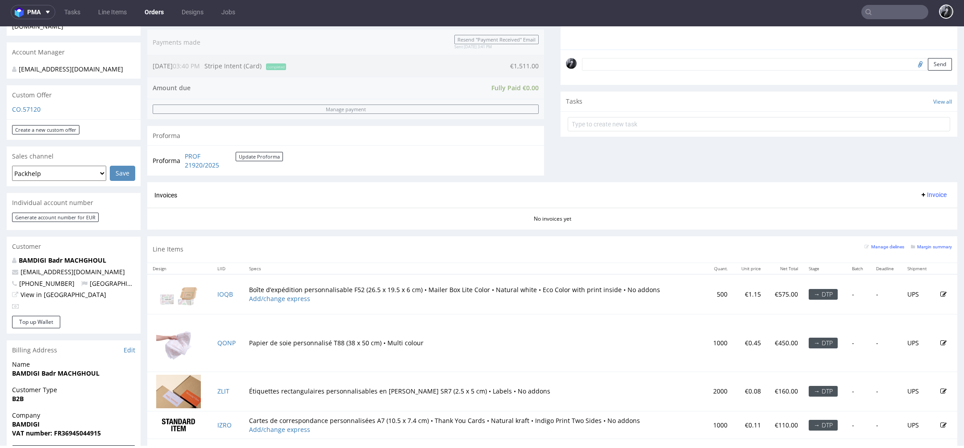
scroll to position [340, 0]
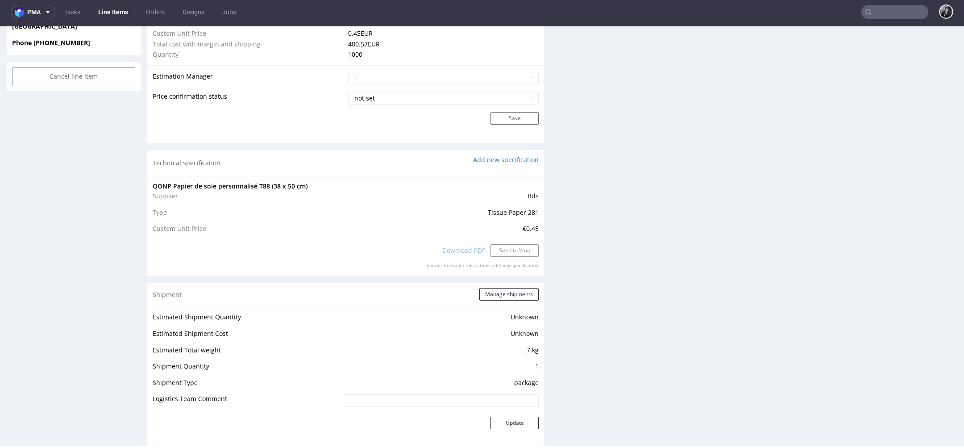
scroll to position [749, 0]
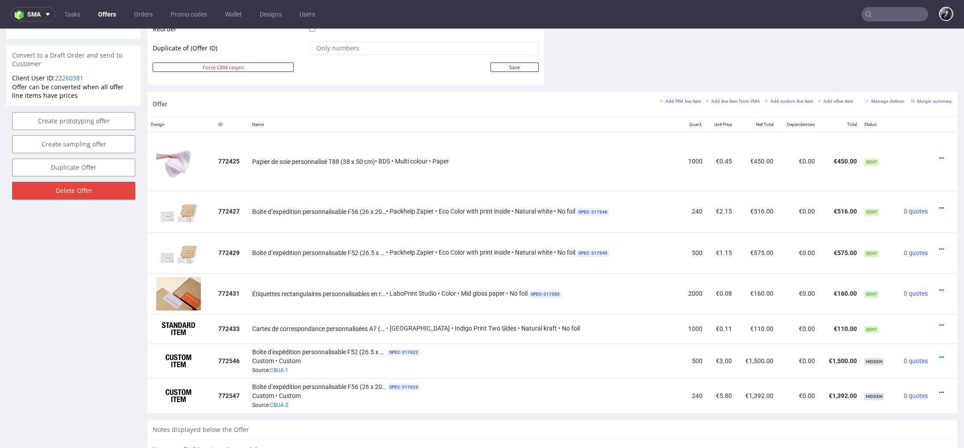
scroll to position [2, 0]
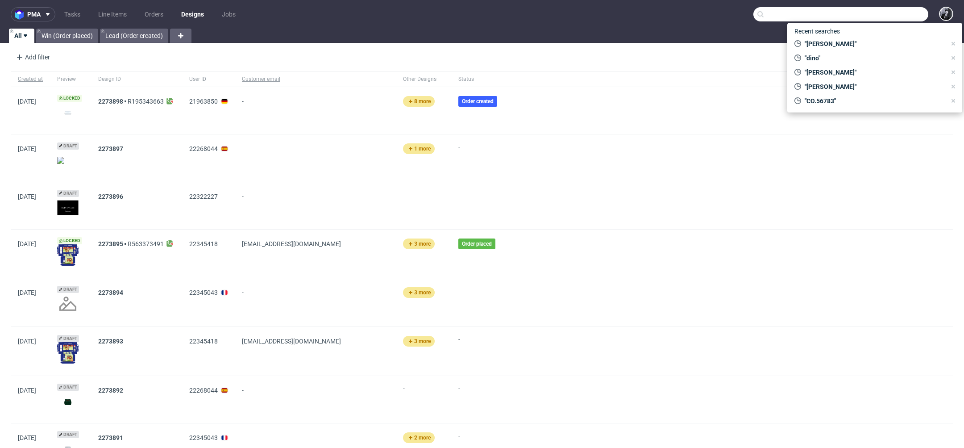
click at [886, 14] on input "text" at bounding box center [841, 14] width 175 height 14
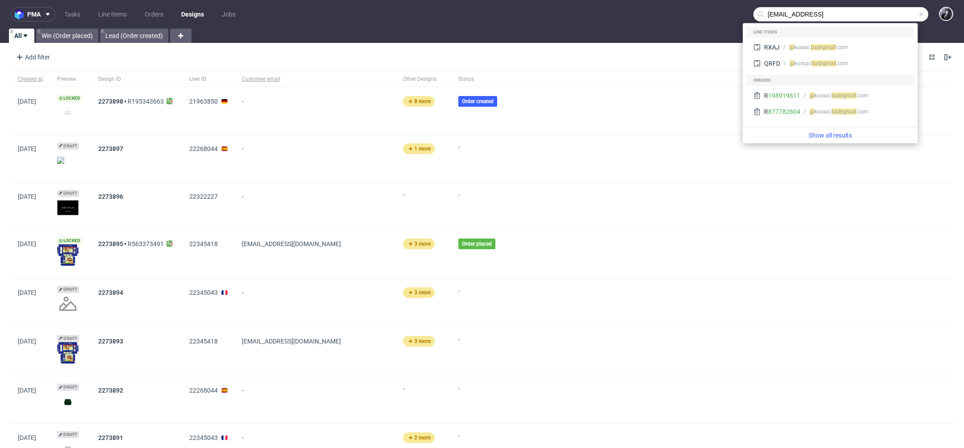
type input "[EMAIL_ADDRESS]"
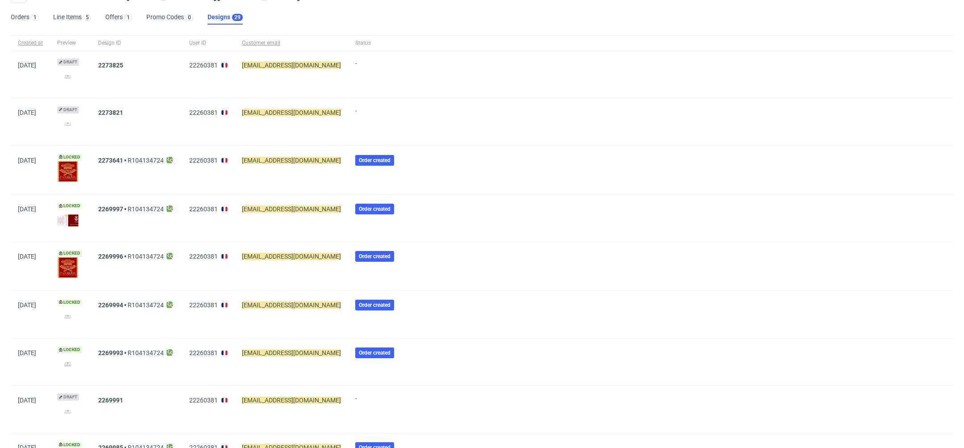
scroll to position [69, 0]
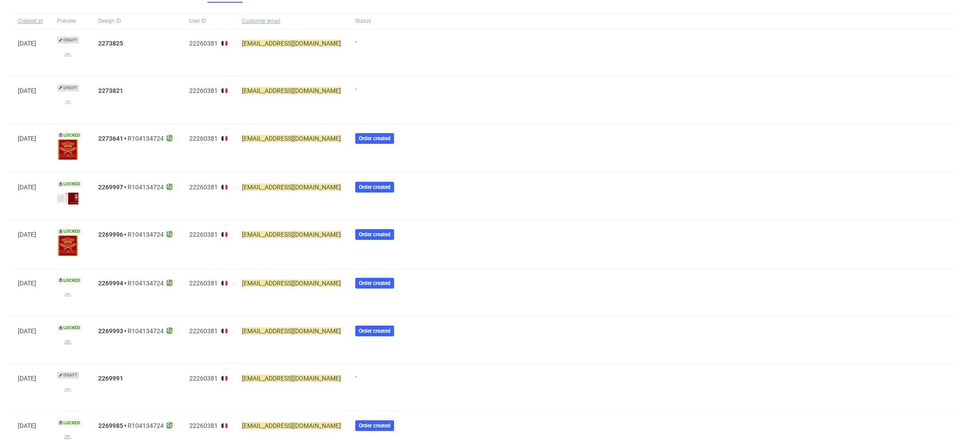
click at [79, 338] on img at bounding box center [67, 342] width 21 height 12
click at [78, 192] on img at bounding box center [67, 198] width 21 height 12
